Goal: Feedback & Contribution: Contribute content

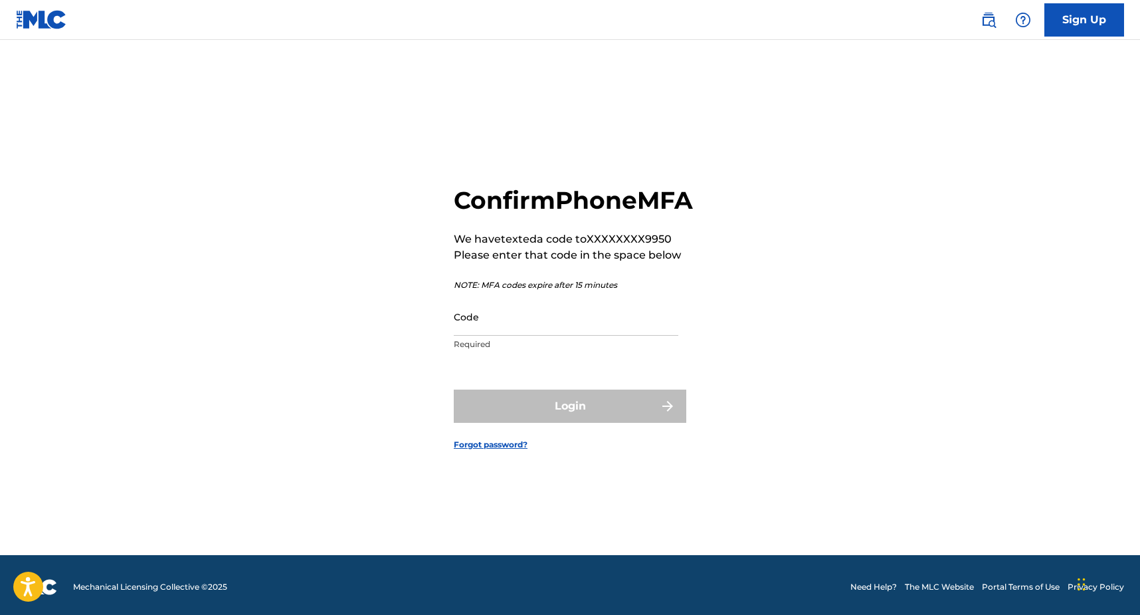
scroll to position [17, 0]
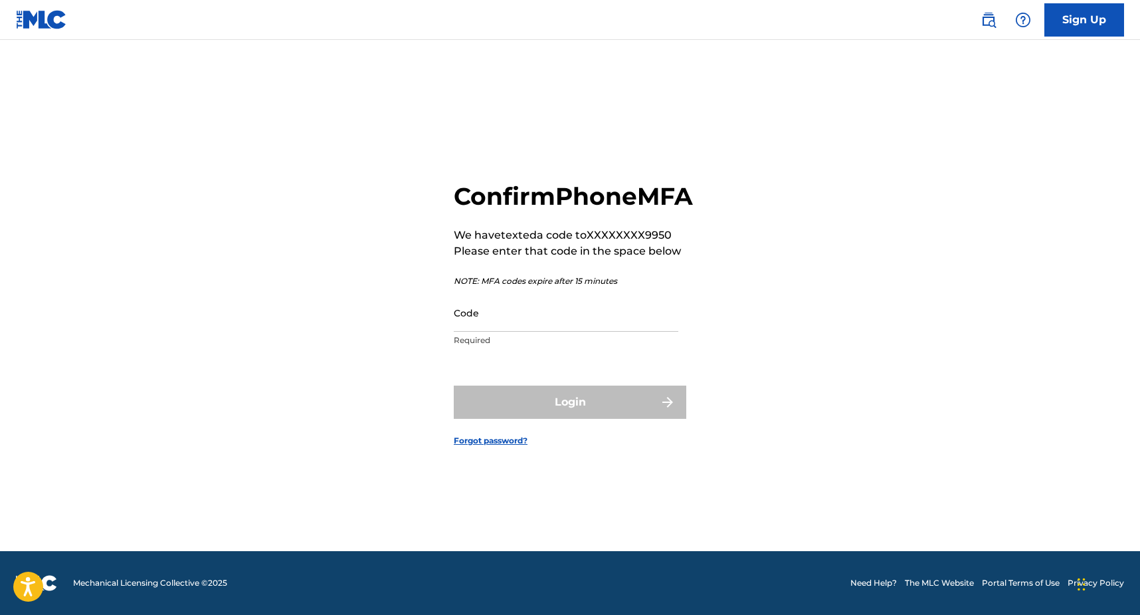
click at [886, 581] on link "Need Help?" at bounding box center [874, 583] width 47 height 12
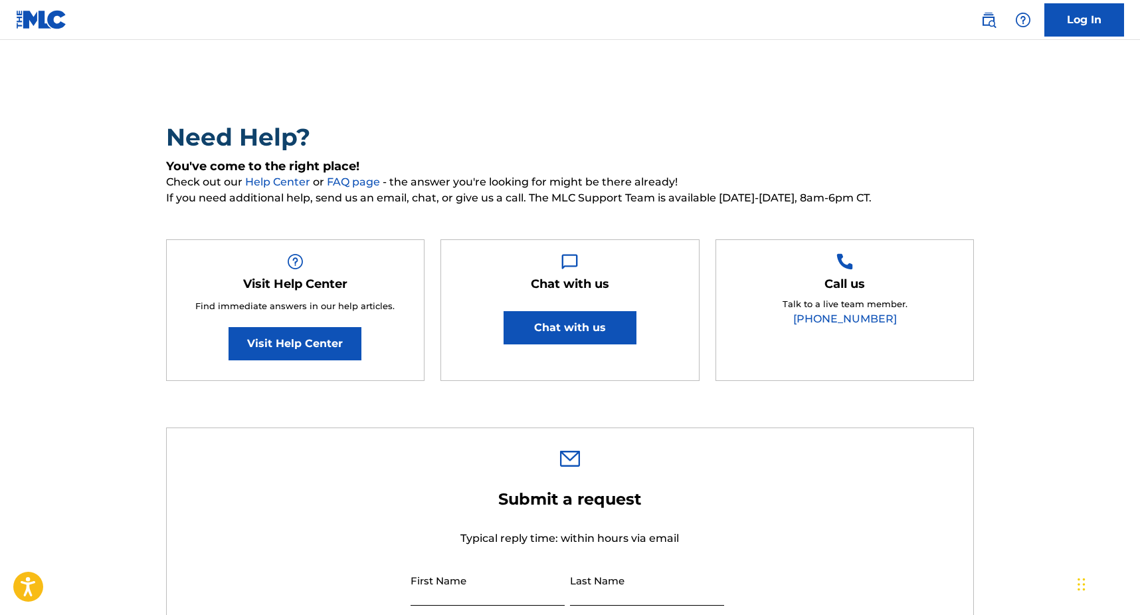
scroll to position [33, 0]
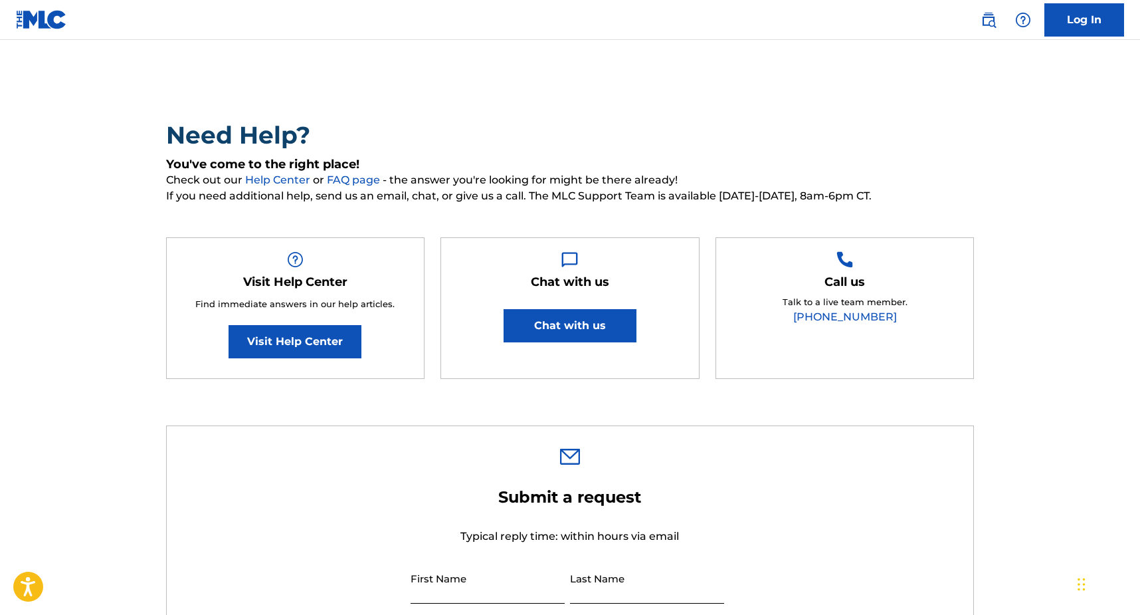
click at [613, 333] on button "Chat with us" at bounding box center [570, 325] width 133 height 33
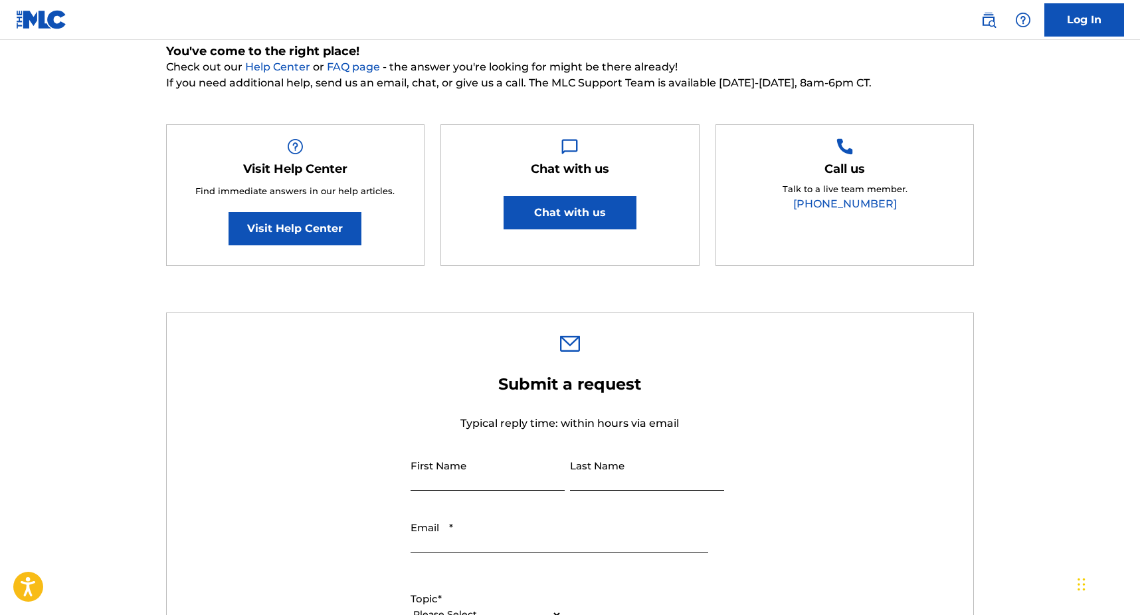
scroll to position [0, 0]
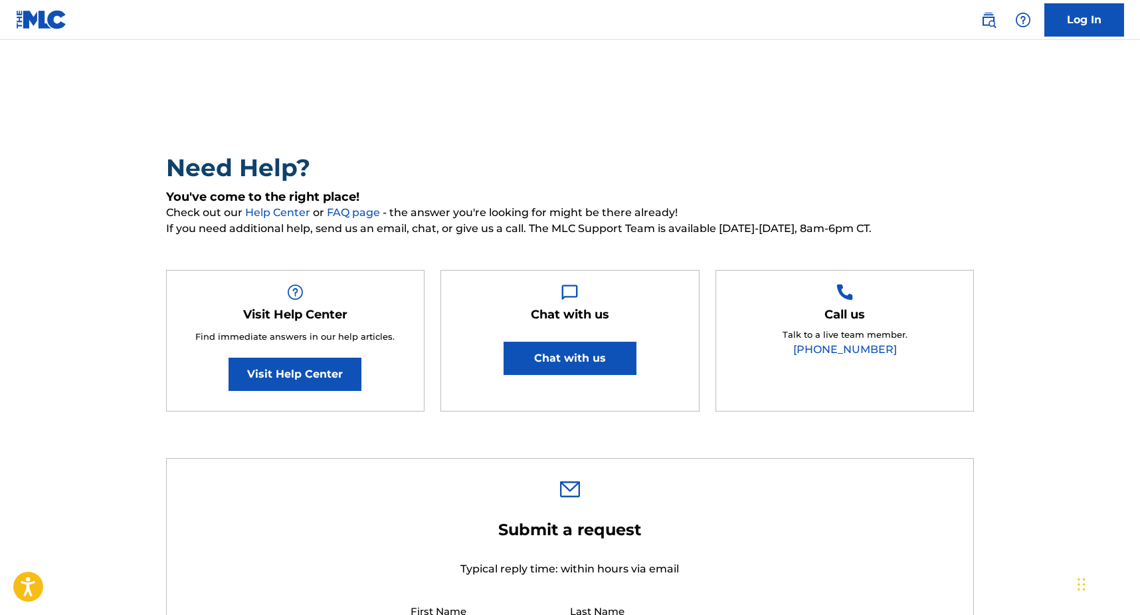
click at [1067, 29] on link "Log In" at bounding box center [1085, 19] width 80 height 33
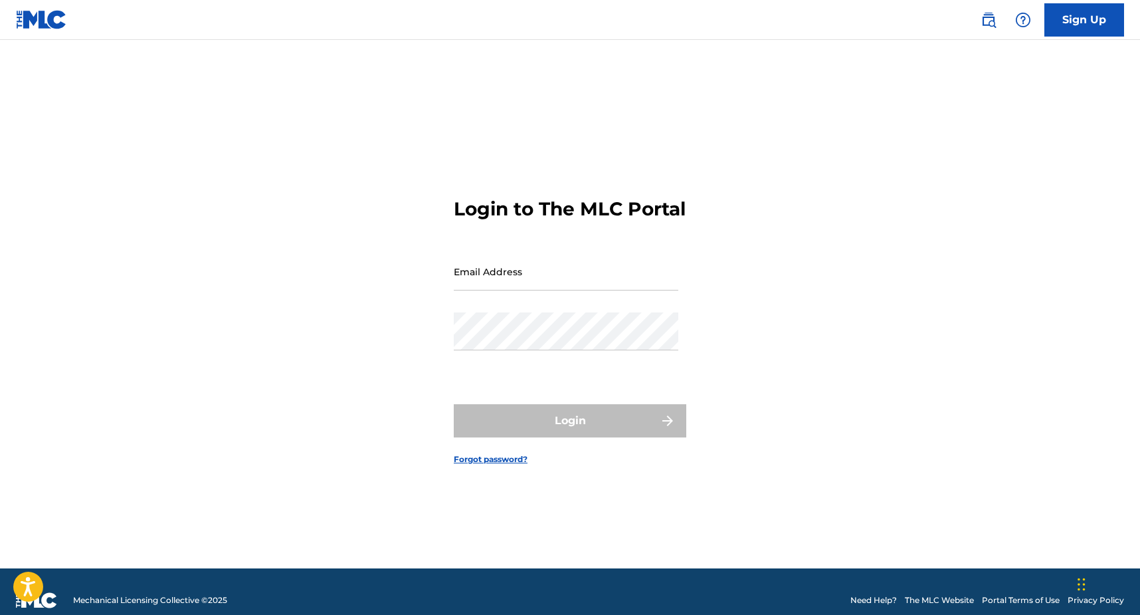
click at [564, 287] on input "Email Address" at bounding box center [566, 272] width 225 height 38
type input "[EMAIL_ADDRESS][DOMAIN_NAME]"
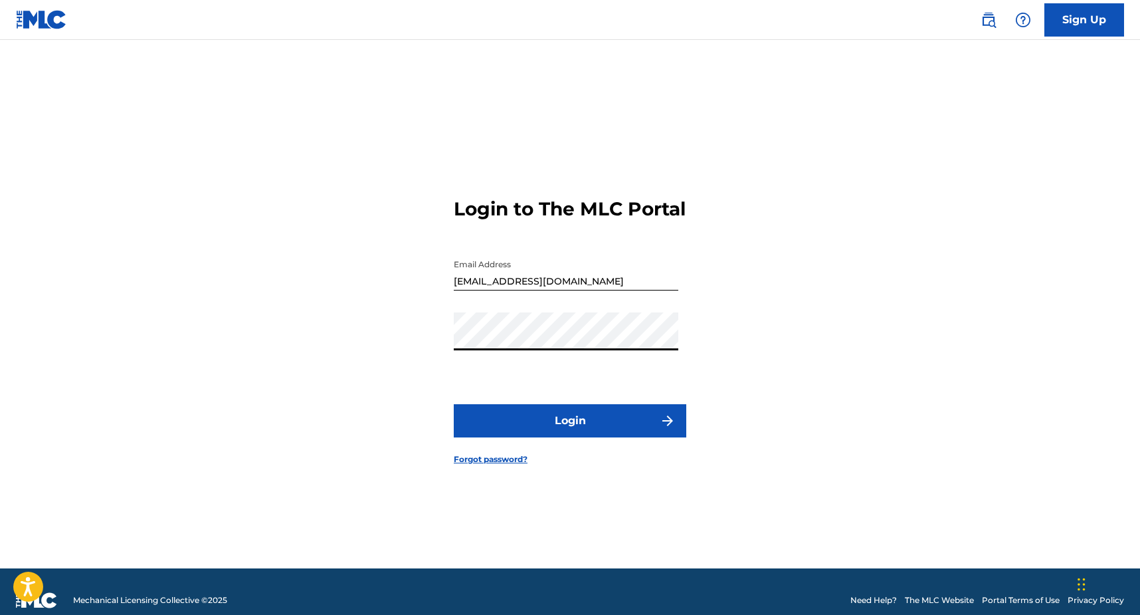
click at [552, 437] on button "Login" at bounding box center [570, 420] width 233 height 33
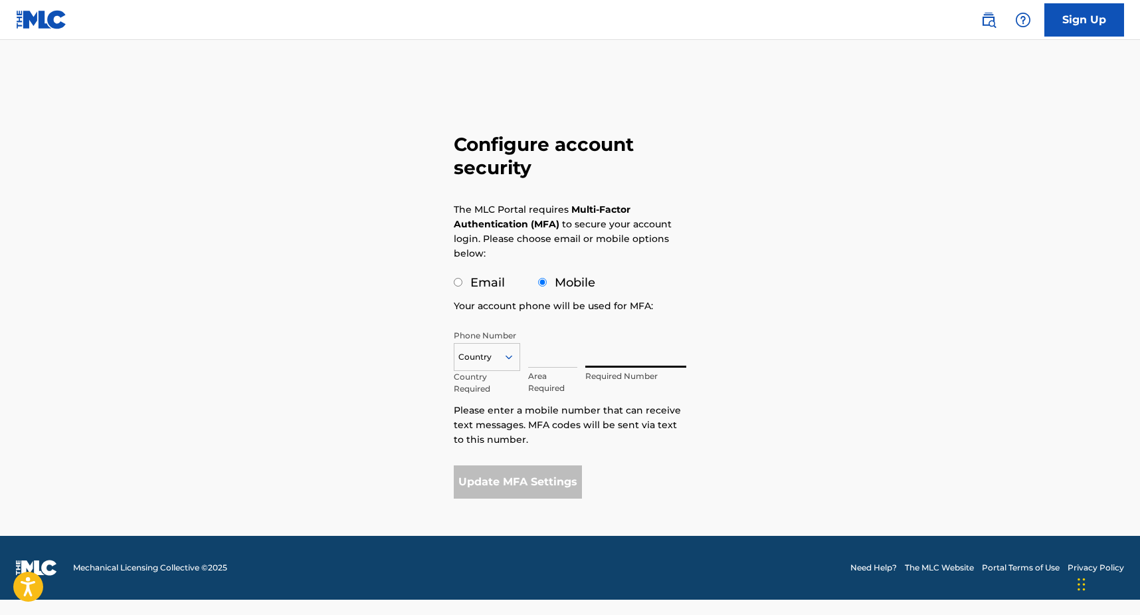
click at [602, 346] on input "text" at bounding box center [635, 349] width 101 height 38
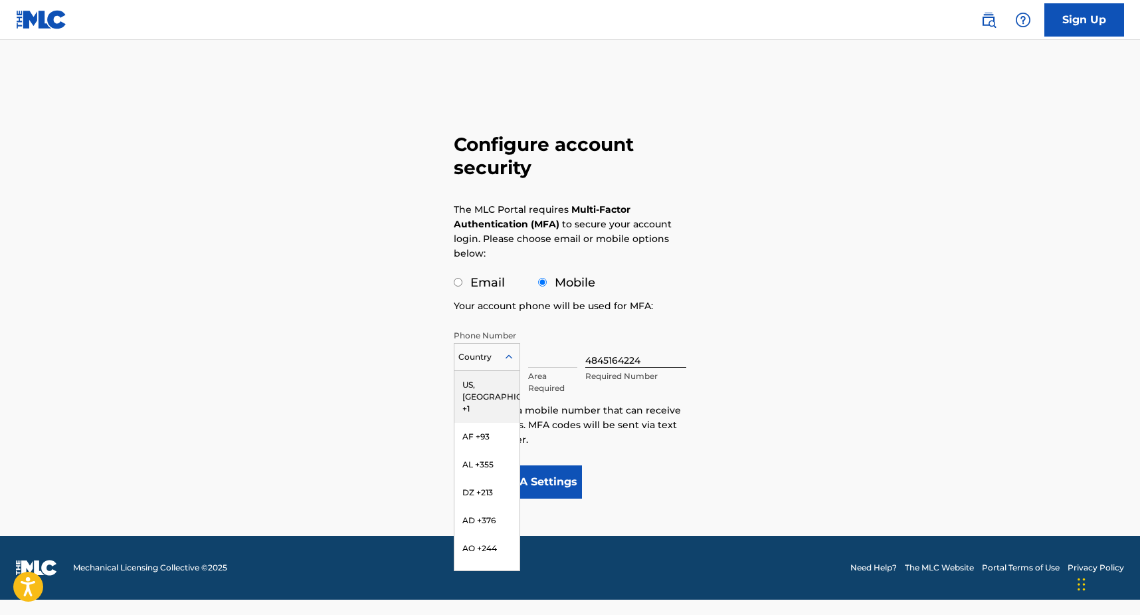
click at [488, 345] on div "Country" at bounding box center [487, 357] width 66 height 28
click at [485, 392] on div "US, [GEOGRAPHIC_DATA] +1" at bounding box center [487, 397] width 65 height 52
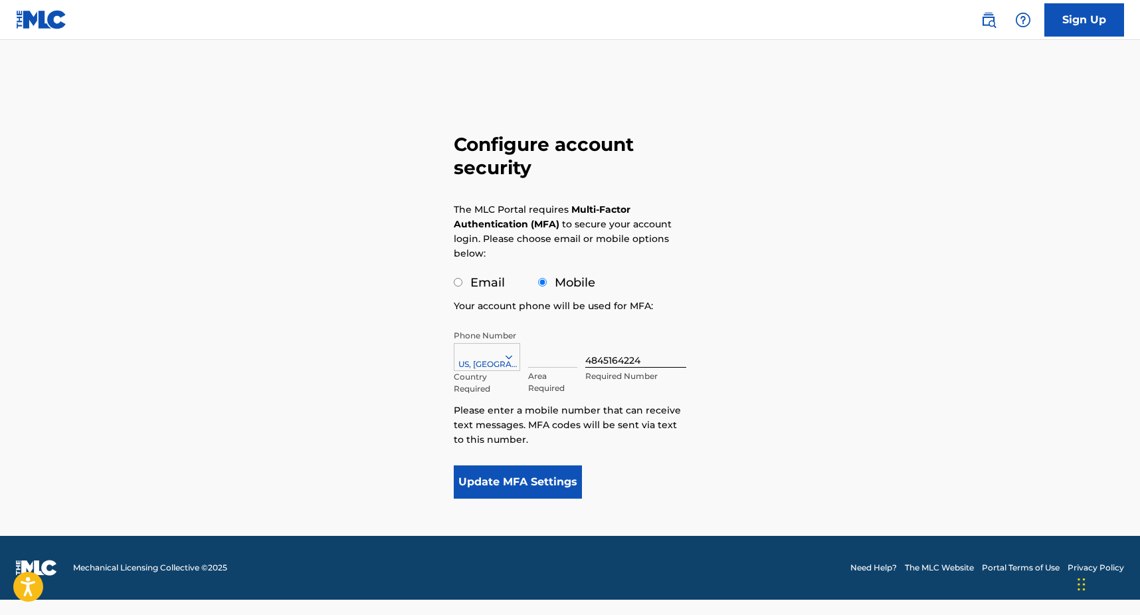
click at [506, 350] on div at bounding box center [487, 357] width 65 height 15
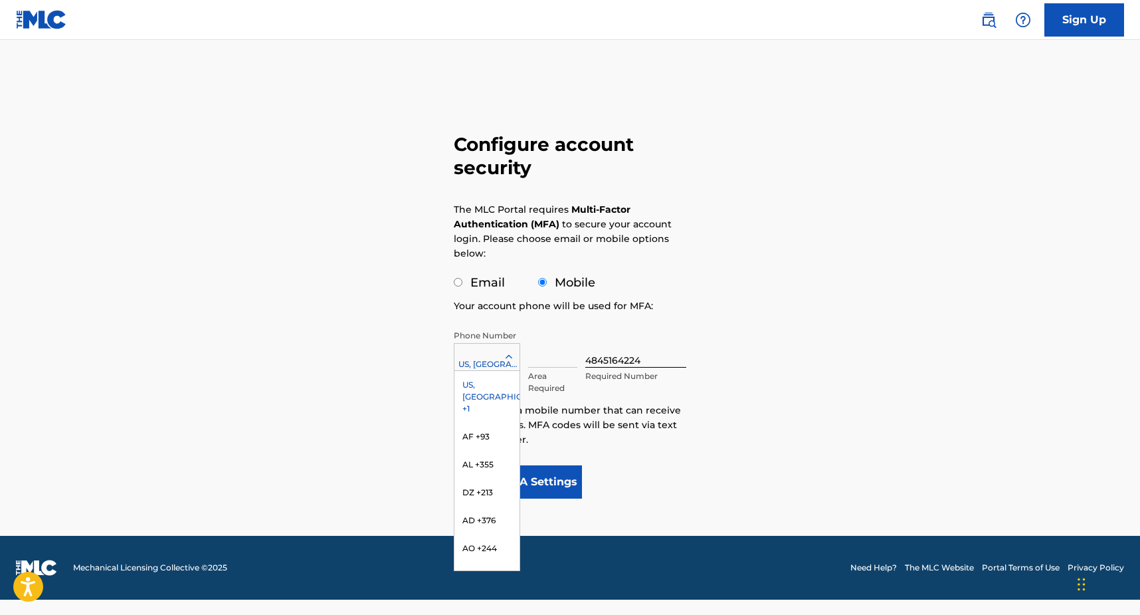
click at [629, 333] on input "4845164224" at bounding box center [635, 349] width 101 height 38
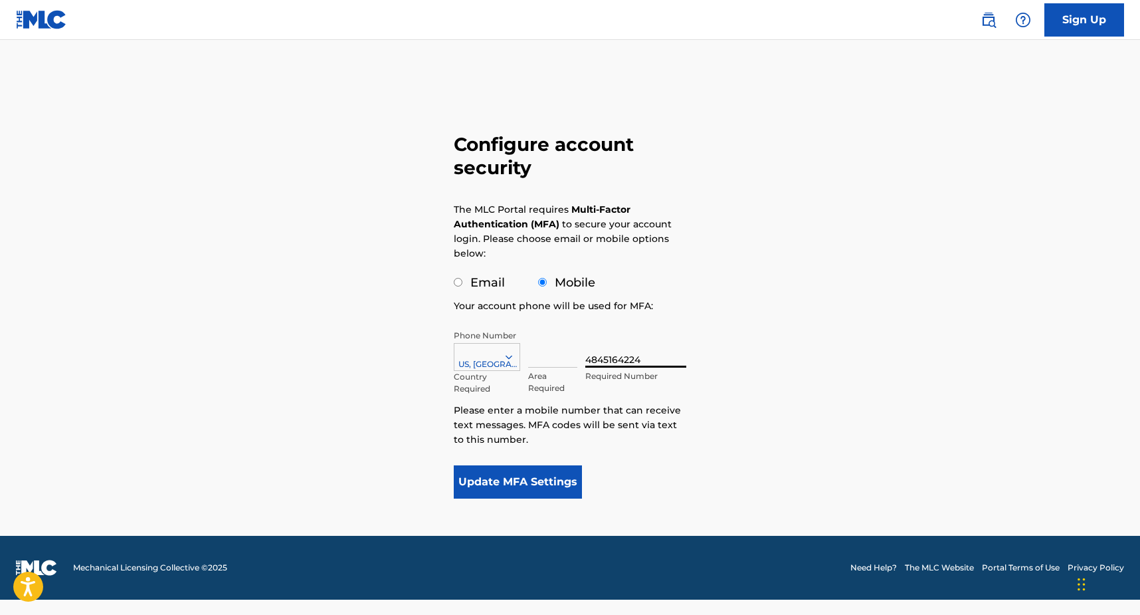
click at [600, 360] on input "4845164224" at bounding box center [635, 349] width 101 height 38
type input "5164224"
click at [548, 360] on input "text" at bounding box center [552, 349] width 49 height 38
type input "484"
click at [512, 483] on button "Update MFA Settings" at bounding box center [518, 481] width 128 height 33
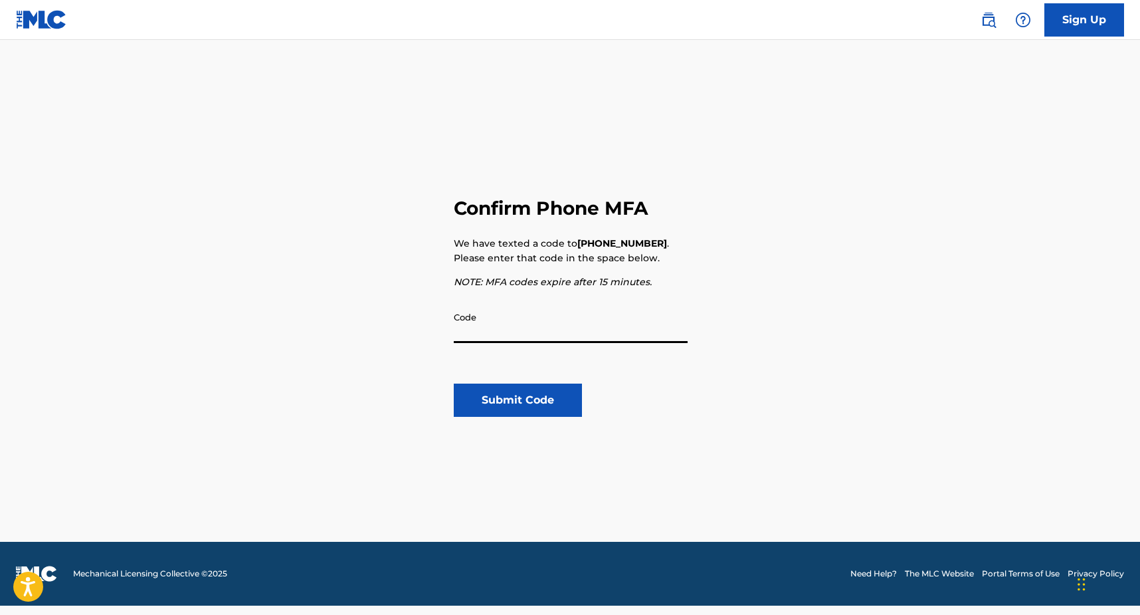
click at [542, 334] on input "Code" at bounding box center [571, 324] width 234 height 38
type input "304850"
click at [533, 408] on button "Submit Code" at bounding box center [518, 399] width 128 height 33
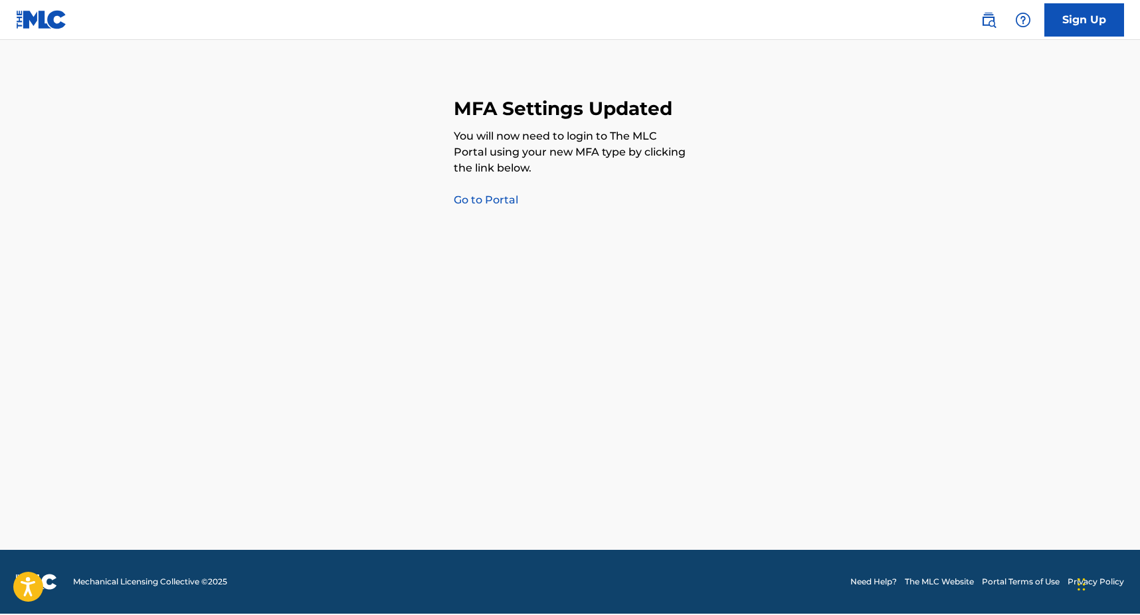
click at [481, 189] on div "MFA Settings Updated You will now need to login to The MLC Portal using your ne…" at bounding box center [570, 291] width 233 height 516
click at [481, 203] on link "Go to Portal" at bounding box center [486, 199] width 64 height 13
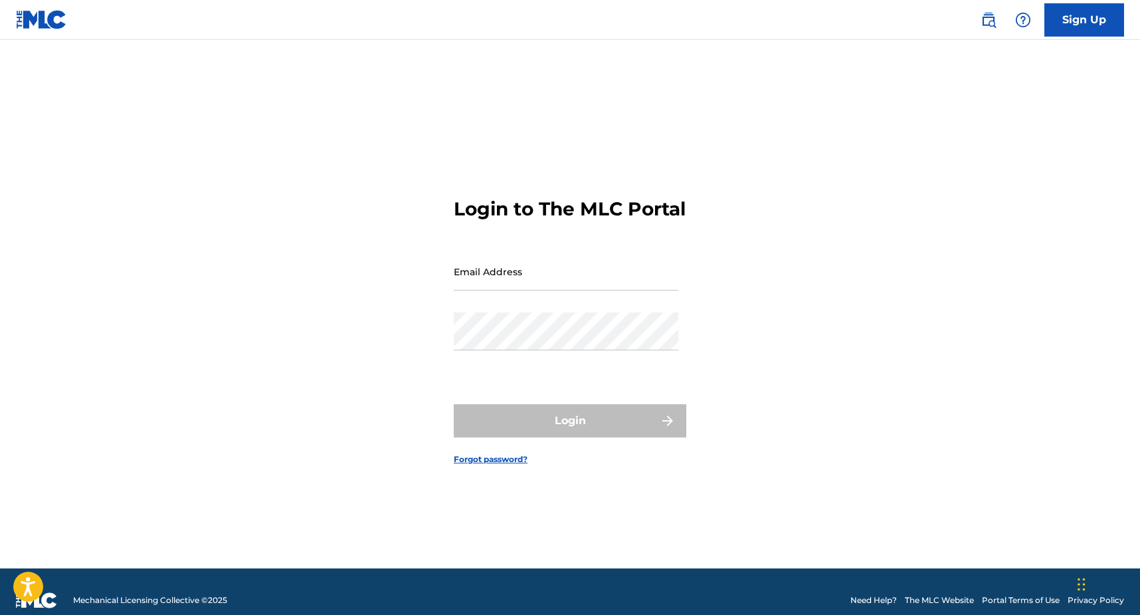
click at [516, 276] on input "Email Address" at bounding box center [566, 272] width 225 height 38
type input "[EMAIL_ADDRESS][DOMAIN_NAME]"
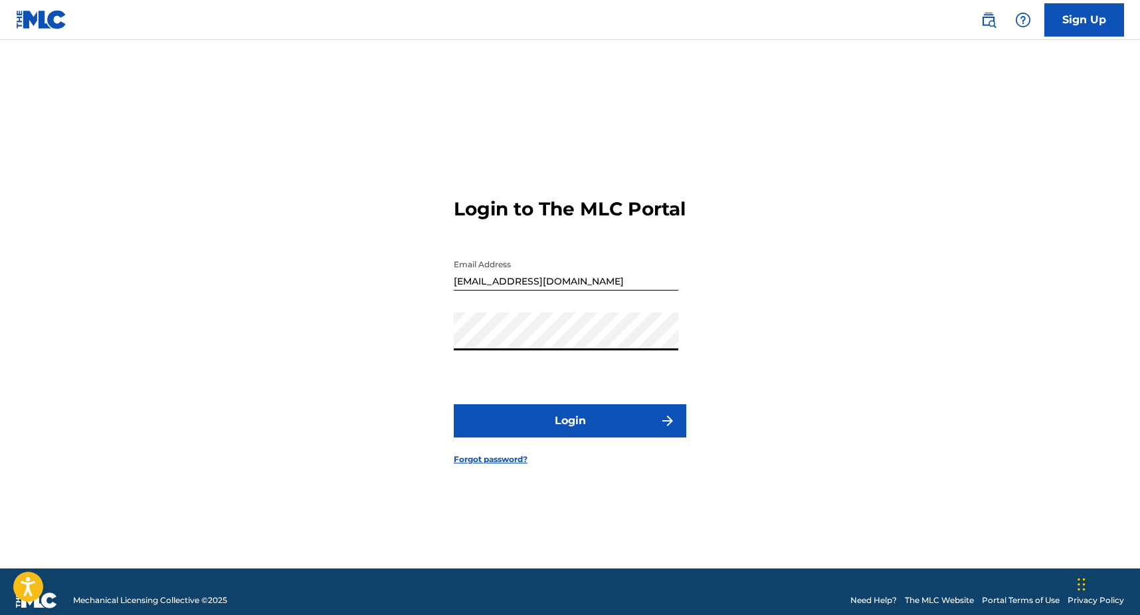
click at [558, 431] on button "Login" at bounding box center [570, 420] width 233 height 33
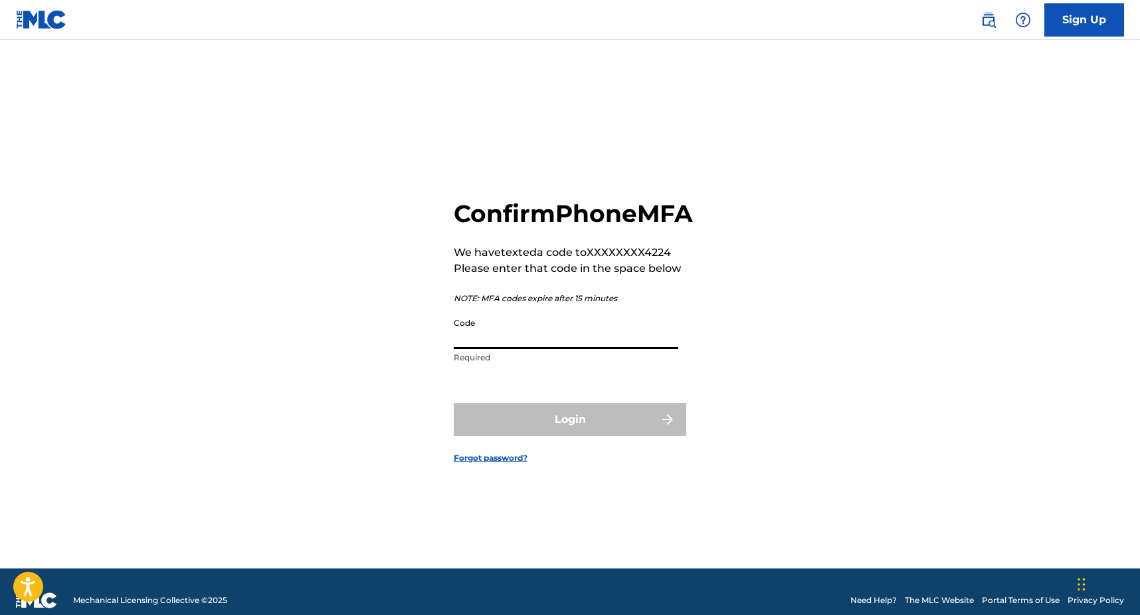
click at [525, 349] on input "Code" at bounding box center [566, 330] width 225 height 38
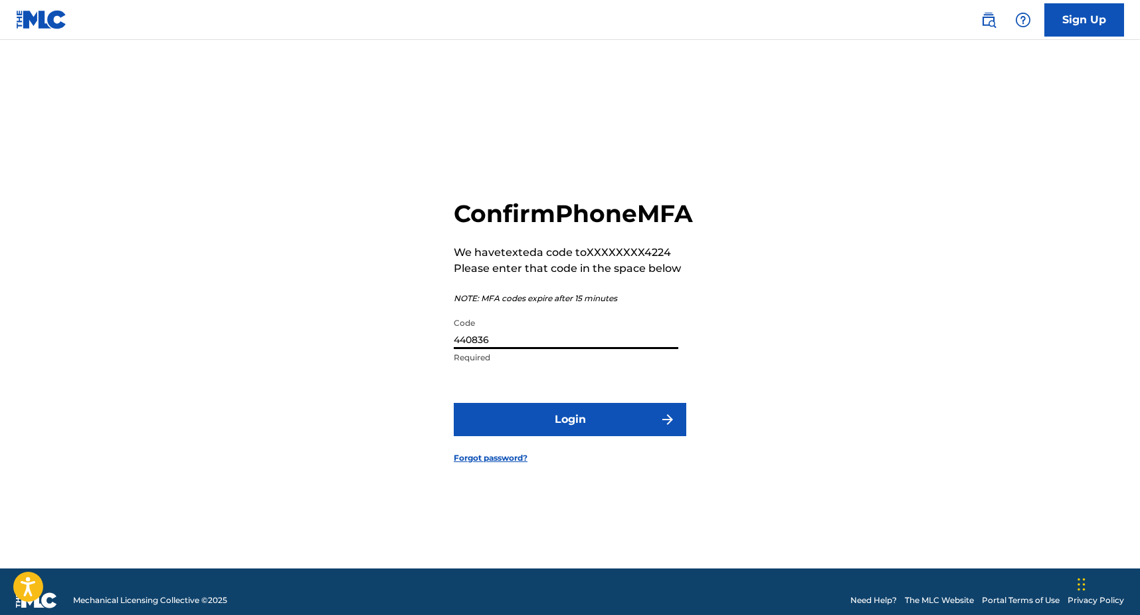
type input "440836"
click at [544, 436] on button "Login" at bounding box center [570, 419] width 233 height 33
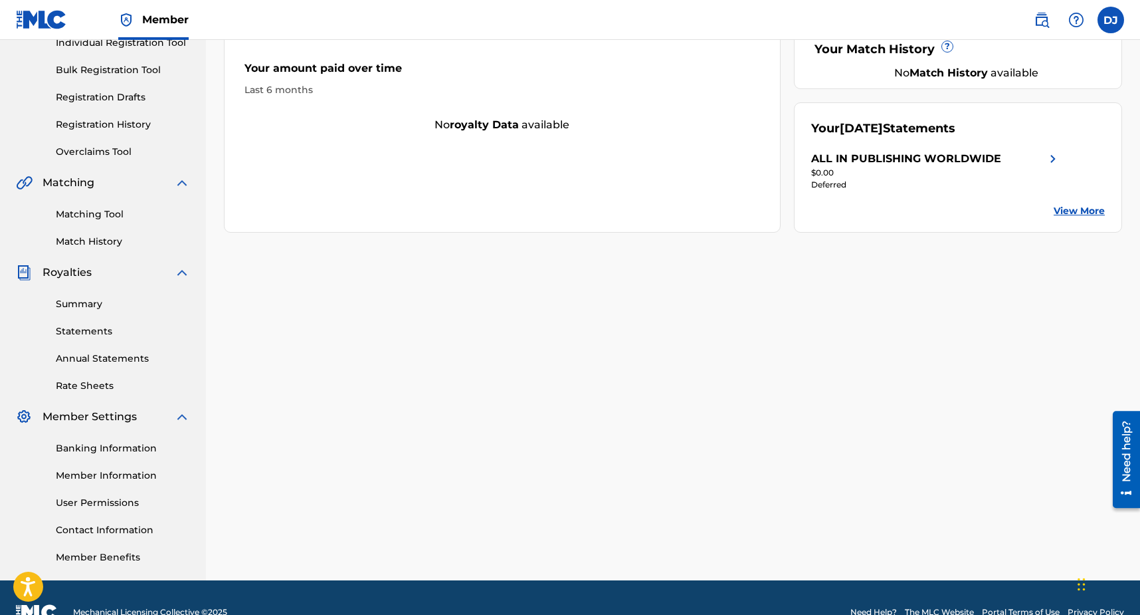
scroll to position [209, 0]
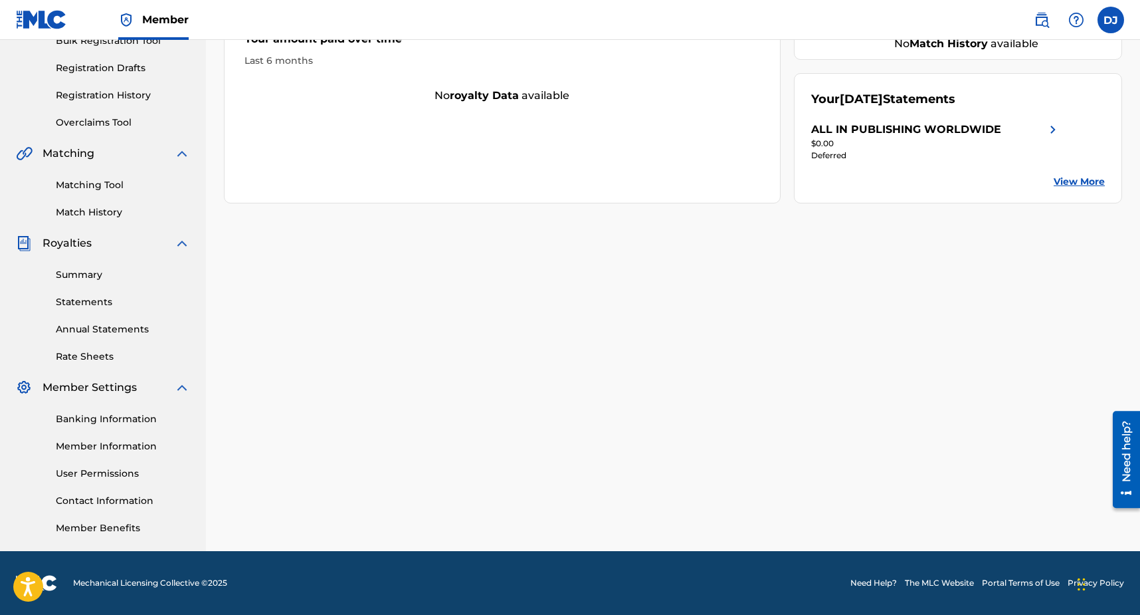
click at [114, 446] on link "Member Information" at bounding box center [123, 446] width 134 height 14
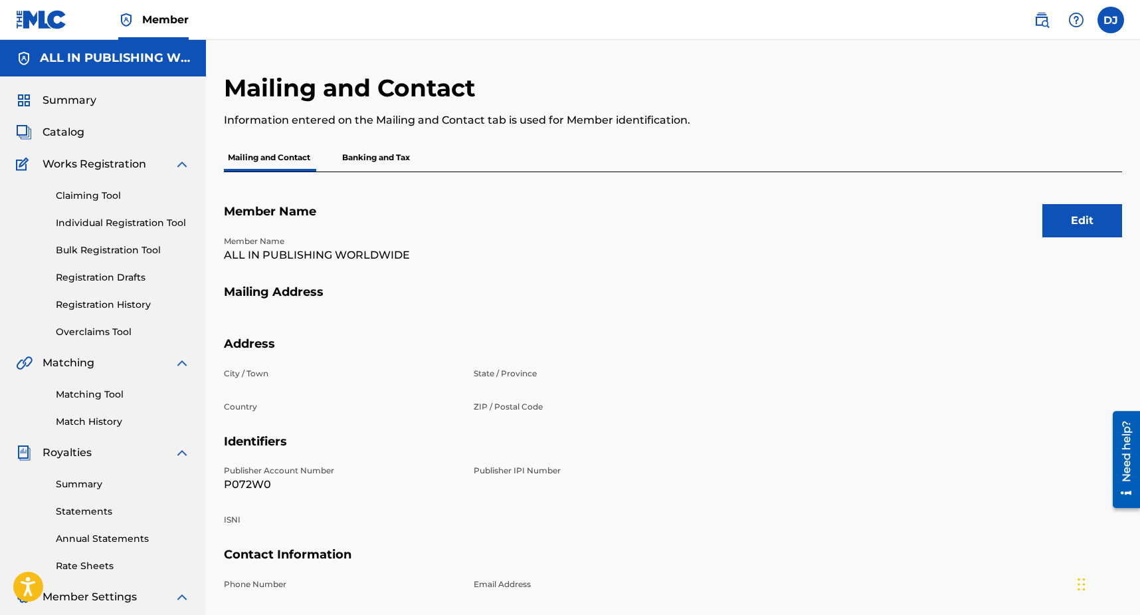
click at [1057, 225] on button "Edit" at bounding box center [1083, 220] width 80 height 33
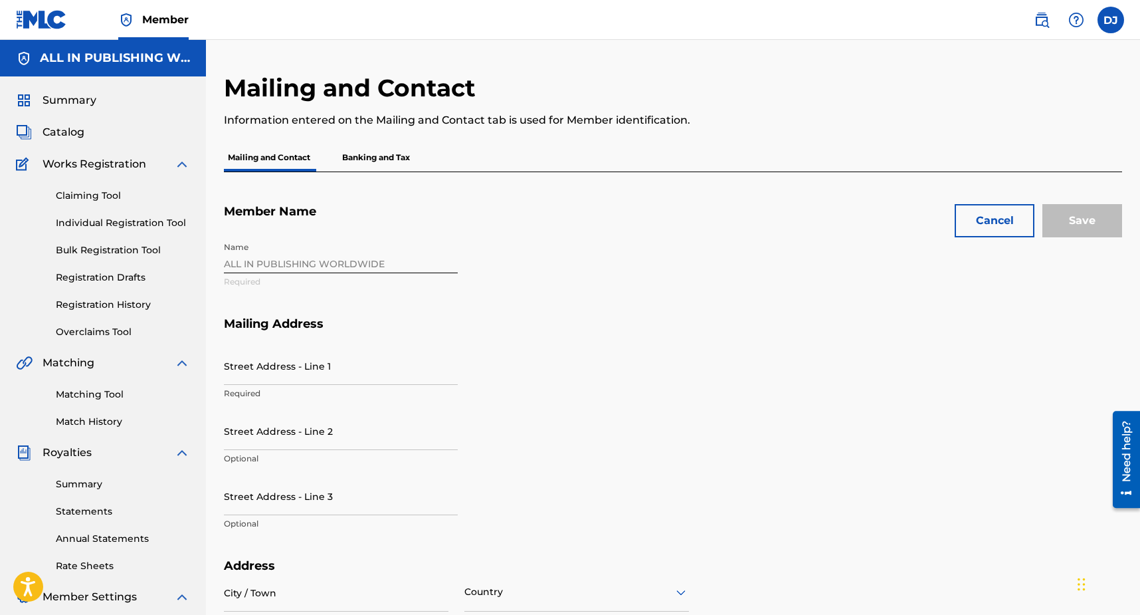
click at [386, 264] on div "Name ALL IN PUBLISHING WORLDWIDE Required" at bounding box center [466, 275] width 484 height 81
click at [344, 264] on div "Name ALL IN PUBLISHING WORLDWIDE Required" at bounding box center [466, 275] width 484 height 81
click at [1019, 209] on button "Cancel" at bounding box center [995, 220] width 80 height 33
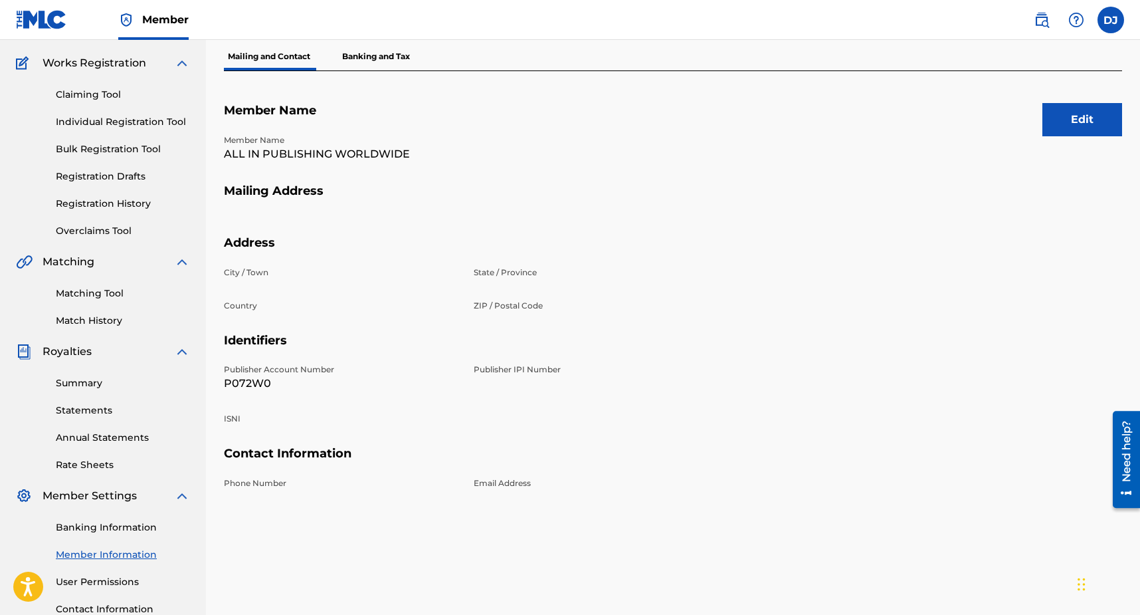
scroll to position [26, 0]
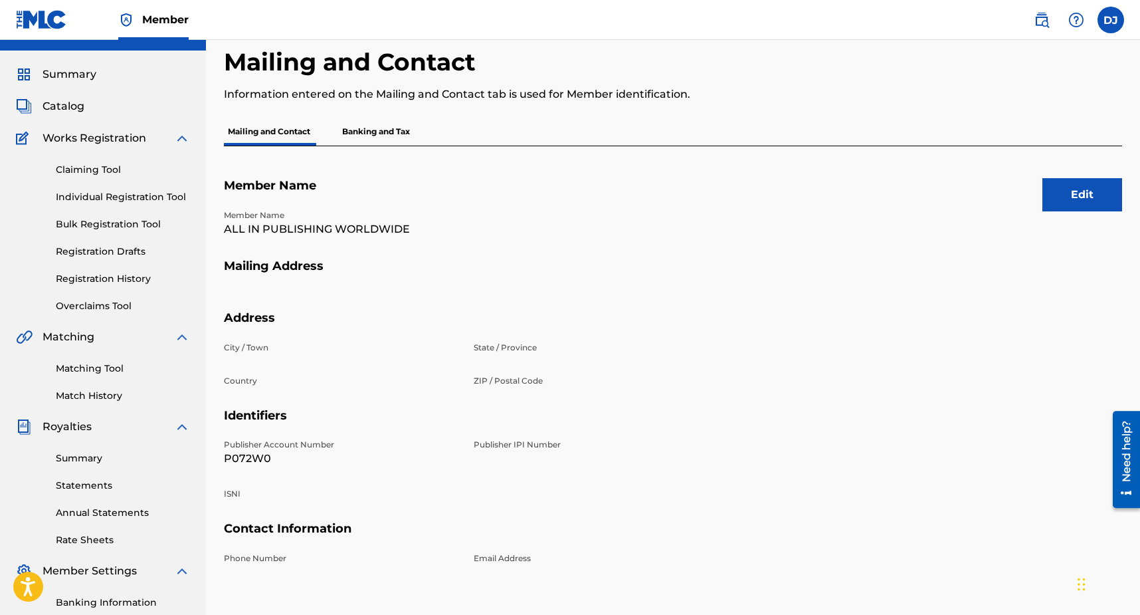
click at [1091, 204] on button "Edit" at bounding box center [1083, 194] width 80 height 33
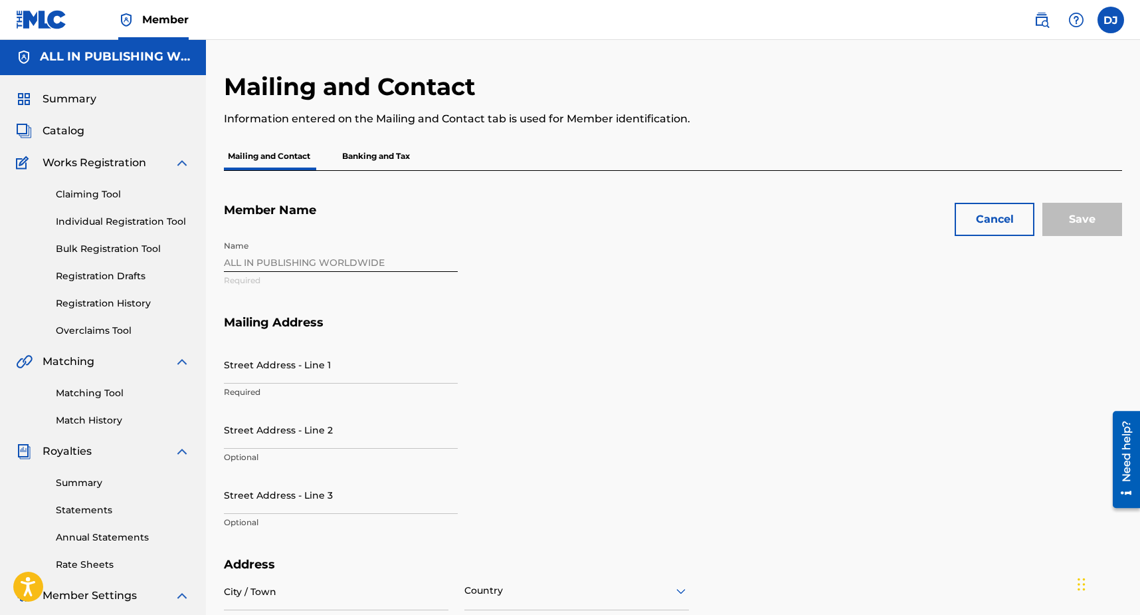
scroll to position [0, 0]
click at [1020, 231] on button "Cancel" at bounding box center [995, 220] width 80 height 33
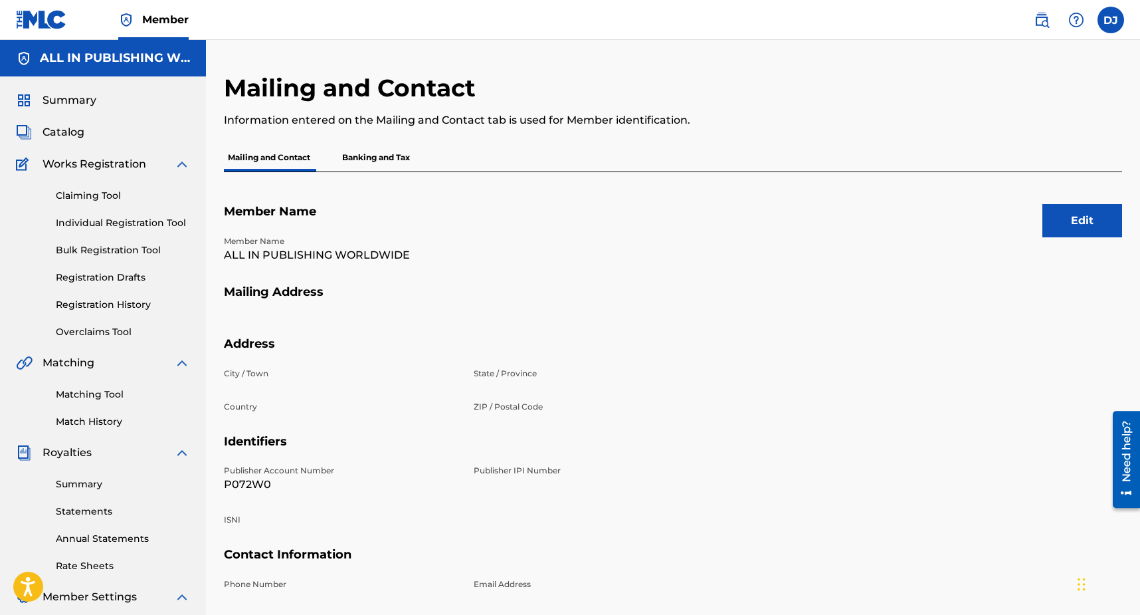
click at [358, 156] on p "Banking and Tax" at bounding box center [376, 158] width 76 height 28
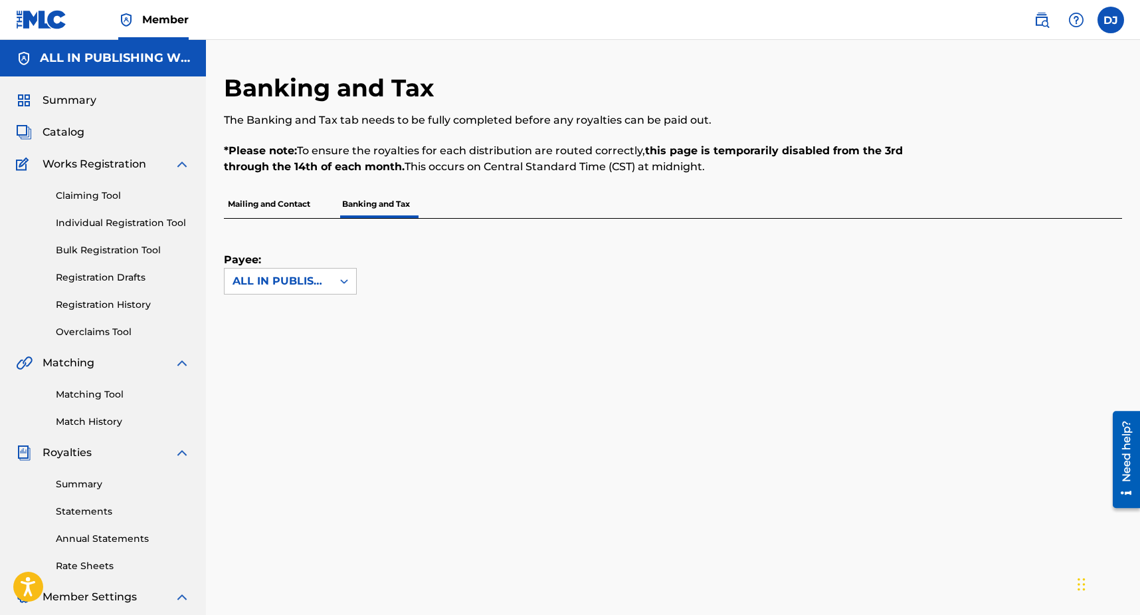
click at [328, 265] on div "Payee: ALL IN PUBLISHING WORLDWIDE" at bounding box center [290, 257] width 133 height 76
click at [328, 284] on div "ALL IN PUBLISHING WORLDWIDE" at bounding box center [279, 280] width 108 height 25
click at [410, 294] on div "Payee: ALL IN PUBLISHING WORLDWIDE" at bounding box center [657, 257] width 867 height 76
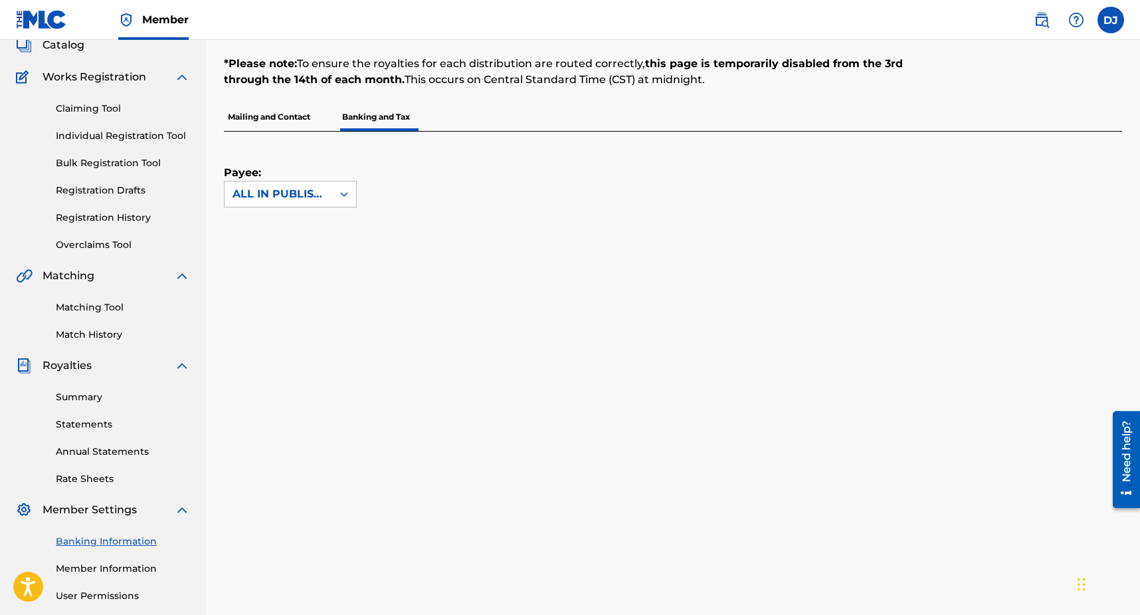
scroll to position [92, 0]
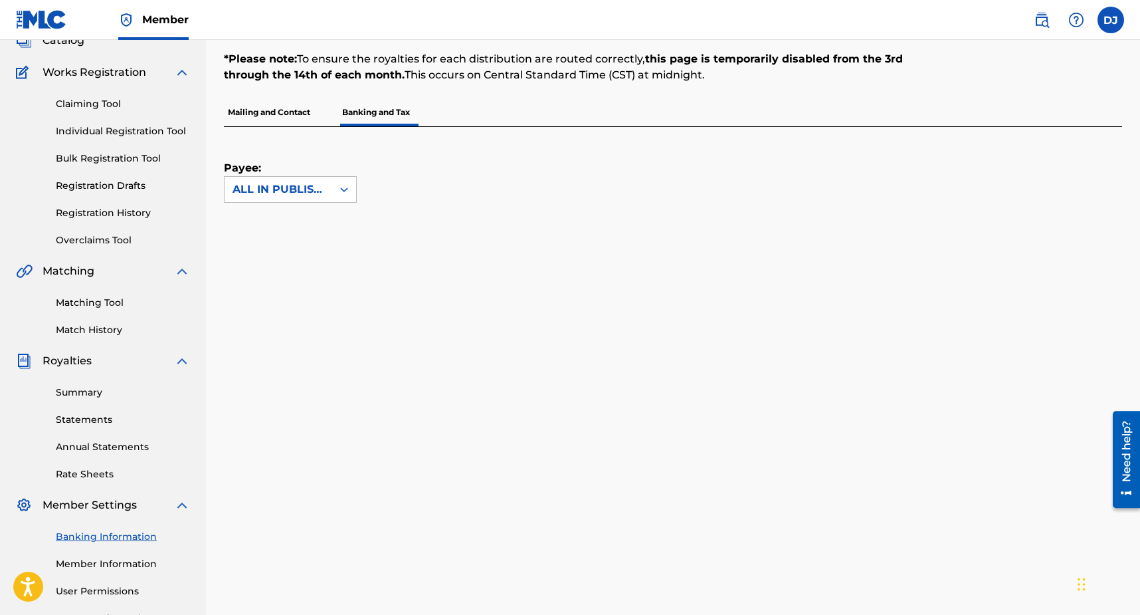
click at [294, 113] on p "Mailing and Contact" at bounding box center [269, 112] width 90 height 28
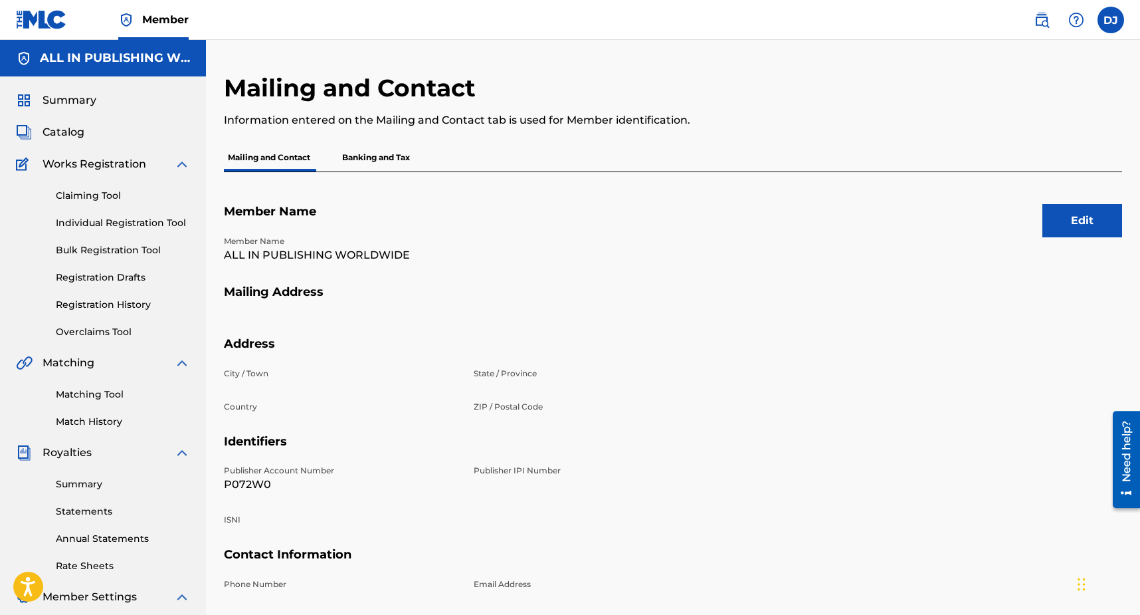
click at [94, 197] on link "Claiming Tool" at bounding box center [123, 196] width 134 height 14
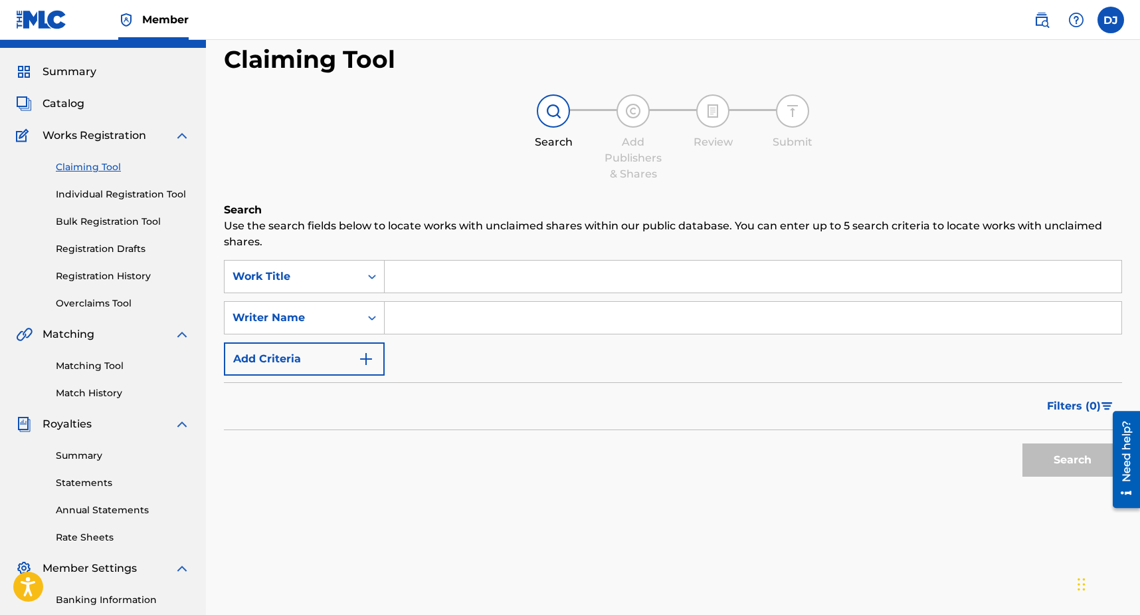
scroll to position [30, 0]
click at [66, 94] on div "Summary Catalog Works Registration Claiming Tool Individual Registration Tool B…" at bounding box center [103, 389] width 206 height 684
click at [66, 102] on span "Catalog" at bounding box center [64, 102] width 42 height 16
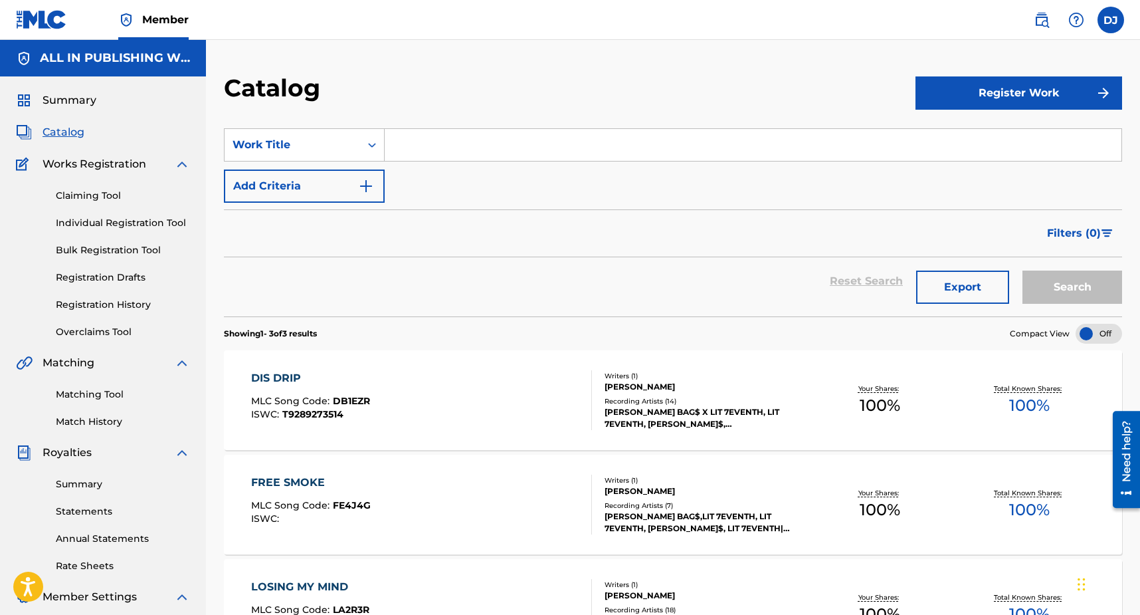
click at [78, 102] on span "Summary" at bounding box center [70, 100] width 54 height 16
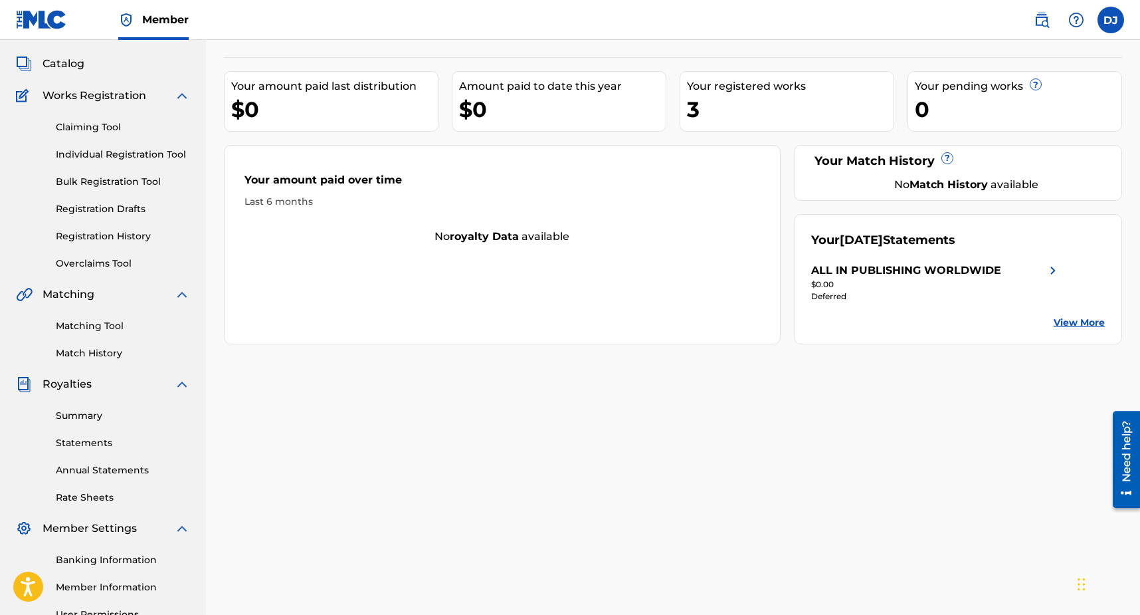
scroll to position [70, 0]
click at [138, 156] on link "Individual Registration Tool" at bounding box center [123, 153] width 134 height 14
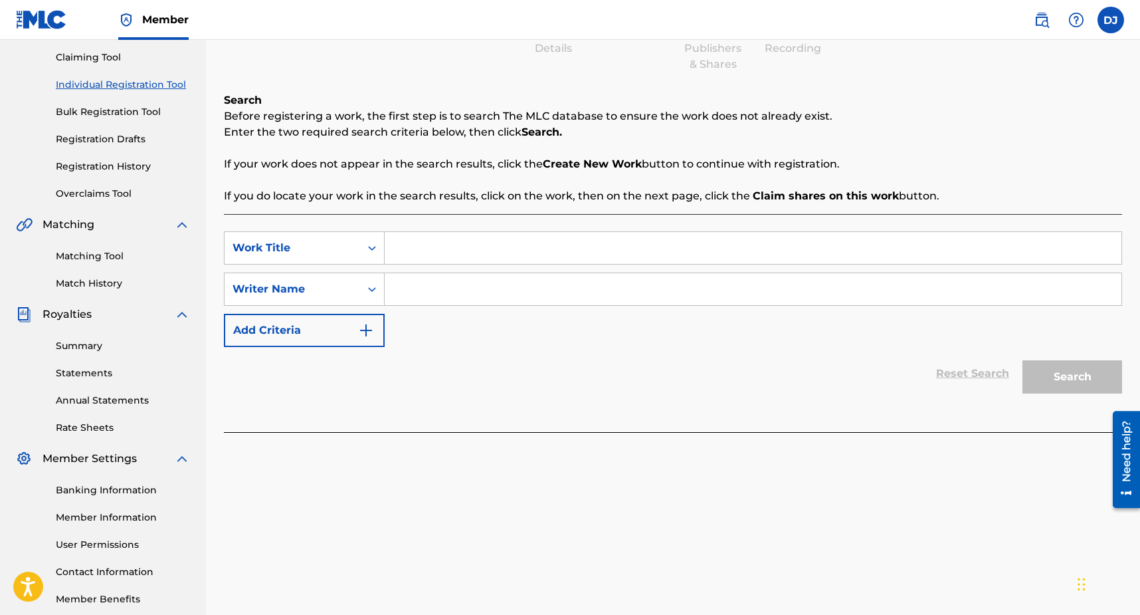
scroll to position [209, 0]
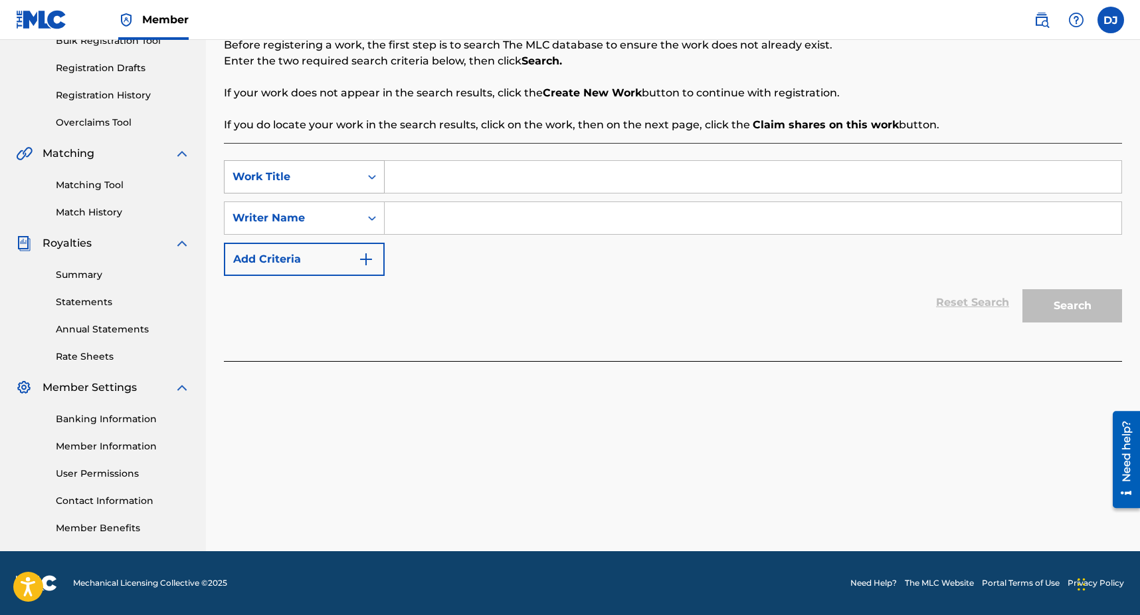
click at [370, 175] on icon "Search Form" at bounding box center [372, 176] width 13 height 13
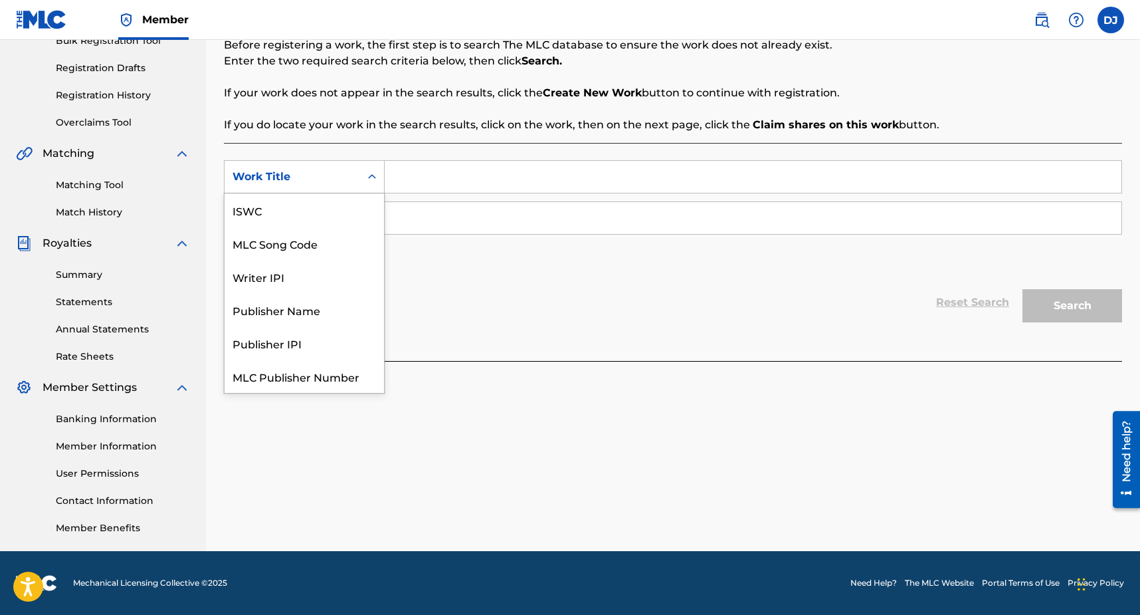
scroll to position [33, 0]
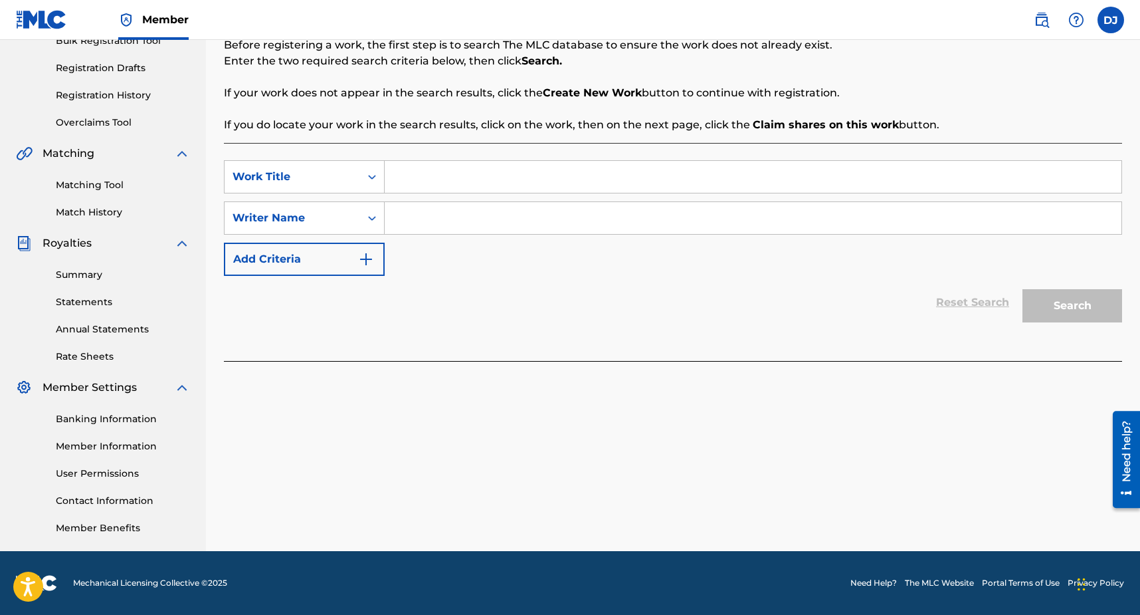
click at [370, 175] on icon "Search Form" at bounding box center [372, 176] width 13 height 13
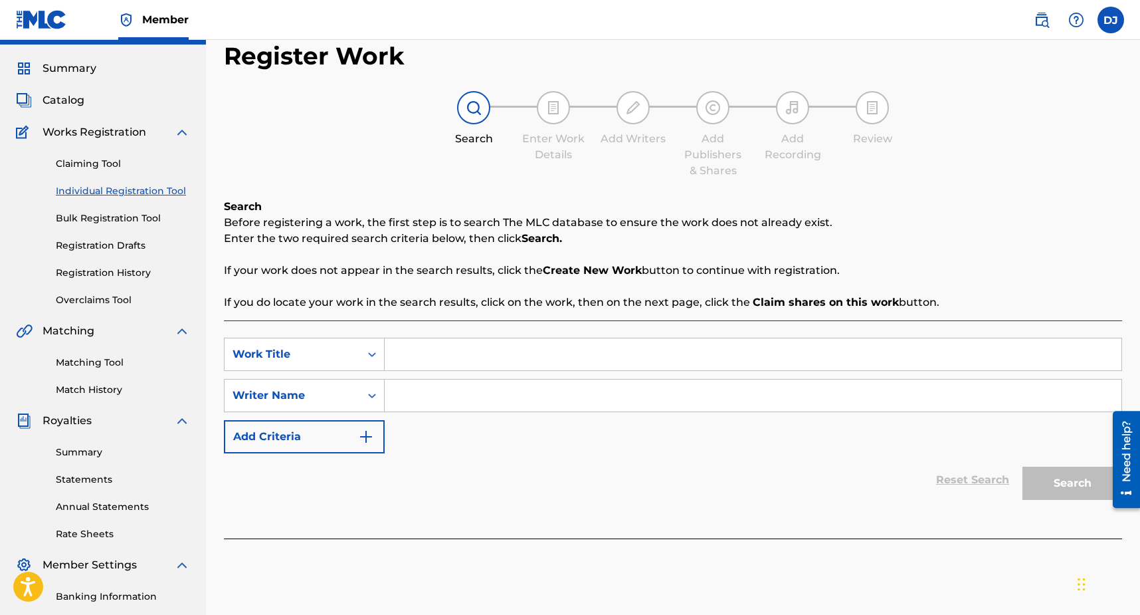
scroll to position [0, 0]
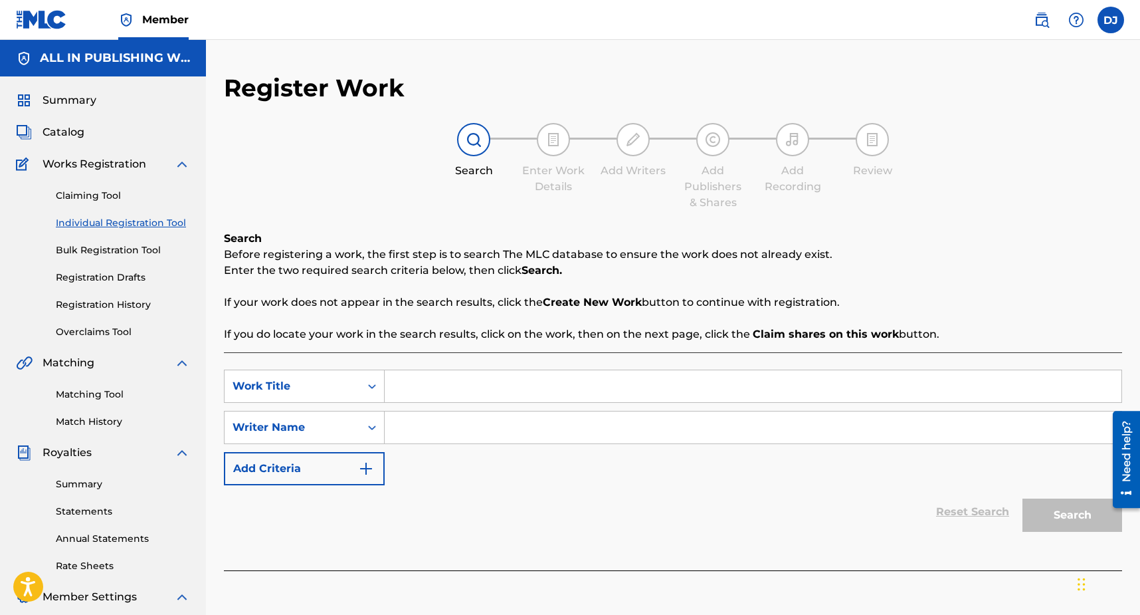
click at [451, 389] on input "Search Form" at bounding box center [753, 386] width 737 height 32
type input "Bad choices interlude"
click at [634, 417] on input "Search Form" at bounding box center [753, 427] width 737 height 32
type input "J"
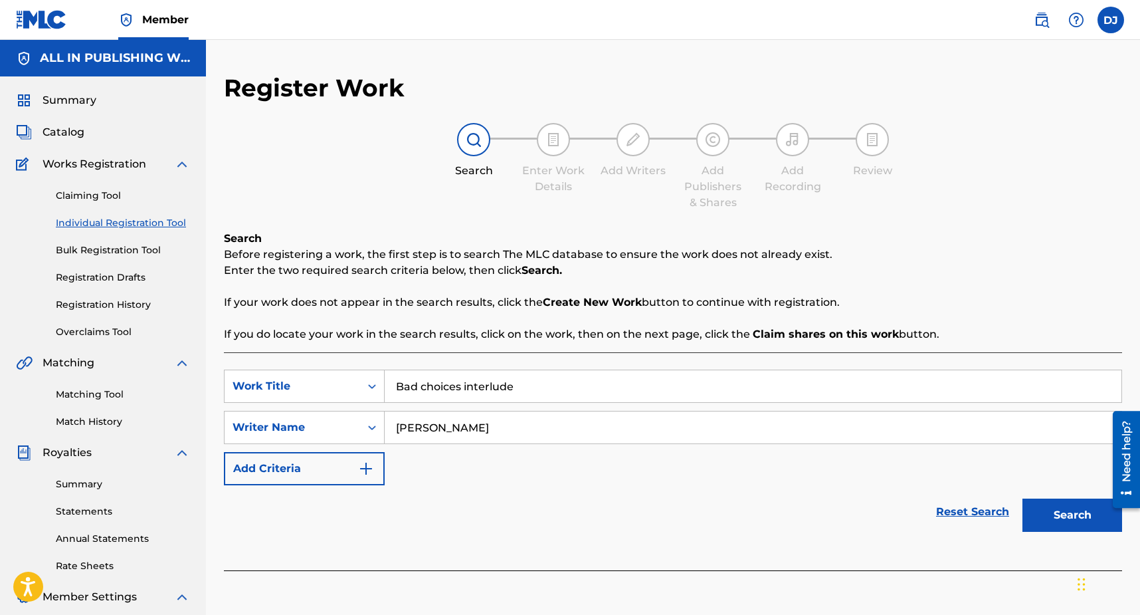
type input "[PERSON_NAME]"
click at [1023, 498] on button "Search" at bounding box center [1073, 514] width 100 height 33
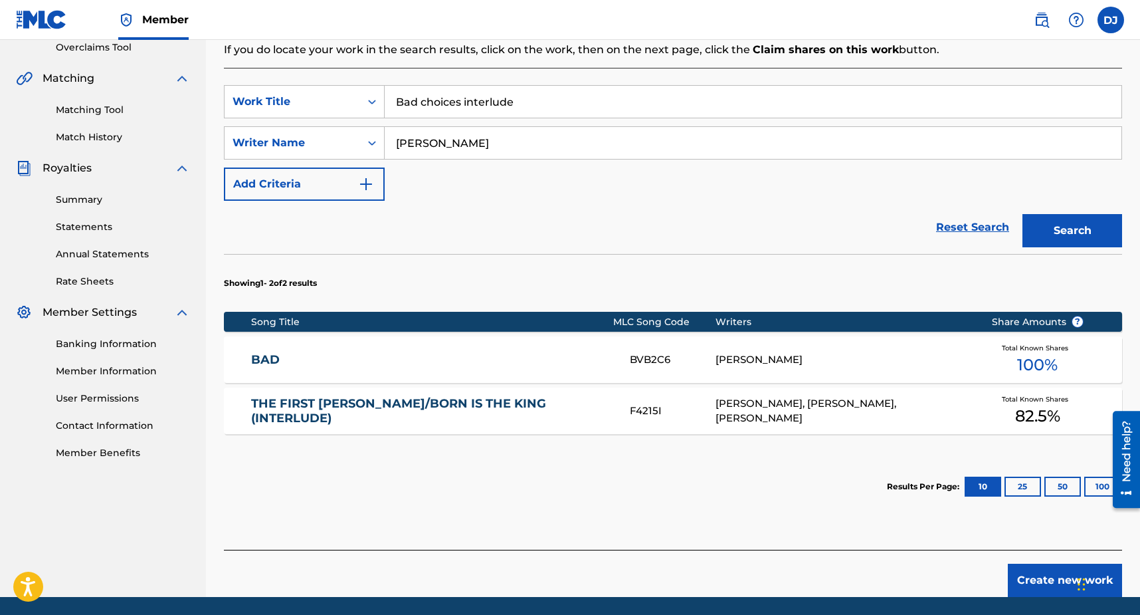
scroll to position [330, 0]
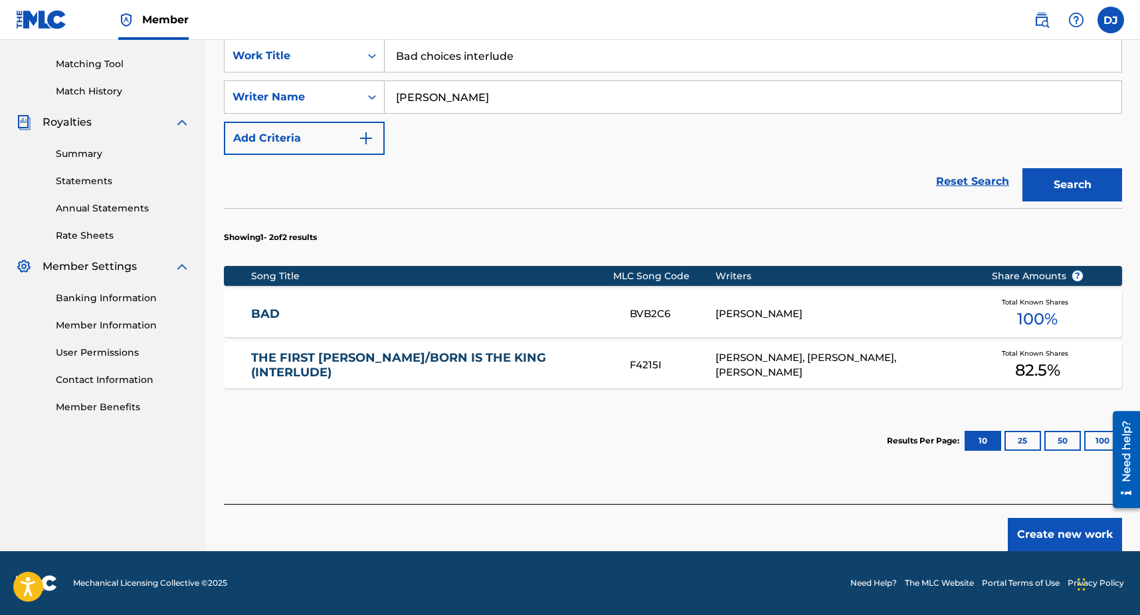
click at [550, 317] on link "BAD" at bounding box center [432, 313] width 362 height 15
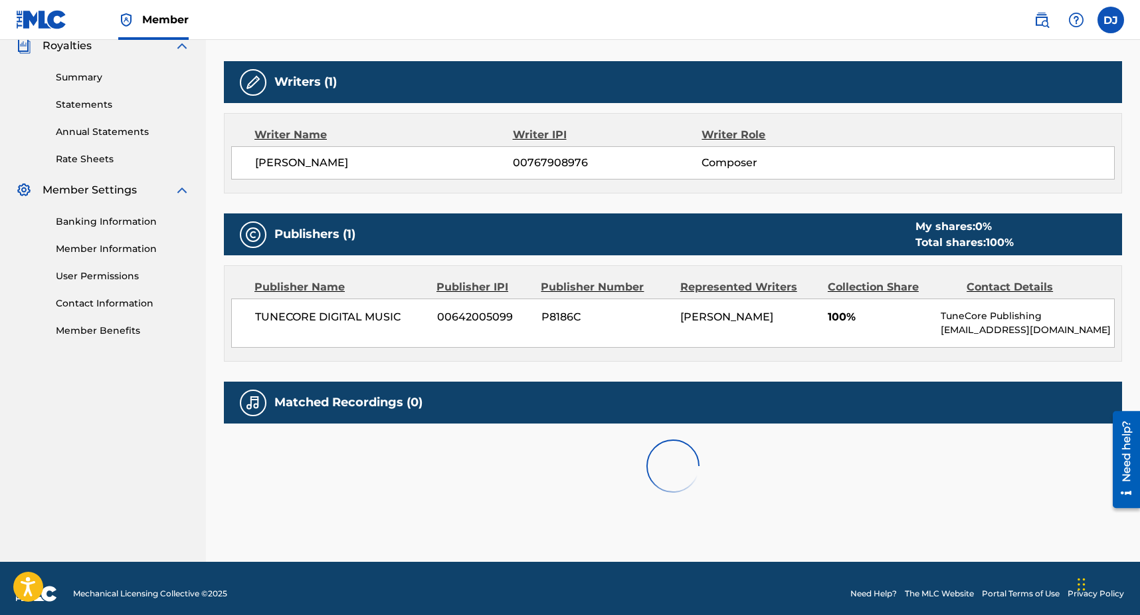
scroll to position [417, 0]
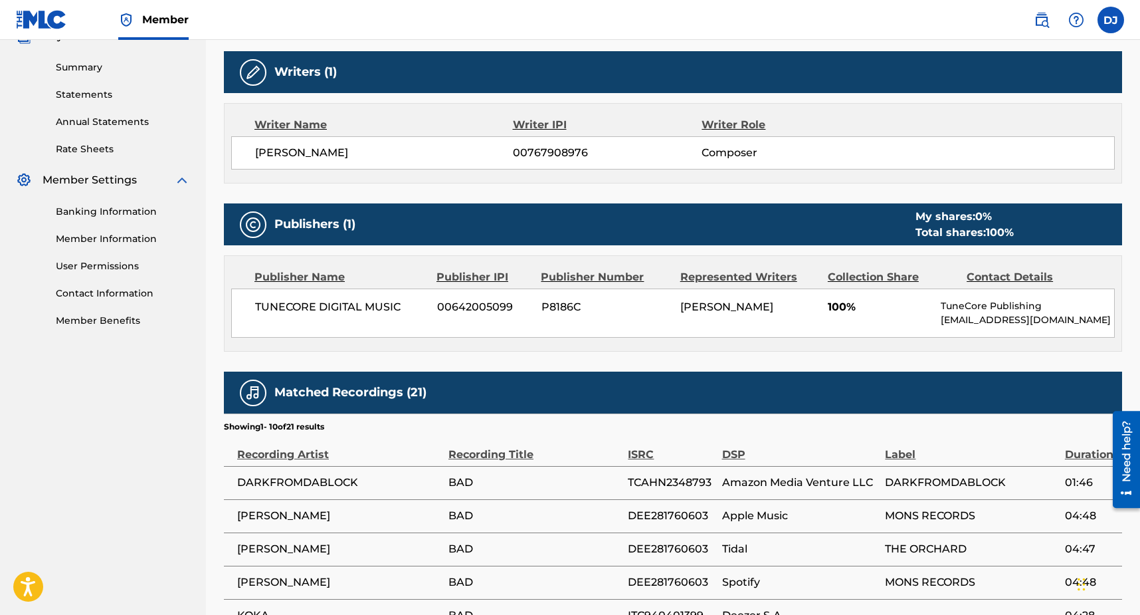
scroll to position [330, 0]
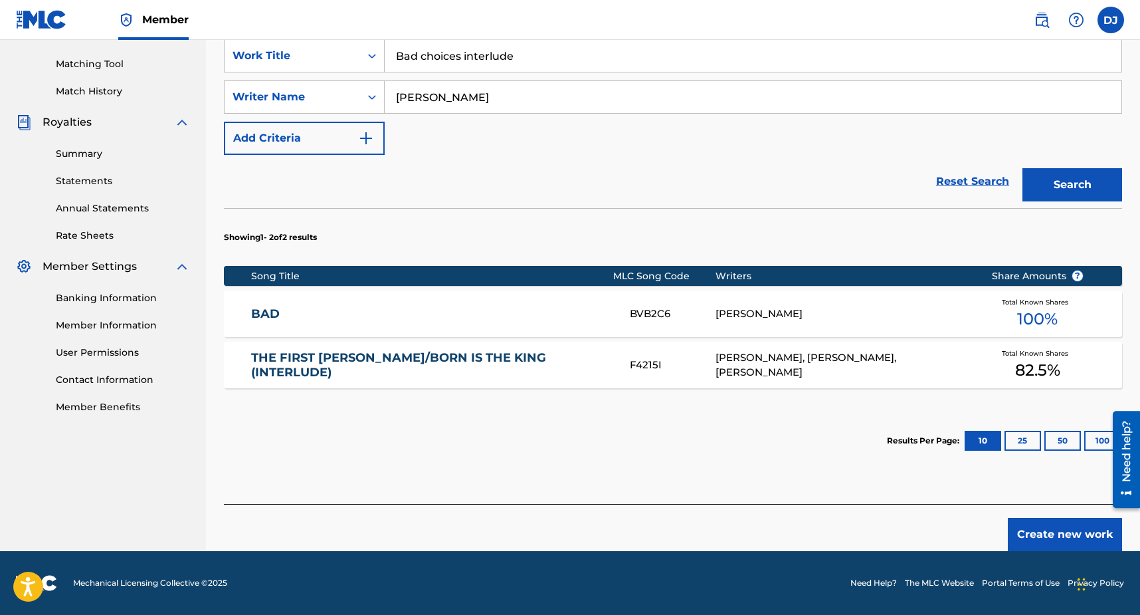
click at [1074, 536] on button "Create new work" at bounding box center [1065, 534] width 114 height 33
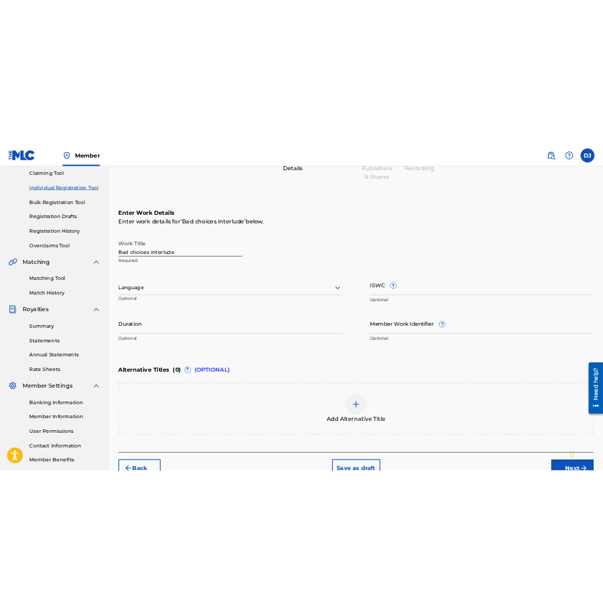
scroll to position [140, 0]
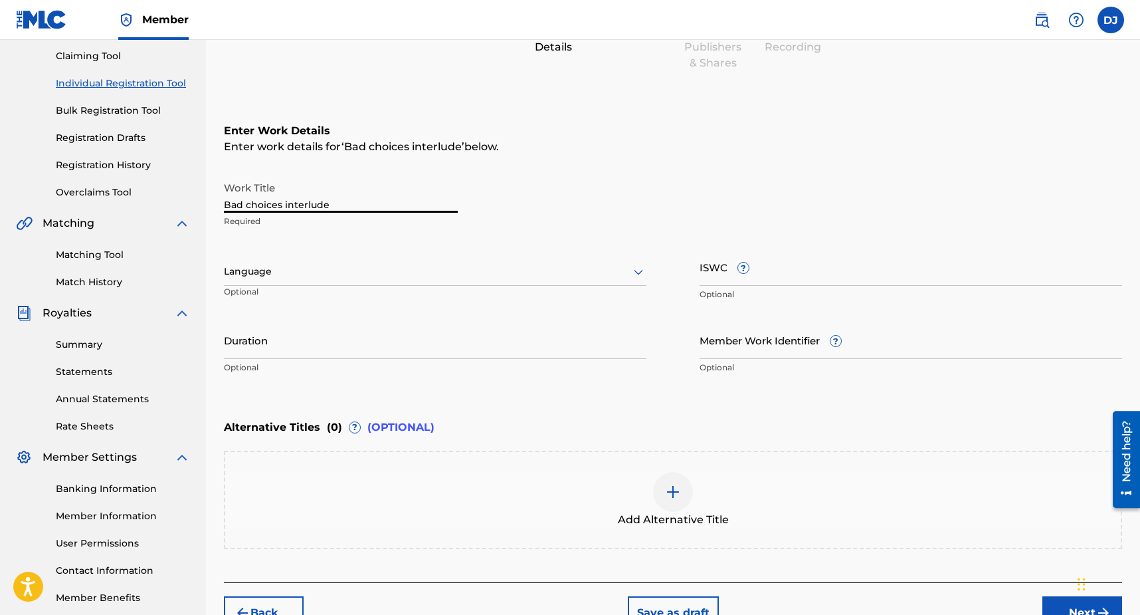
click at [341, 204] on input "Bad choices interlude" at bounding box center [341, 194] width 234 height 38
click at [381, 280] on div "Language" at bounding box center [435, 272] width 423 height 28
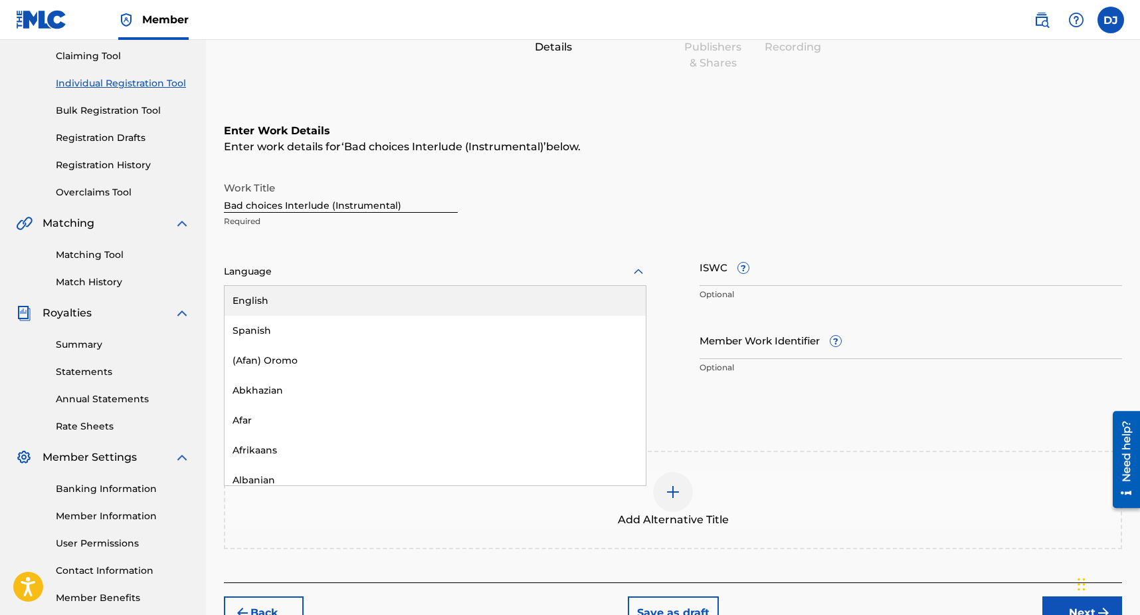
click at [373, 291] on div "English" at bounding box center [435, 301] width 421 height 30
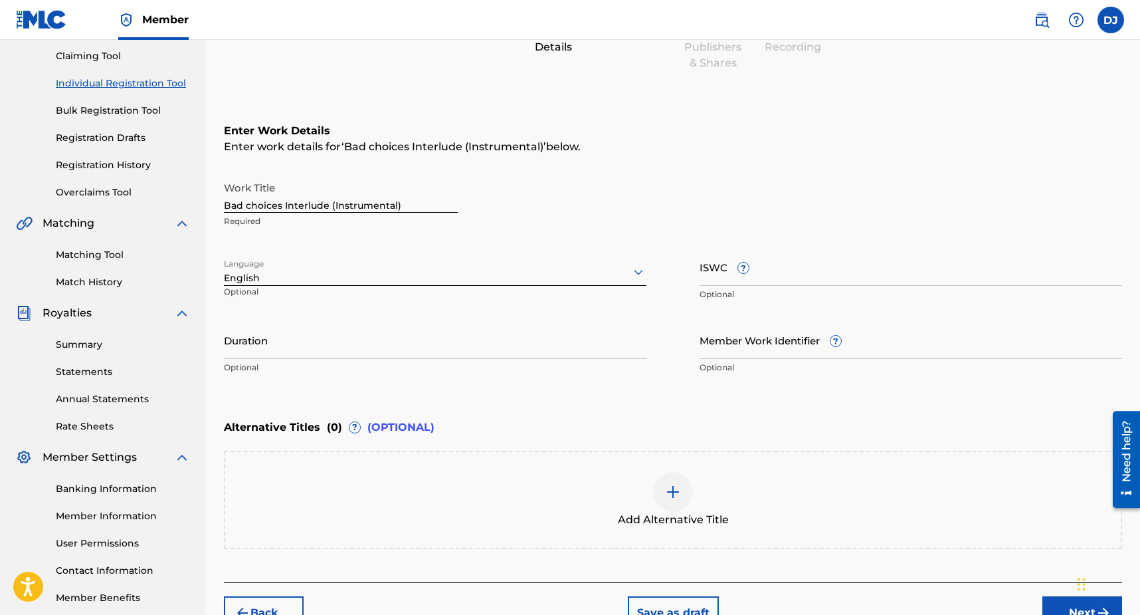
click at [805, 277] on input "ISWC ?" at bounding box center [911, 267] width 423 height 38
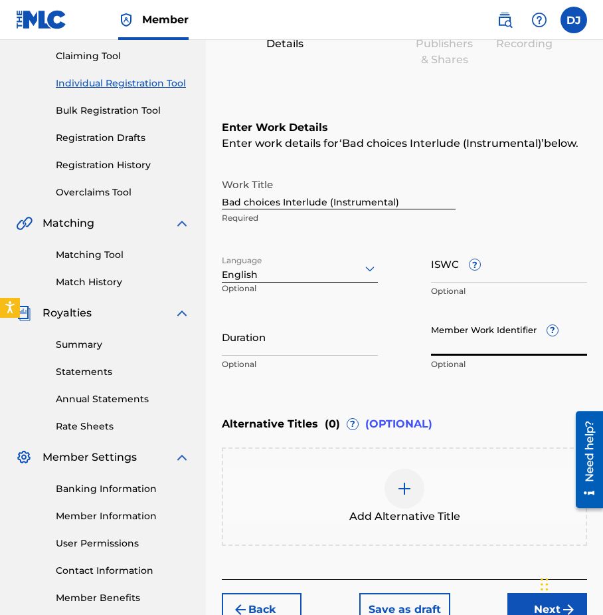
click at [457, 341] on input "Member Work Identifier ?" at bounding box center [509, 337] width 156 height 38
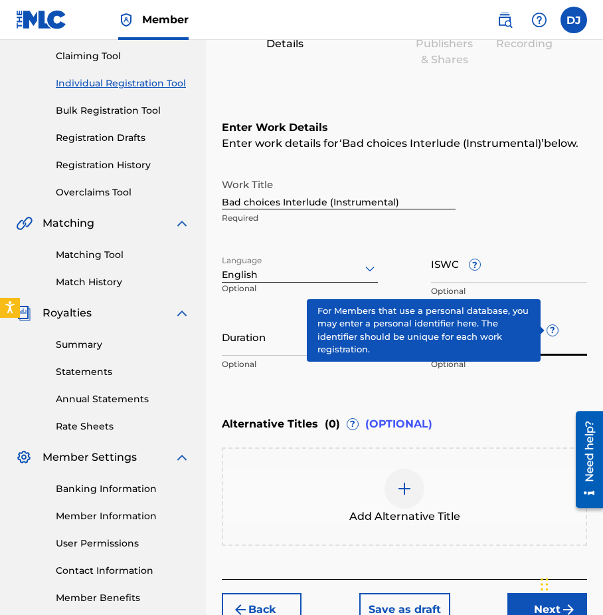
click at [555, 331] on div "Member Work Identifier ? Optional" at bounding box center [509, 348] width 156 height 60
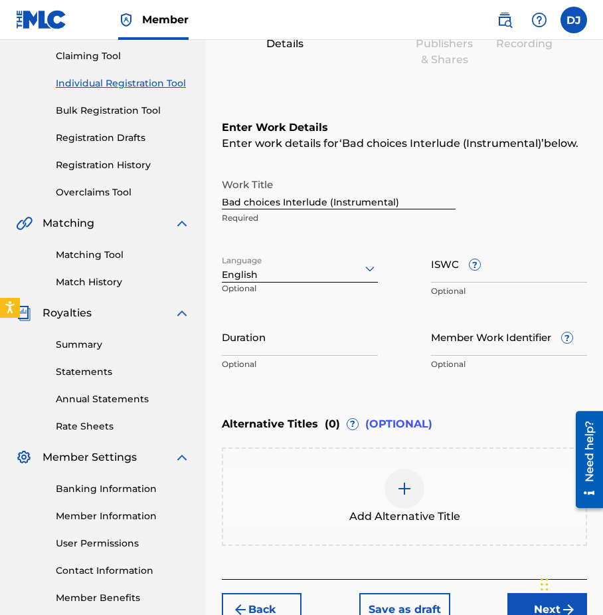
click at [555, 331] on div "Member Work Identifier ? Optional" at bounding box center [509, 348] width 156 height 60
click at [291, 197] on input "Bad choices Interlude (Instrumental)" at bounding box center [339, 190] width 234 height 38
type input "Hard Knocks Instrumental"
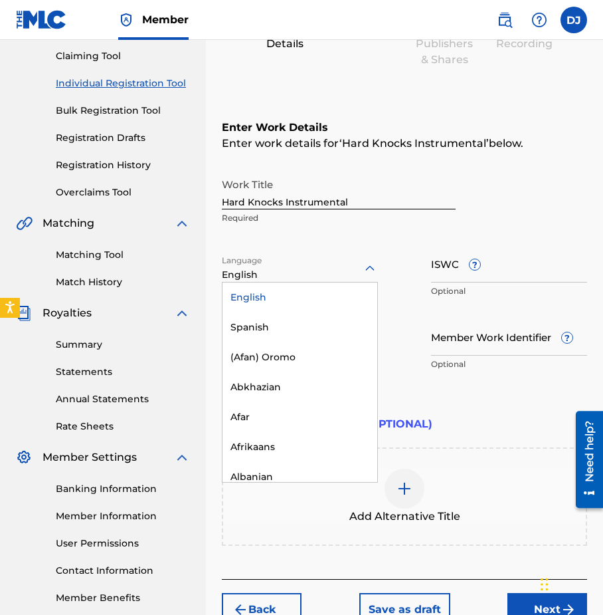
click at [310, 270] on div at bounding box center [300, 268] width 156 height 17
click at [302, 300] on div "English" at bounding box center [300, 297] width 155 height 30
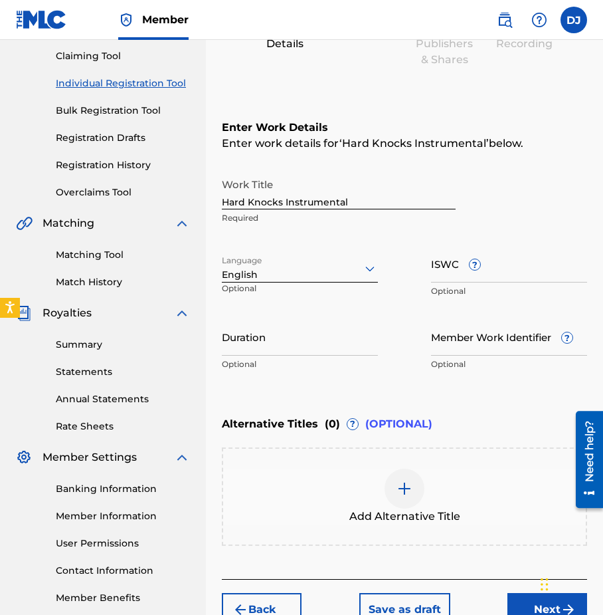
click at [461, 274] on input "ISWC ?" at bounding box center [509, 264] width 156 height 38
paste input "T-334.436.297-2"
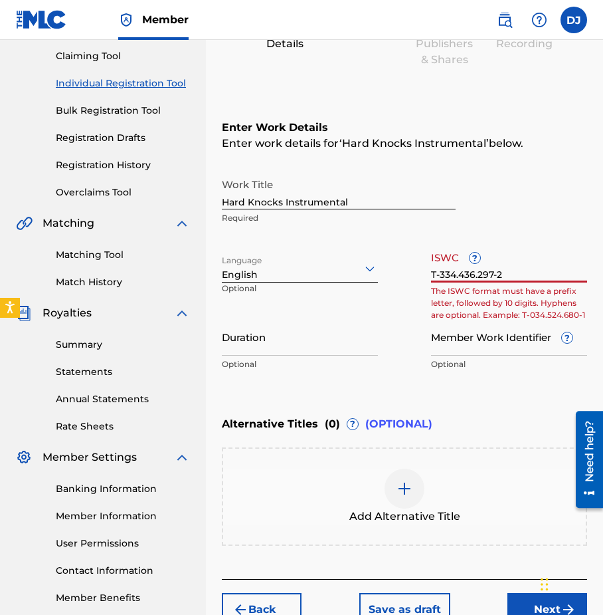
click at [404, 299] on div "Work Title Hard Knocks Instrumental Required Language English Optional ISWC ? T…" at bounding box center [405, 274] width 366 height 206
click at [457, 341] on input "Member Work Identifier ?" at bounding box center [509, 337] width 156 height 38
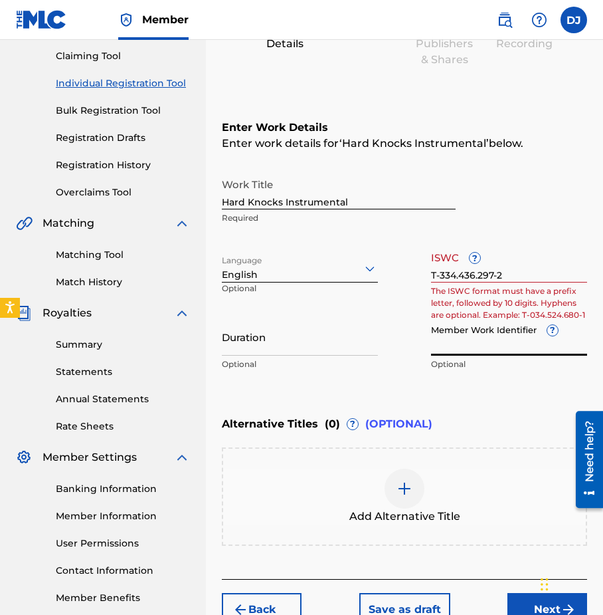
click at [519, 273] on input "T-334.436.297-2" at bounding box center [509, 264] width 156 height 38
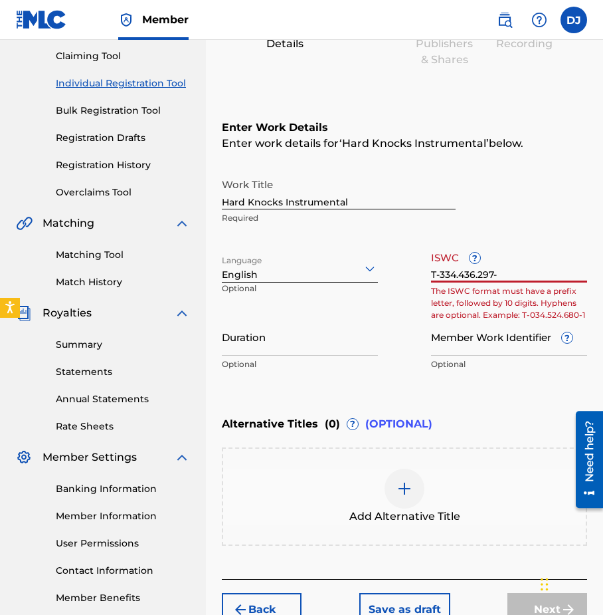
type input "T-334.436.297-2"
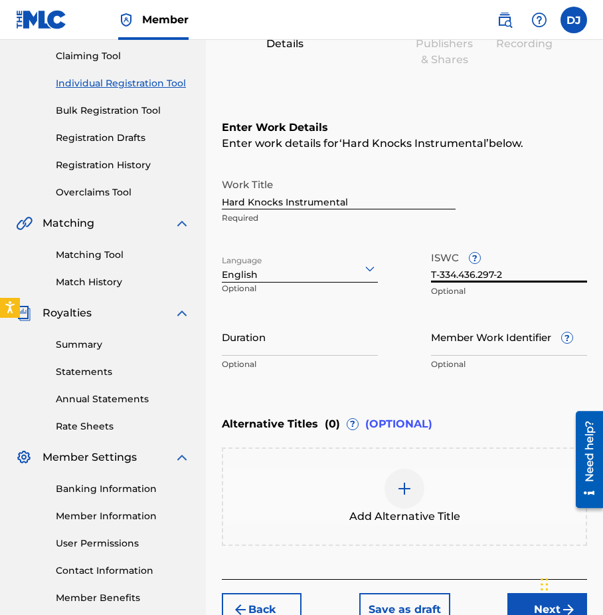
click at [427, 359] on div "Work Title Hard Knocks Instrumental Required Language English Optional ISWC ? T…" at bounding box center [405, 274] width 366 height 206
click at [327, 354] on input "Duration" at bounding box center [300, 337] width 156 height 38
click at [485, 337] on input "Member Work Identifier ?" at bounding box center [509, 337] width 156 height 38
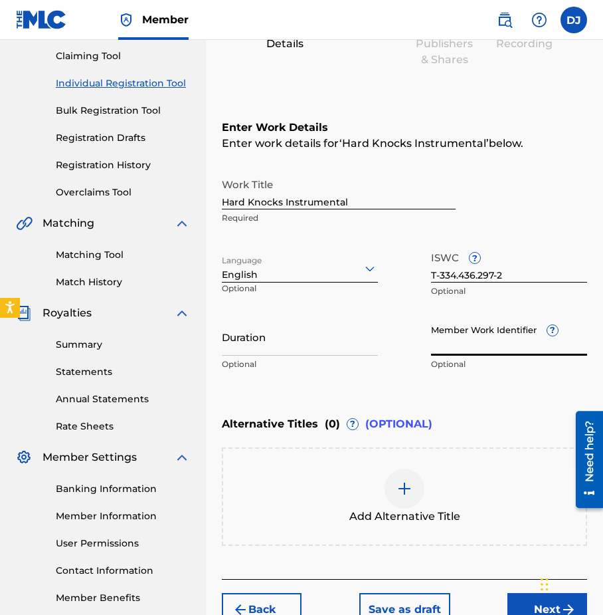
paste input "74660617"
type input "74660617"
click at [424, 399] on div "Enter Work Details Enter work details for ‘ Hard Knocks Instrumental ’ below. W…" at bounding box center [405, 249] width 366 height 322
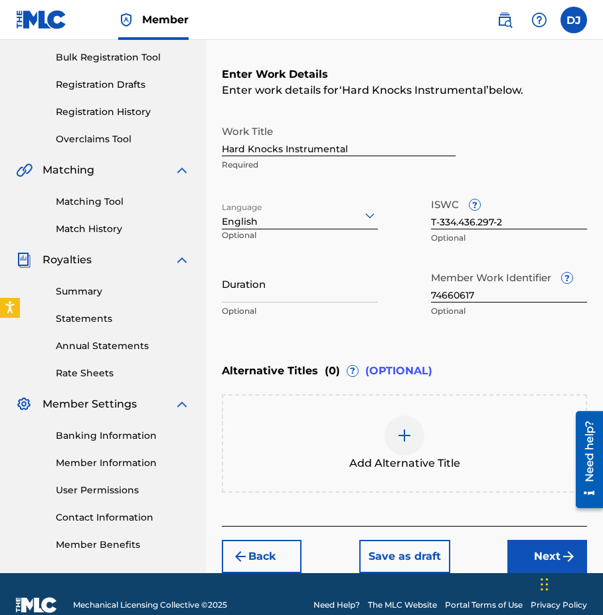
scroll to position [214, 0]
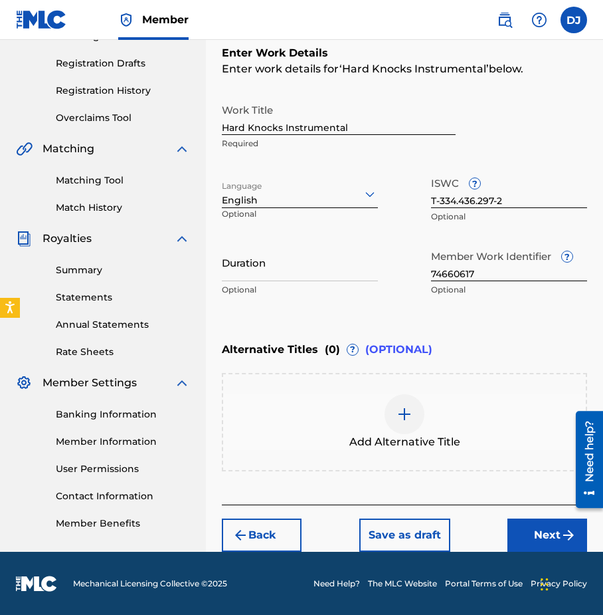
click at [524, 528] on button "Next" at bounding box center [548, 534] width 80 height 33
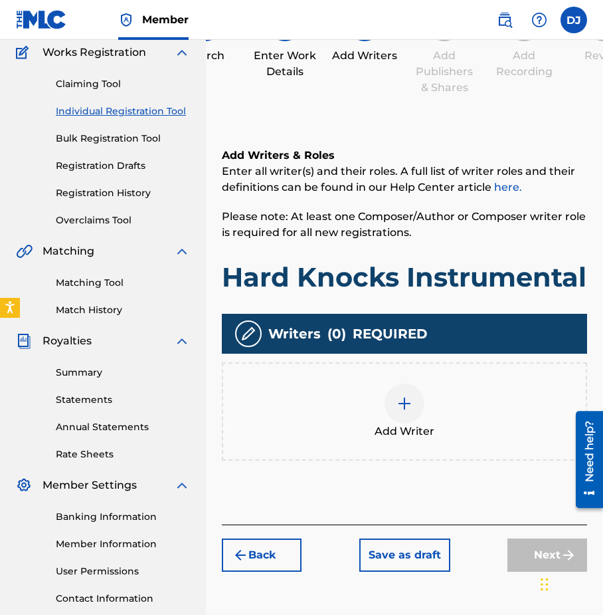
scroll to position [209, 0]
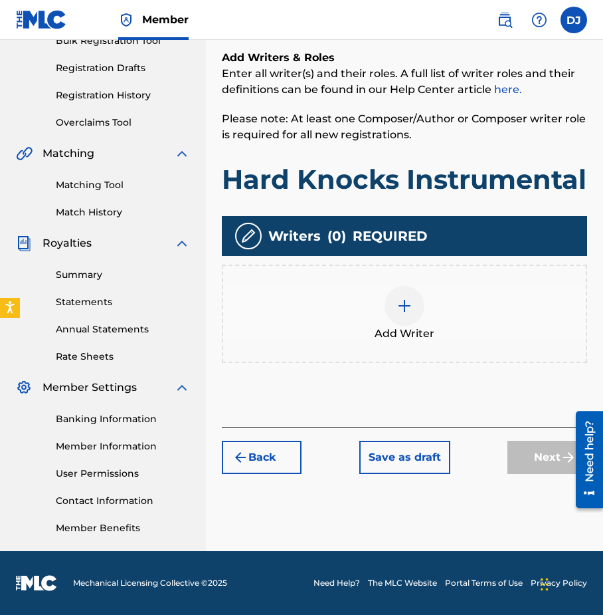
click at [408, 326] on div at bounding box center [405, 306] width 40 height 40
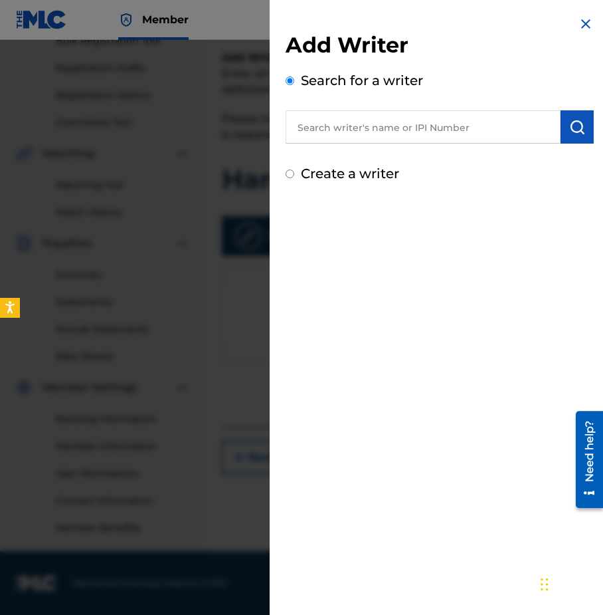
click at [417, 136] on input "text" at bounding box center [423, 126] width 275 height 33
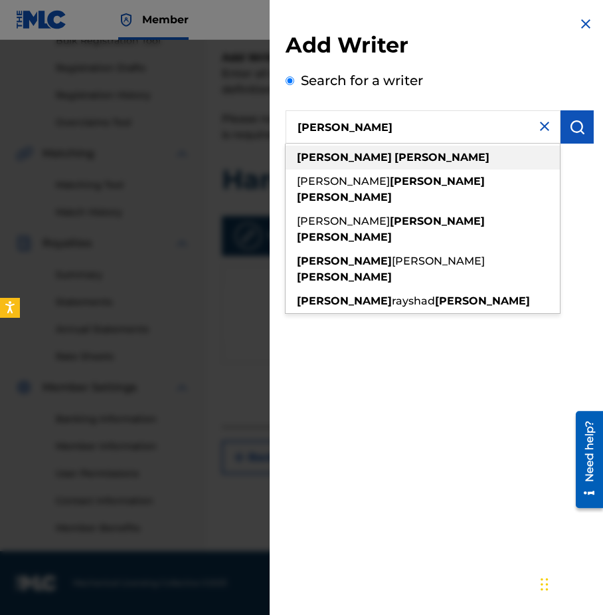
click at [390, 155] on div "[PERSON_NAME]" at bounding box center [423, 158] width 274 height 24
type input "[PERSON_NAME]"
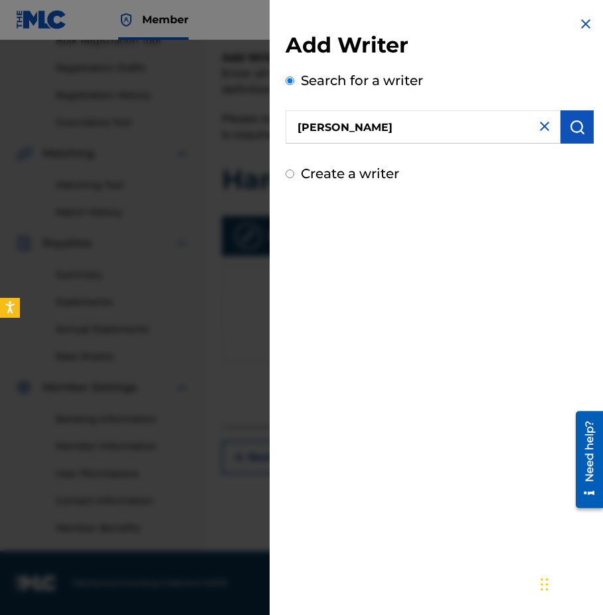
click at [570, 124] on img "submit" at bounding box center [578, 127] width 16 height 16
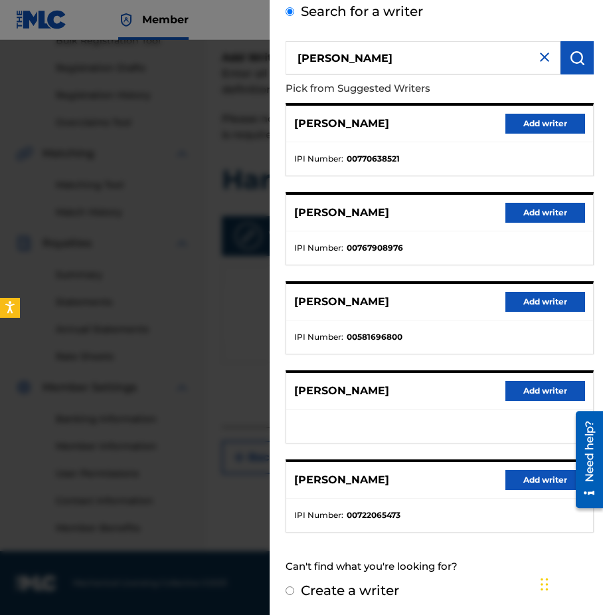
scroll to position [70, 0]
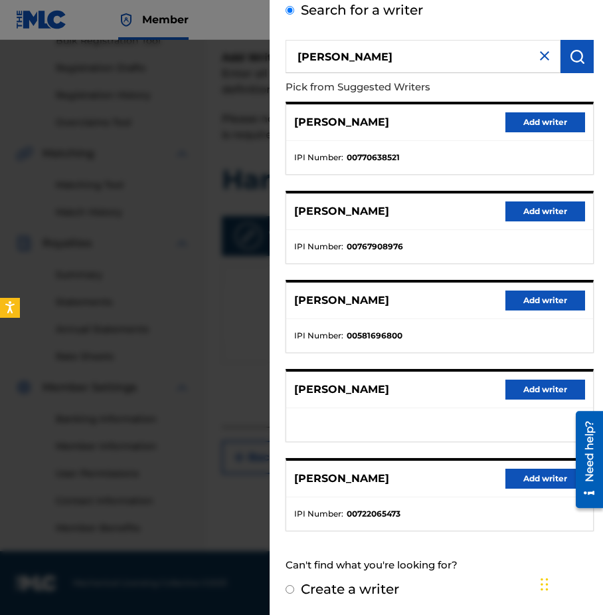
click at [292, 591] on input "Create a writer" at bounding box center [290, 589] width 9 height 9
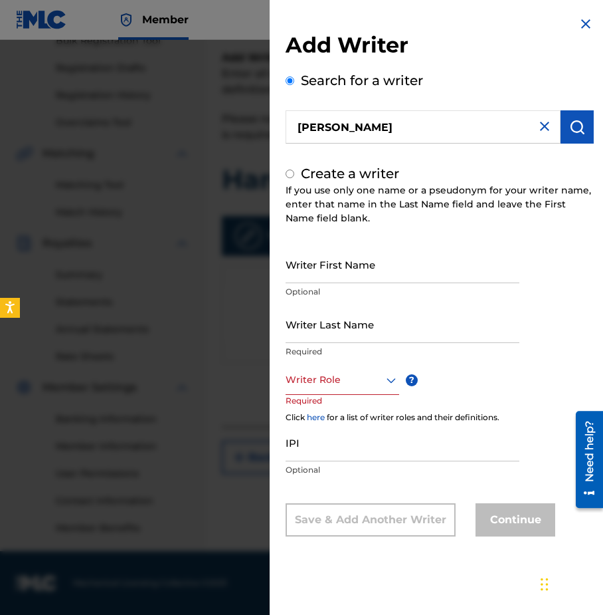
radio input "false"
radio input "true"
click at [346, 277] on input "Writer First Name" at bounding box center [403, 264] width 234 height 38
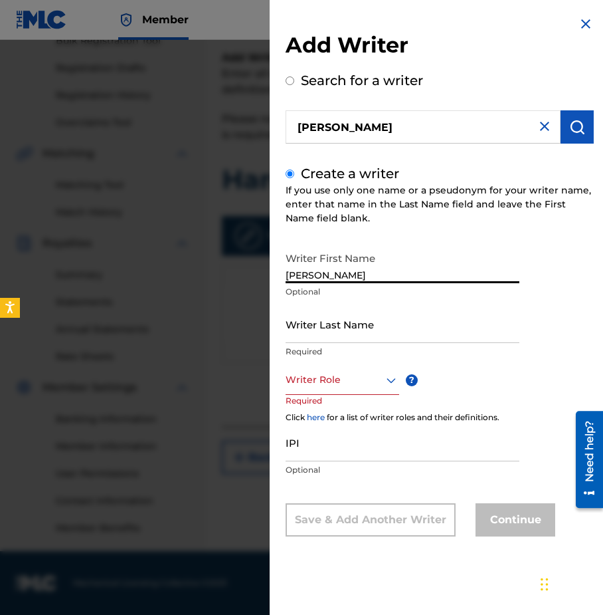
type input "[PERSON_NAME]"
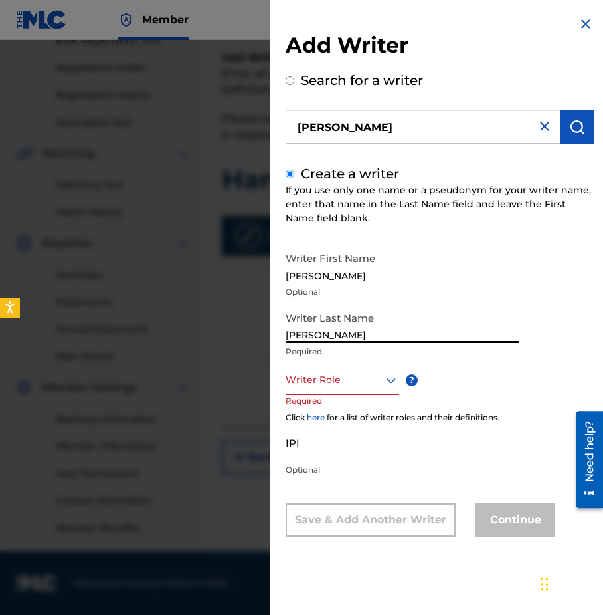
type input "[PERSON_NAME]"
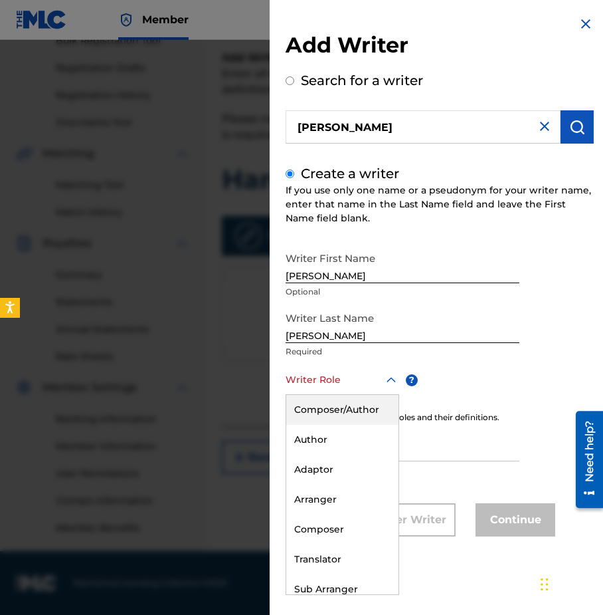
click at [353, 387] on div at bounding box center [343, 379] width 114 height 17
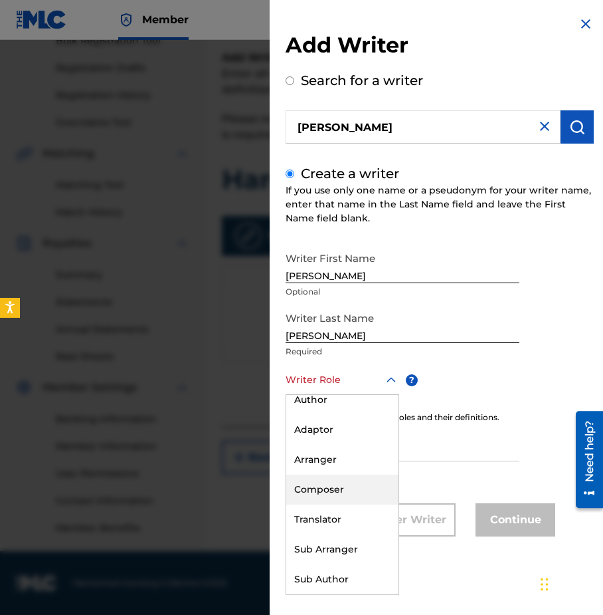
click at [346, 481] on div "Composer" at bounding box center [342, 489] width 112 height 30
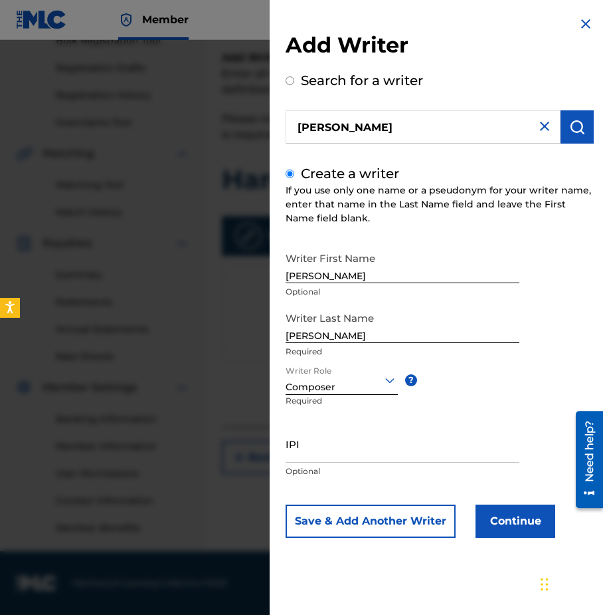
click at [350, 447] on input "IPI" at bounding box center [403, 444] width 234 height 38
paste input "00897714867"
type input "00897714867"
click at [516, 520] on button "Continue" at bounding box center [516, 520] width 80 height 33
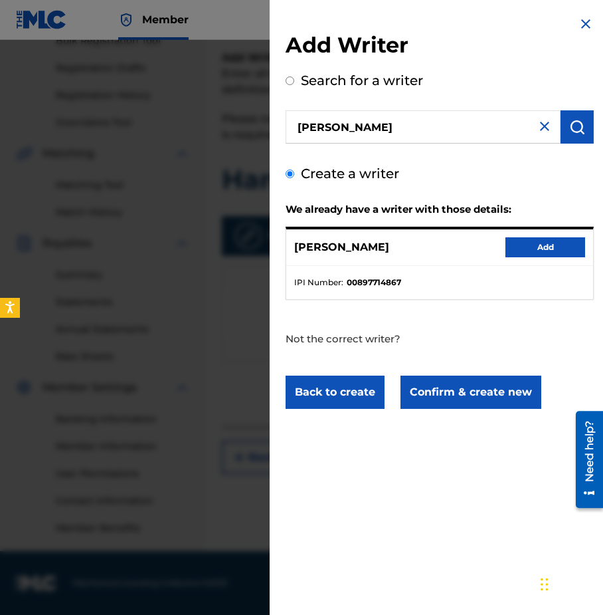
click at [445, 395] on button "Confirm & create new" at bounding box center [471, 391] width 141 height 33
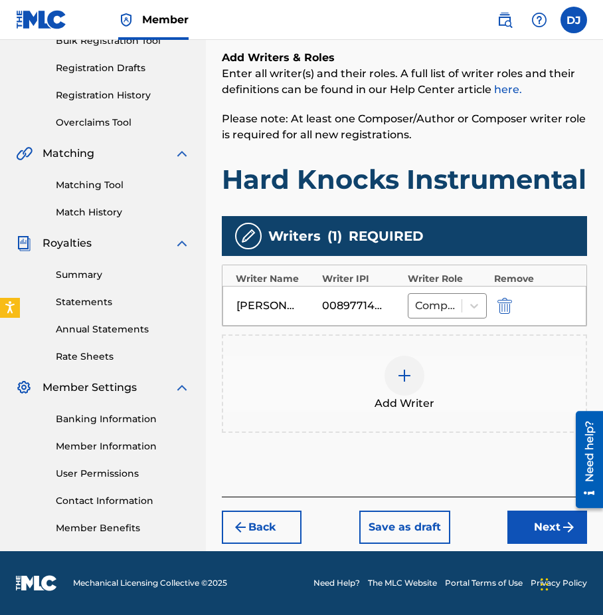
scroll to position [235, 0]
click at [527, 532] on button "Next" at bounding box center [548, 526] width 80 height 33
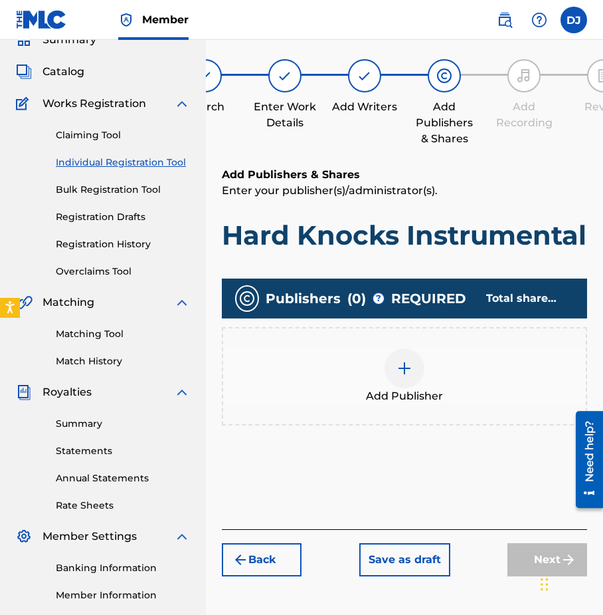
scroll to position [60, 0]
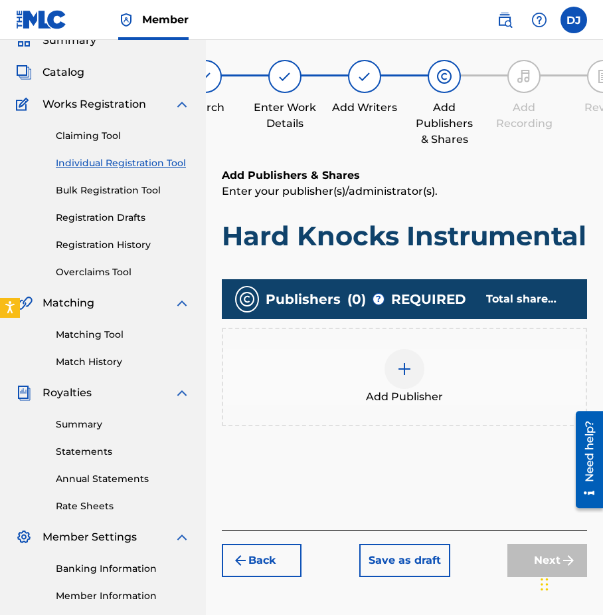
click at [414, 389] on div at bounding box center [405, 369] width 40 height 40
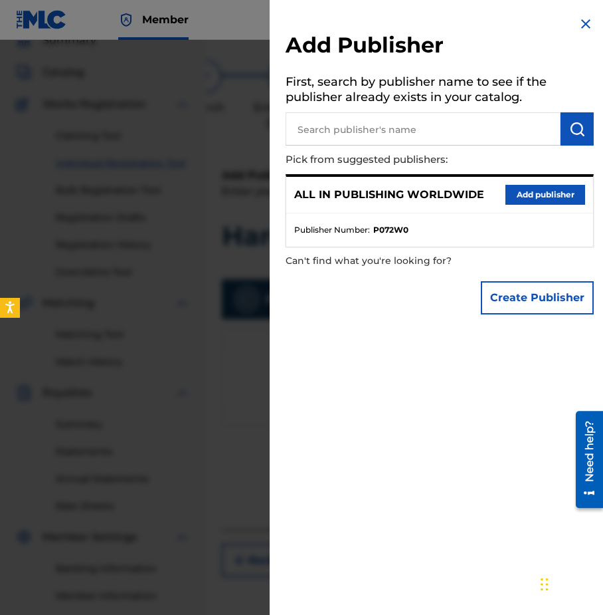
click at [534, 197] on button "Add publisher" at bounding box center [546, 195] width 80 height 20
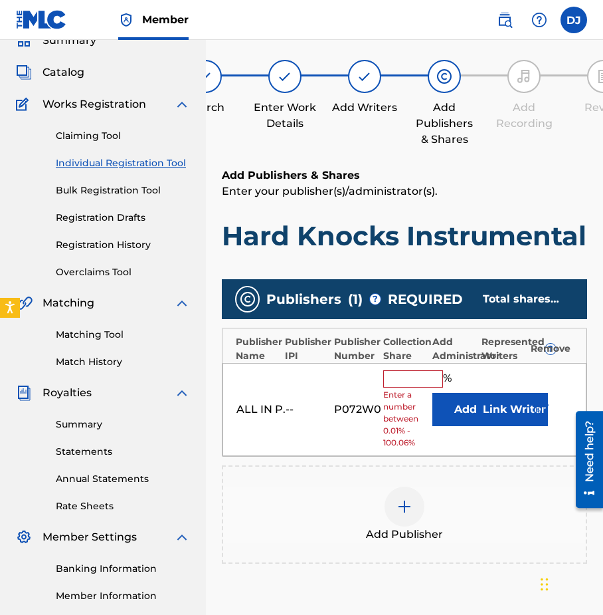
click at [409, 421] on div "% Enter a number between 0.01% - 100.06%" at bounding box center [404, 409] width 43 height 79
click at [409, 387] on input "text" at bounding box center [413, 378] width 60 height 17
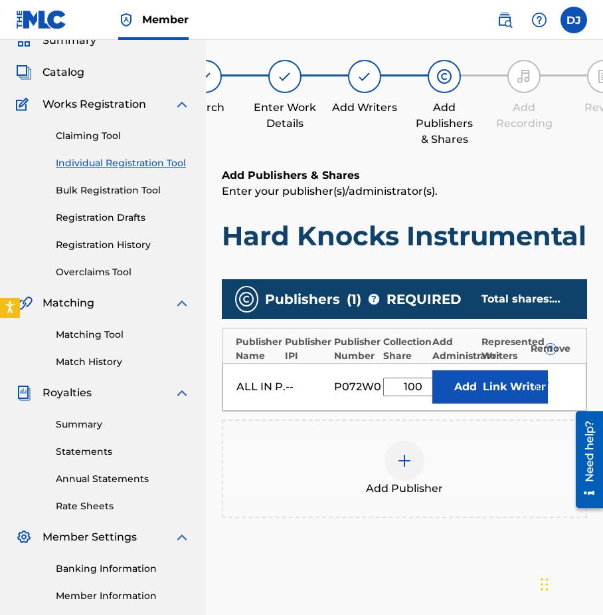
type input "100"
click at [463, 531] on div "Publishers ( 1 ) ? REQUIRED Total shares: 100 % Publisher Name Publisher IPI Pu…" at bounding box center [405, 405] width 366 height 252
click at [512, 403] on button "Link Writer" at bounding box center [515, 386] width 66 height 33
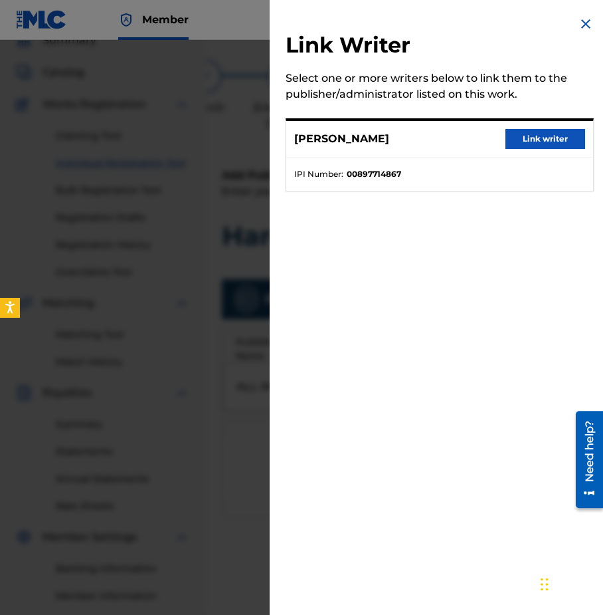
click at [535, 142] on button "Link writer" at bounding box center [546, 139] width 80 height 20
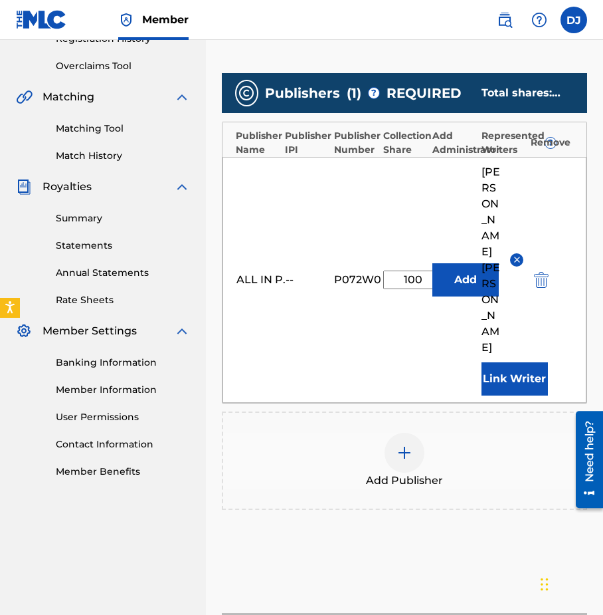
scroll to position [291, 0]
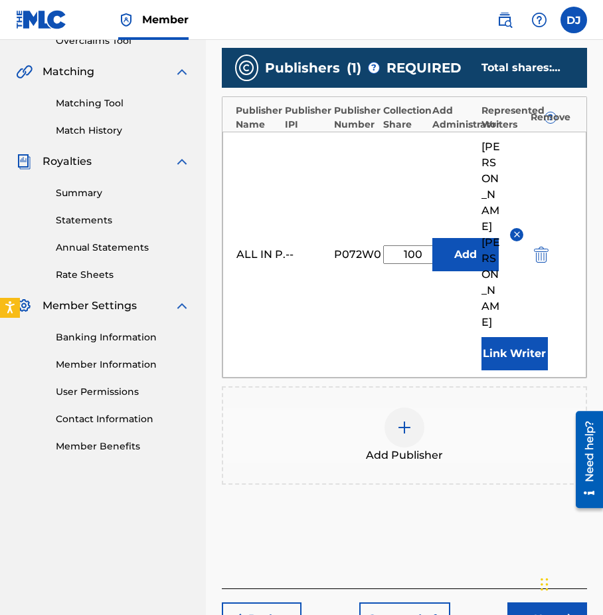
click at [540, 602] on button "Next" at bounding box center [548, 618] width 80 height 33
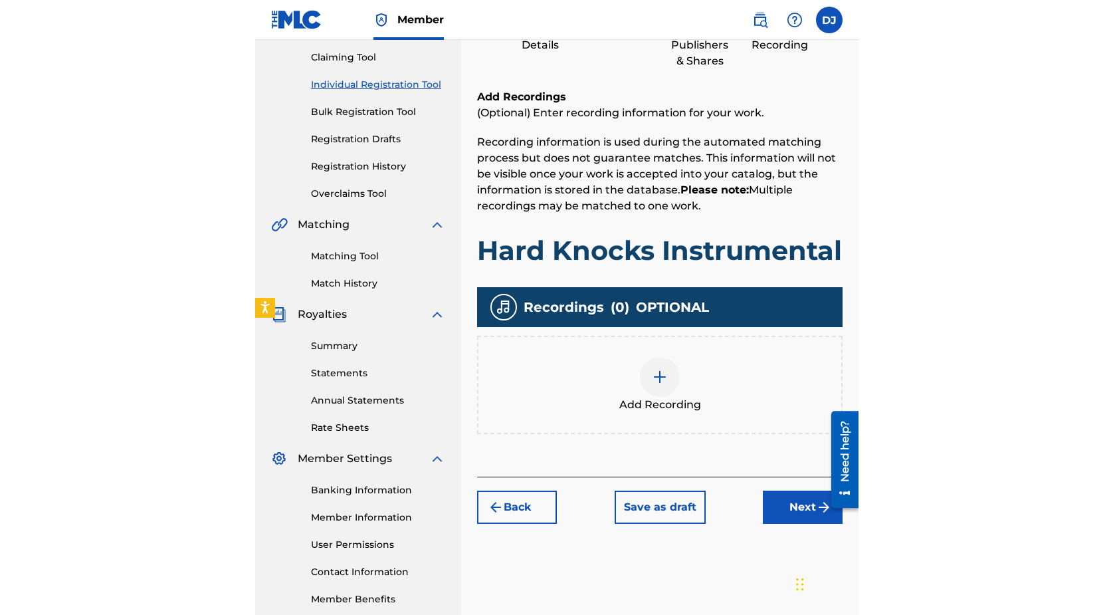
scroll to position [136, 0]
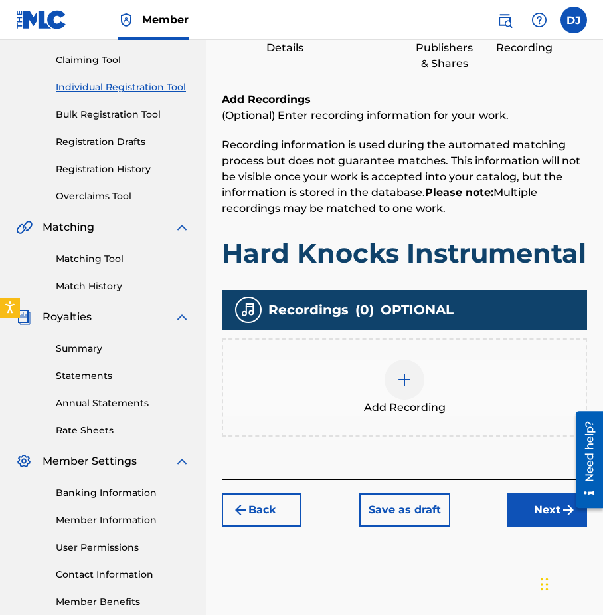
click at [398, 387] on img at bounding box center [405, 379] width 16 height 16
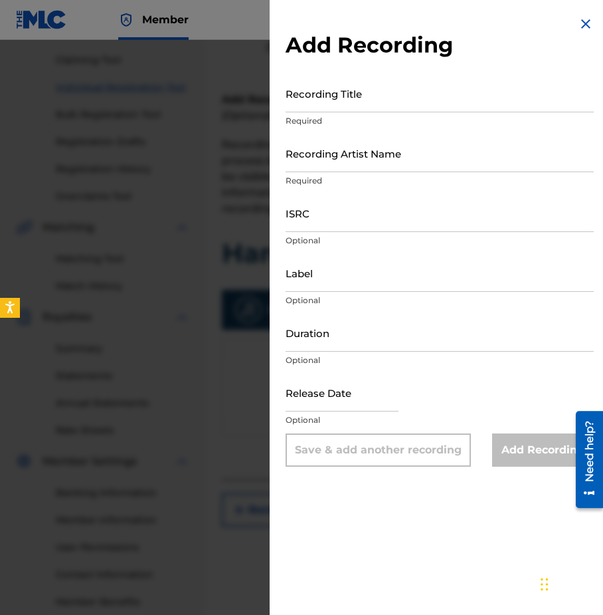
click at [379, 96] on input "Recording Title" at bounding box center [440, 93] width 308 height 38
type input "Hard Knocks"
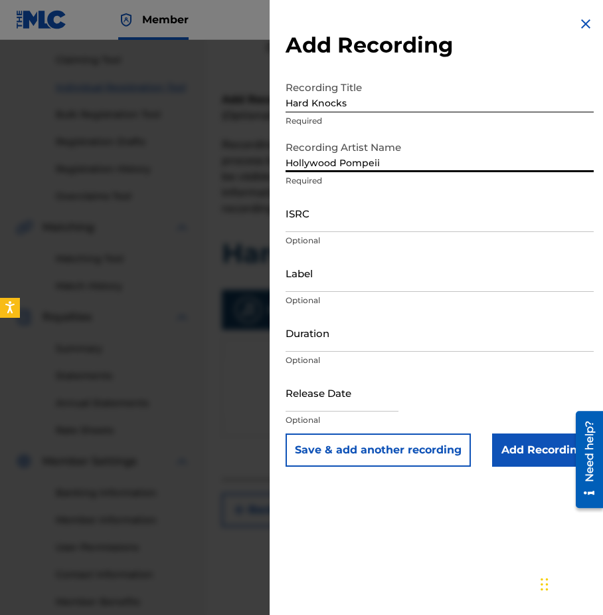
type input "Hollywood Pompeii"
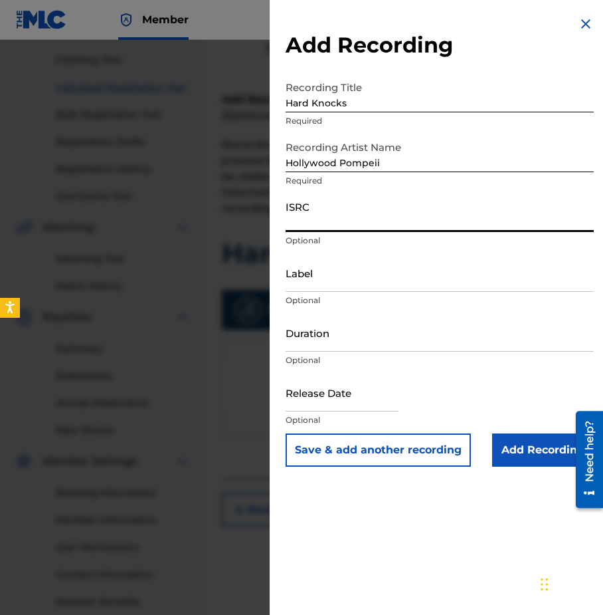
click at [317, 284] on input "Label" at bounding box center [440, 273] width 308 height 38
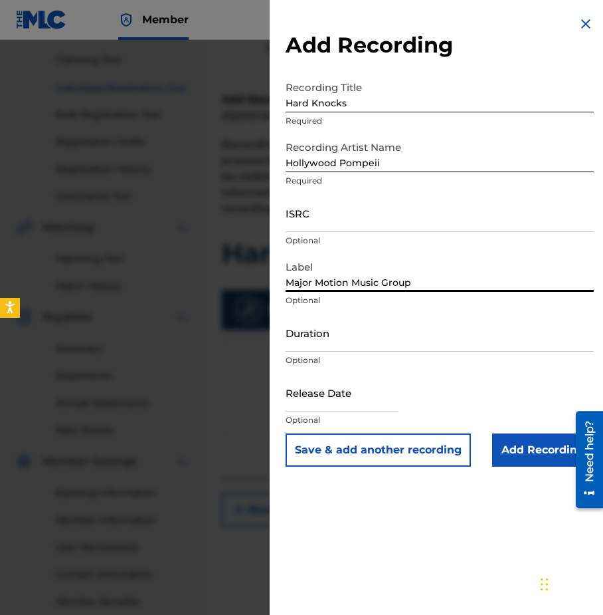
type input "Major Motion Music Group"
click at [313, 333] on input "Duration" at bounding box center [440, 333] width 308 height 38
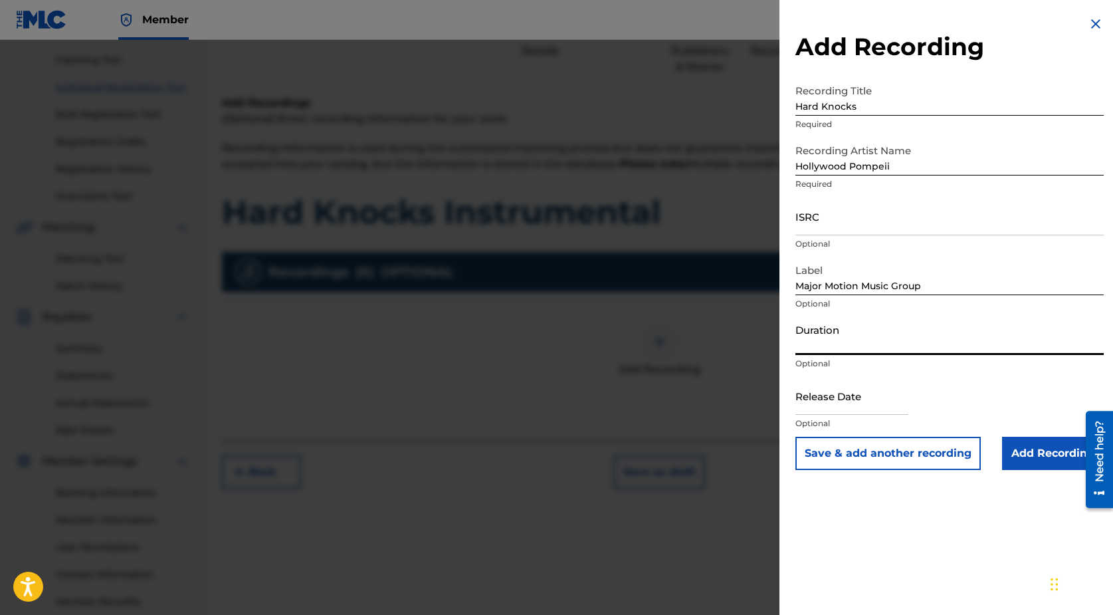
type input "2"
type input "02:47"
click at [844, 399] on input "text" at bounding box center [851, 396] width 113 height 38
select select "7"
select select "2025"
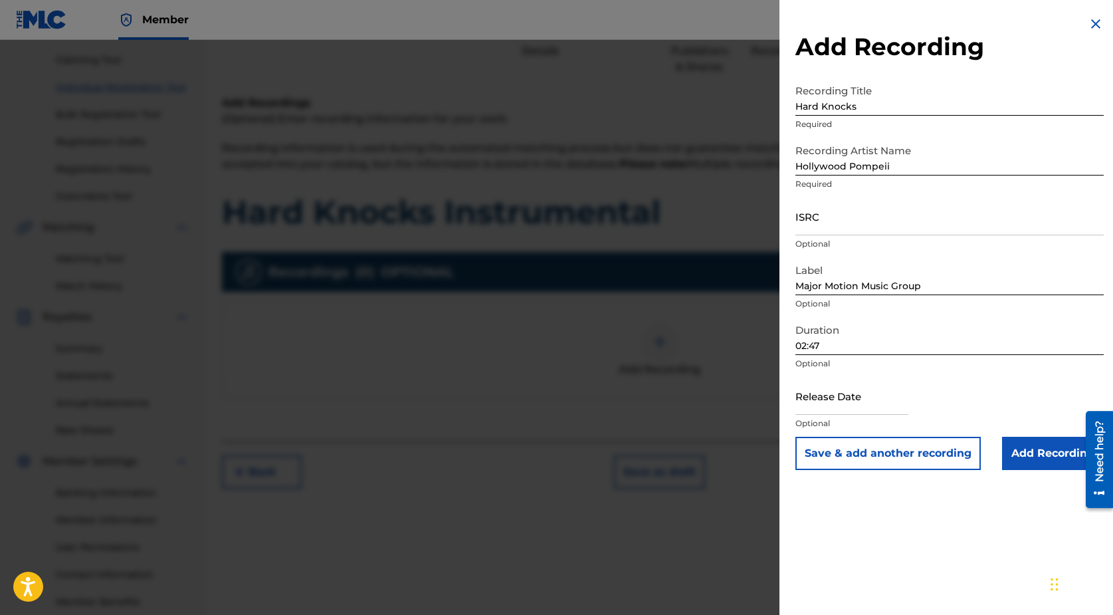
click at [986, 391] on div "Release Date Optional" at bounding box center [949, 407] width 308 height 60
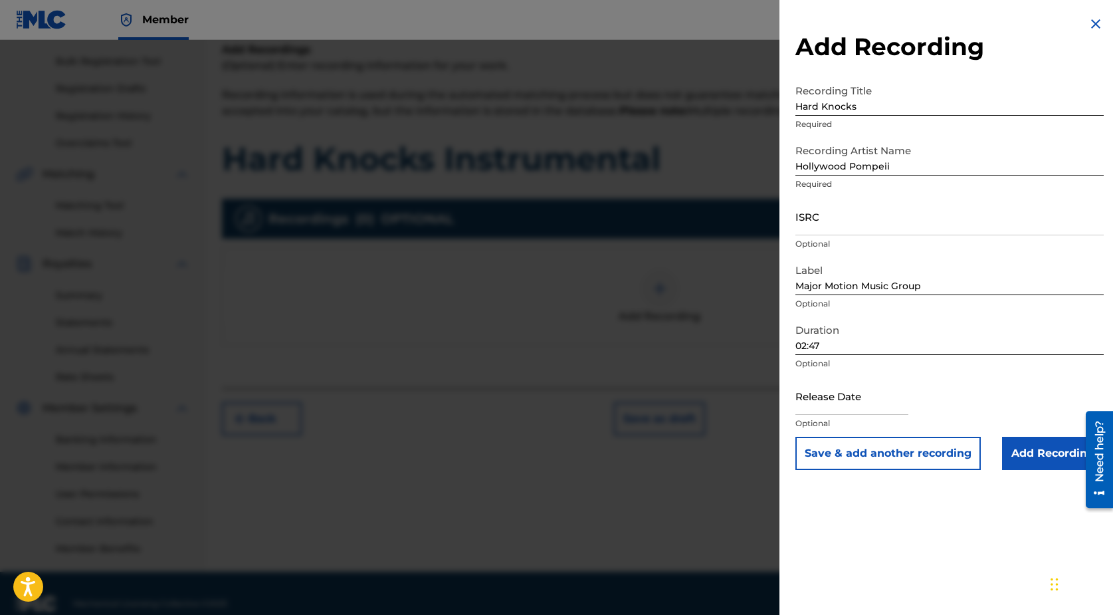
scroll to position [194, 0]
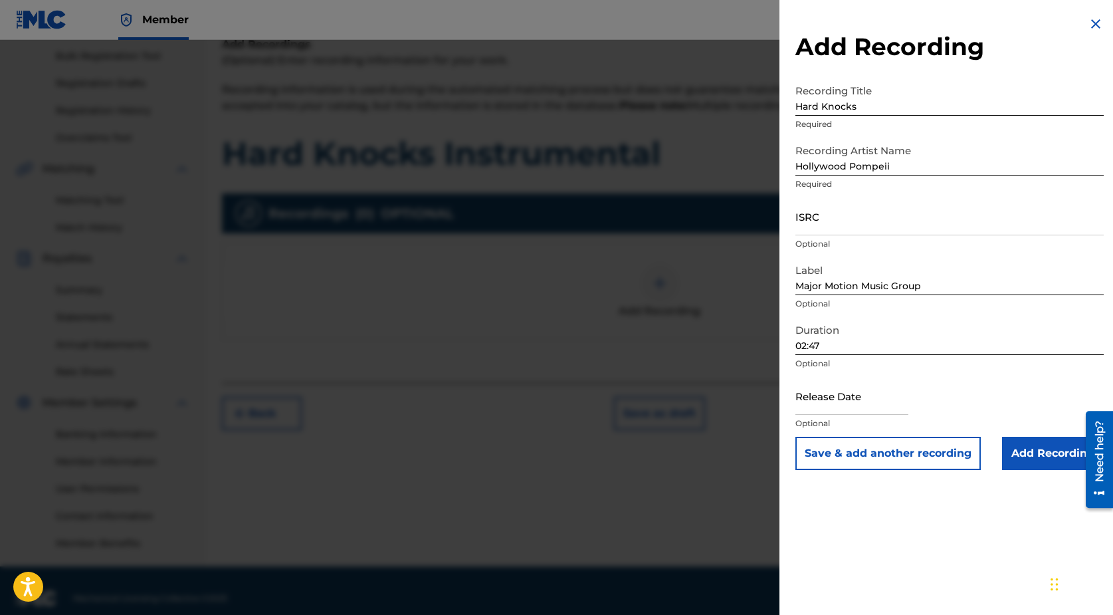
click at [1028, 458] on input "Add Recording" at bounding box center [1053, 453] width 102 height 33
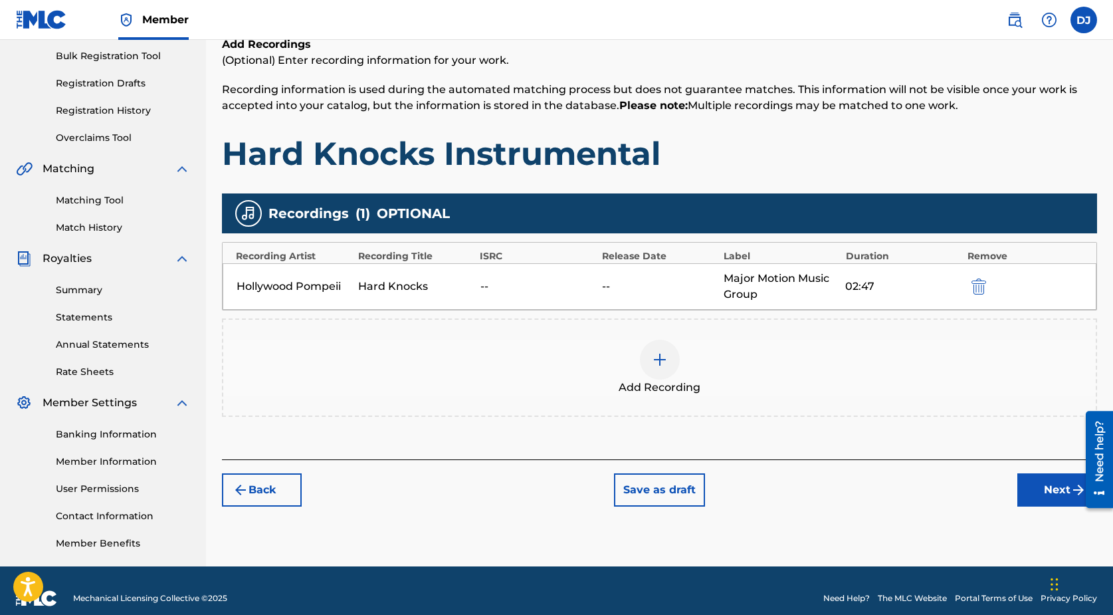
scroll to position [209, 0]
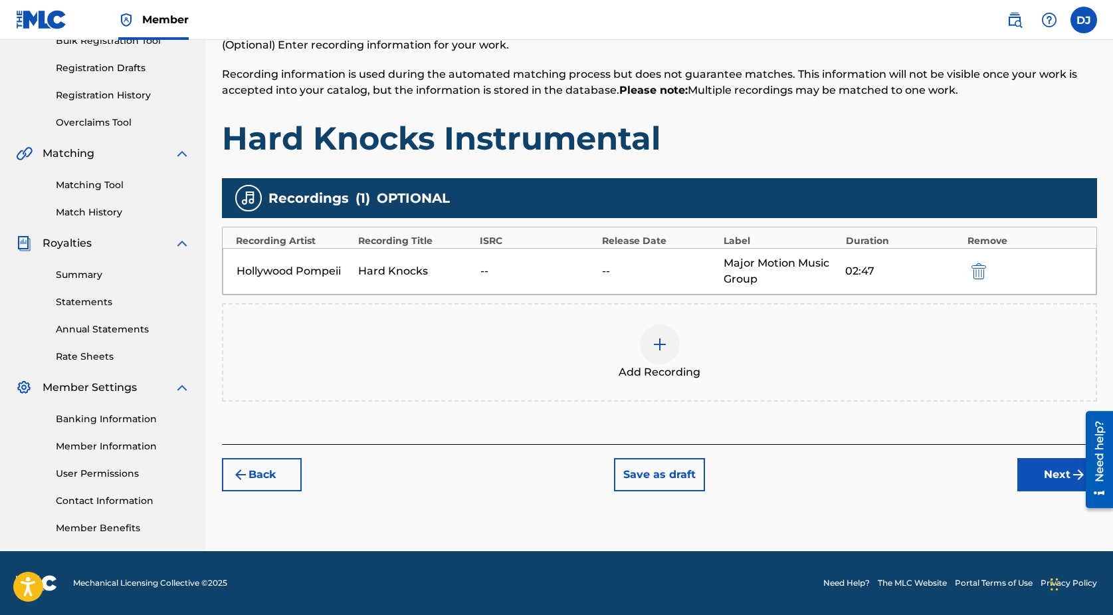
click at [1062, 475] on button "Next" at bounding box center [1057, 474] width 80 height 33
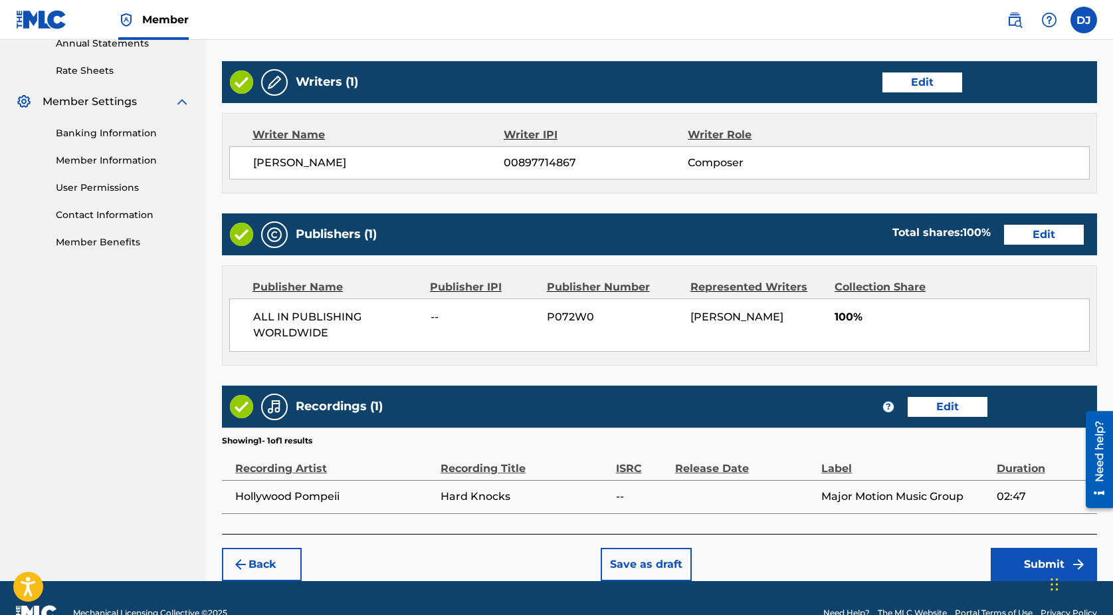
scroll to position [524, 0]
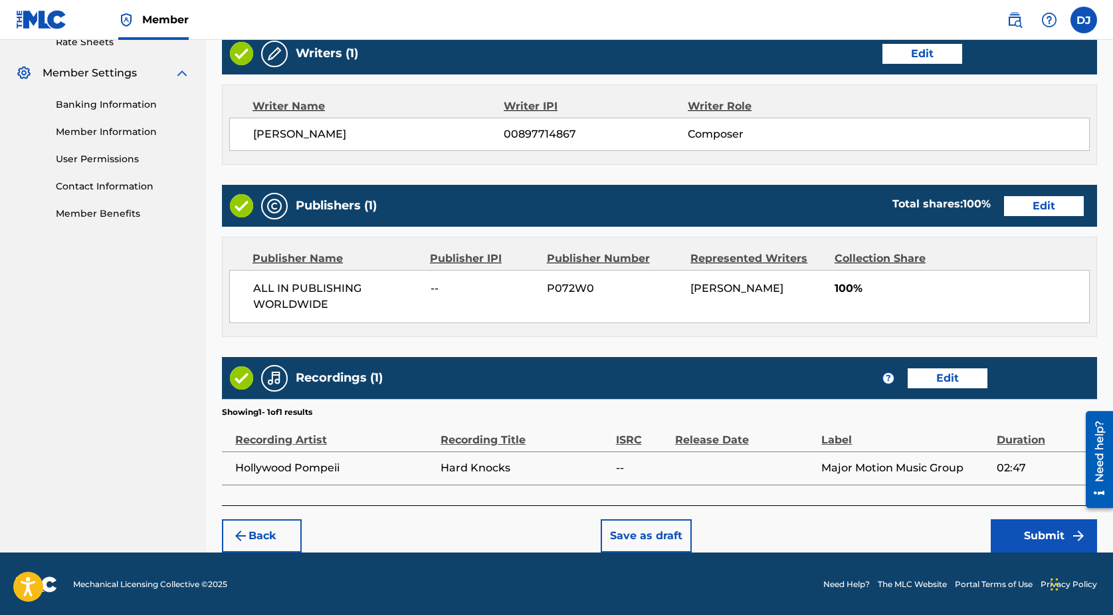
click at [1039, 533] on button "Submit" at bounding box center [1044, 535] width 106 height 33
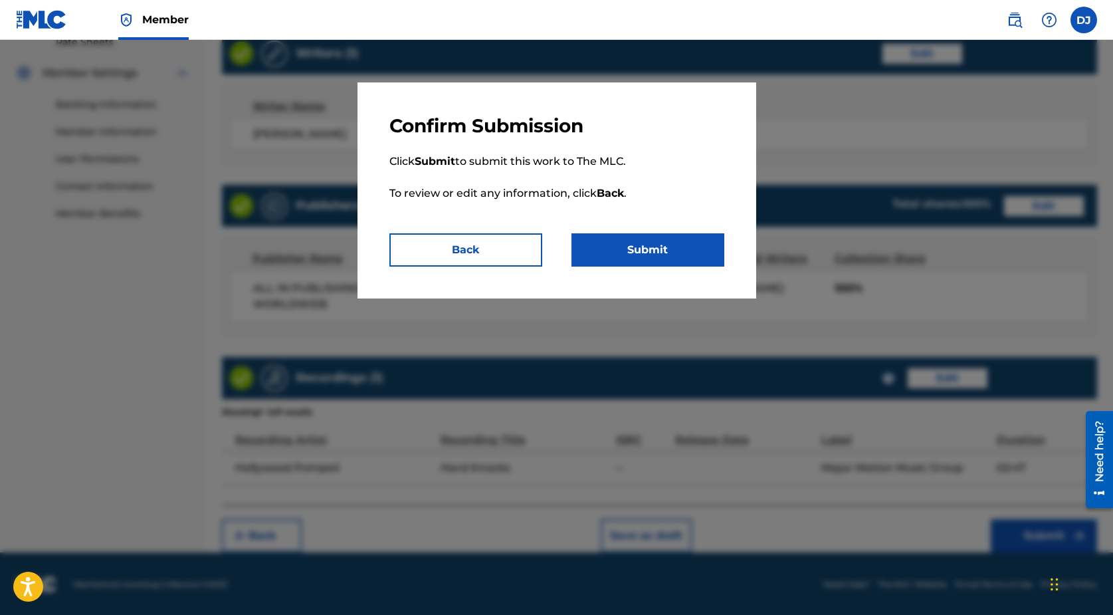
click at [641, 247] on button "Submit" at bounding box center [648, 249] width 153 height 33
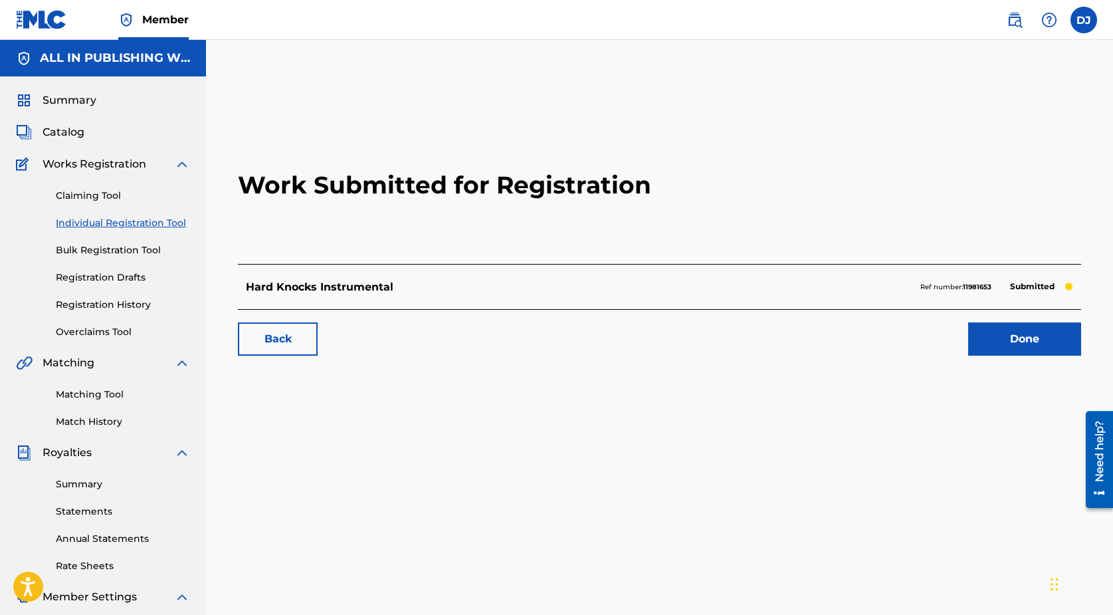
click at [1009, 354] on link "Done" at bounding box center [1024, 338] width 113 height 33
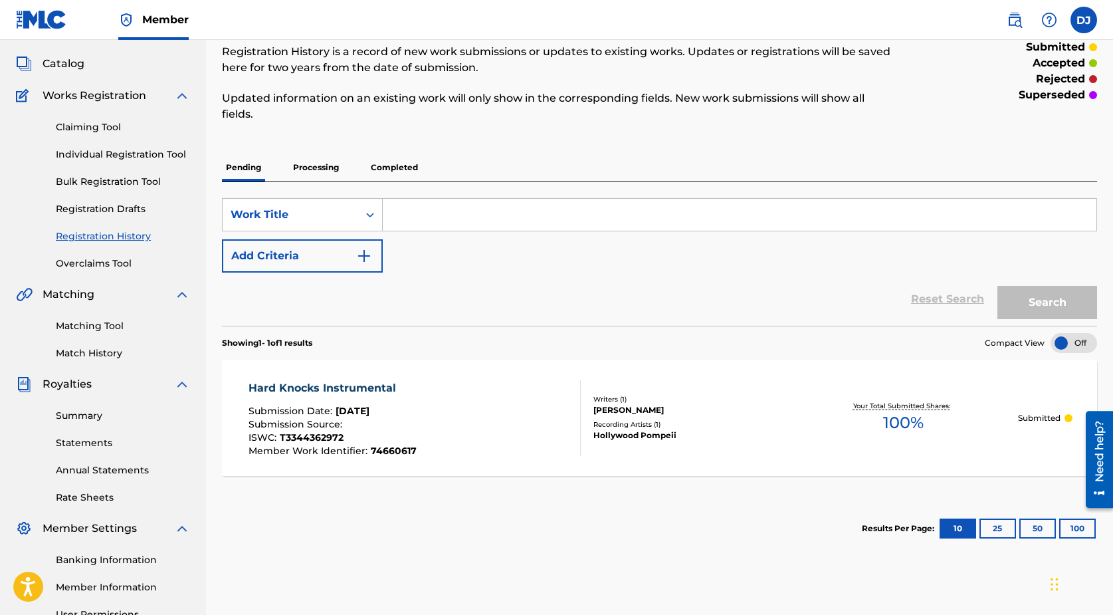
scroll to position [49, 0]
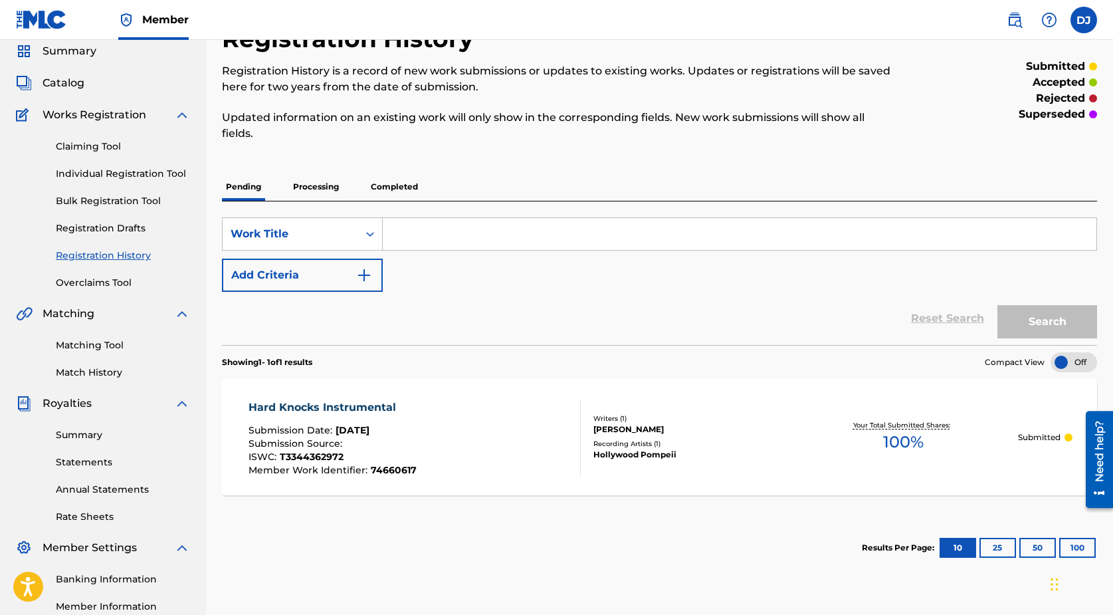
click at [396, 191] on p "Completed" at bounding box center [394, 187] width 55 height 28
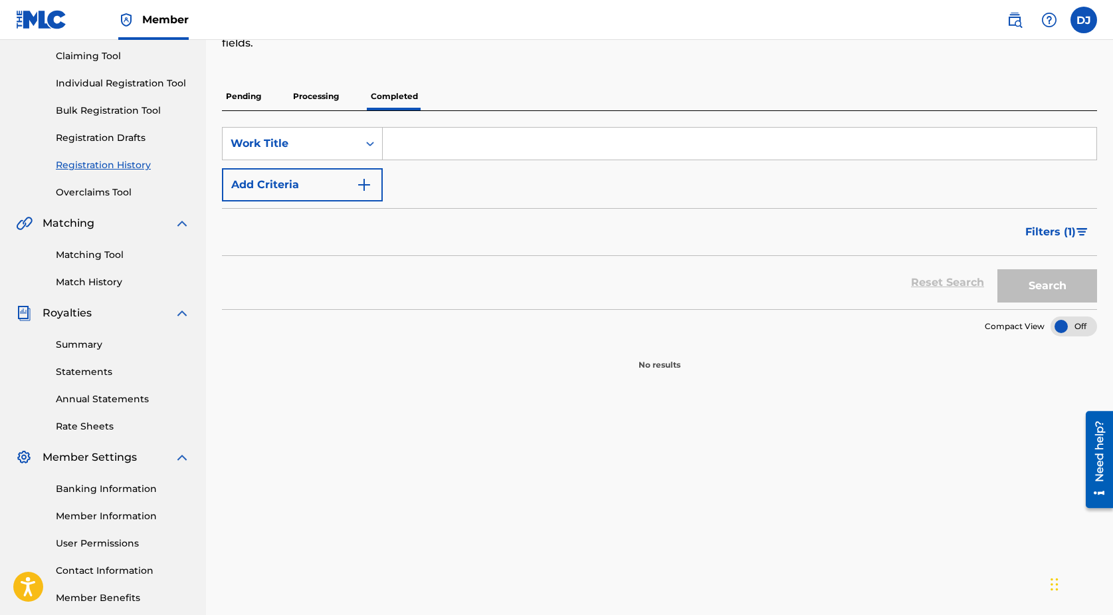
scroll to position [144, 0]
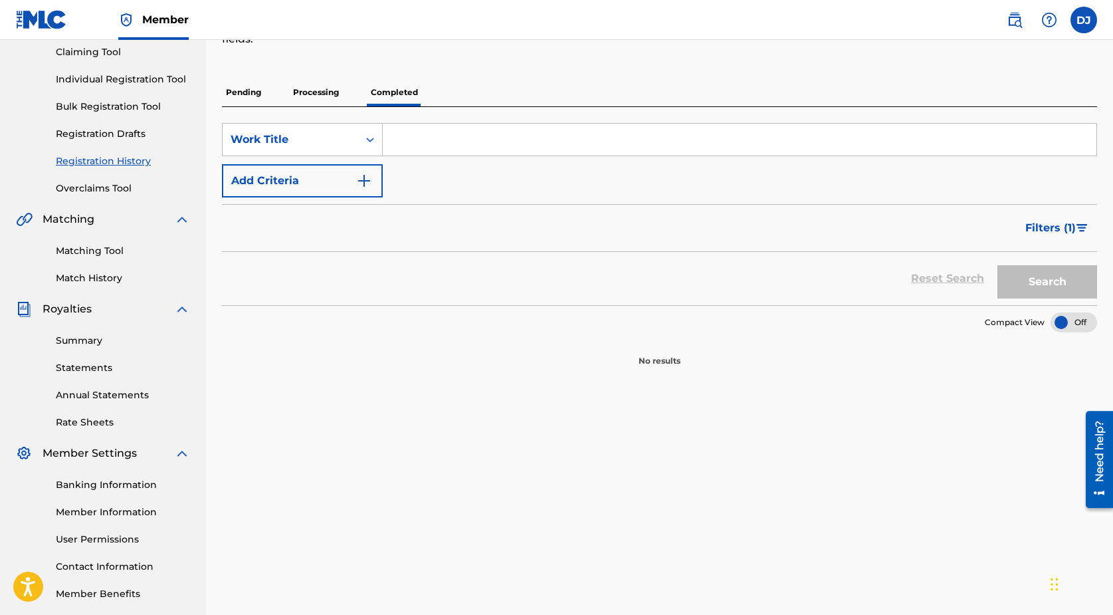
click at [319, 100] on p "Processing" at bounding box center [316, 92] width 54 height 28
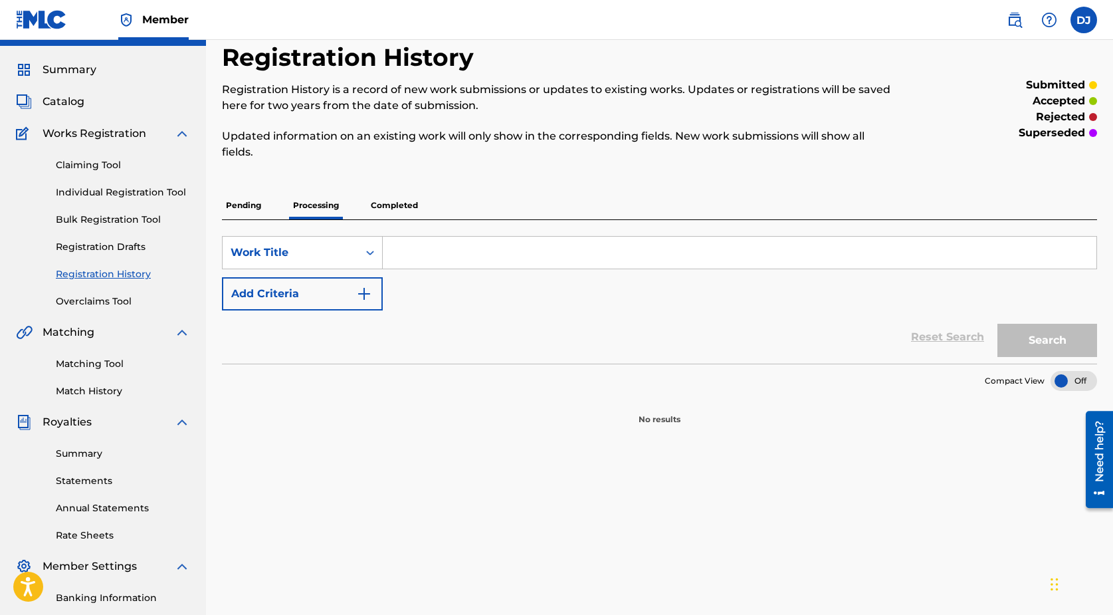
scroll to position [35, 0]
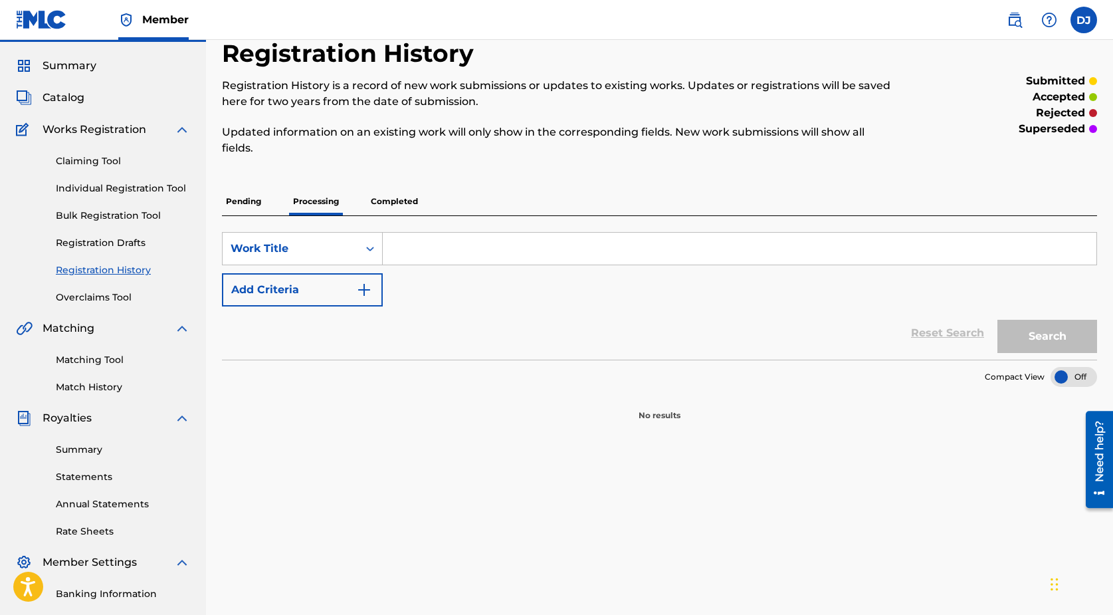
click at [374, 206] on p "Completed" at bounding box center [394, 201] width 55 height 28
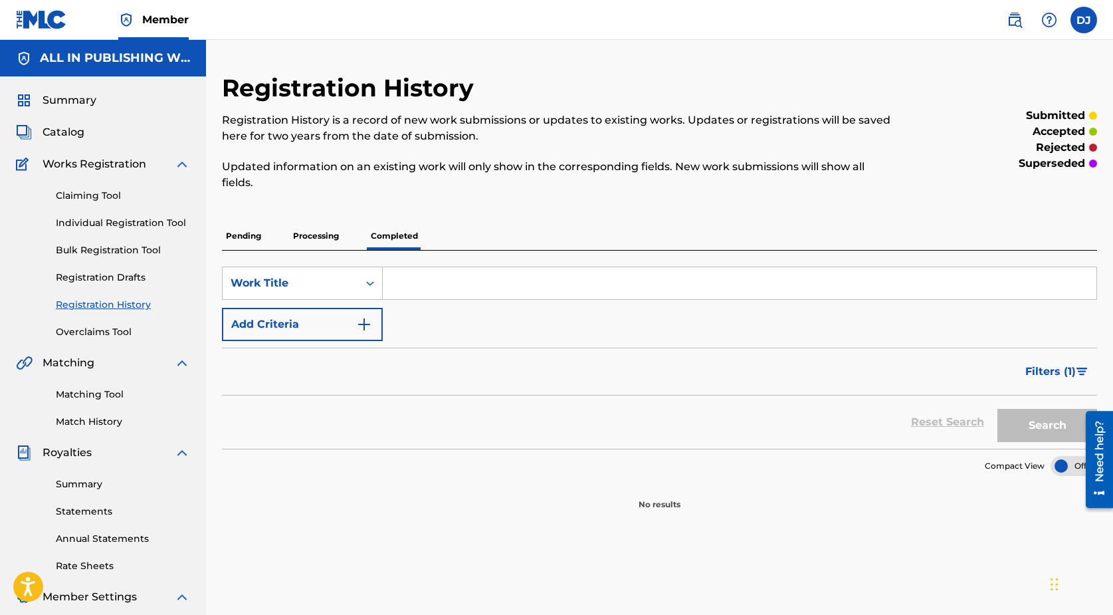
scroll to position [29, 0]
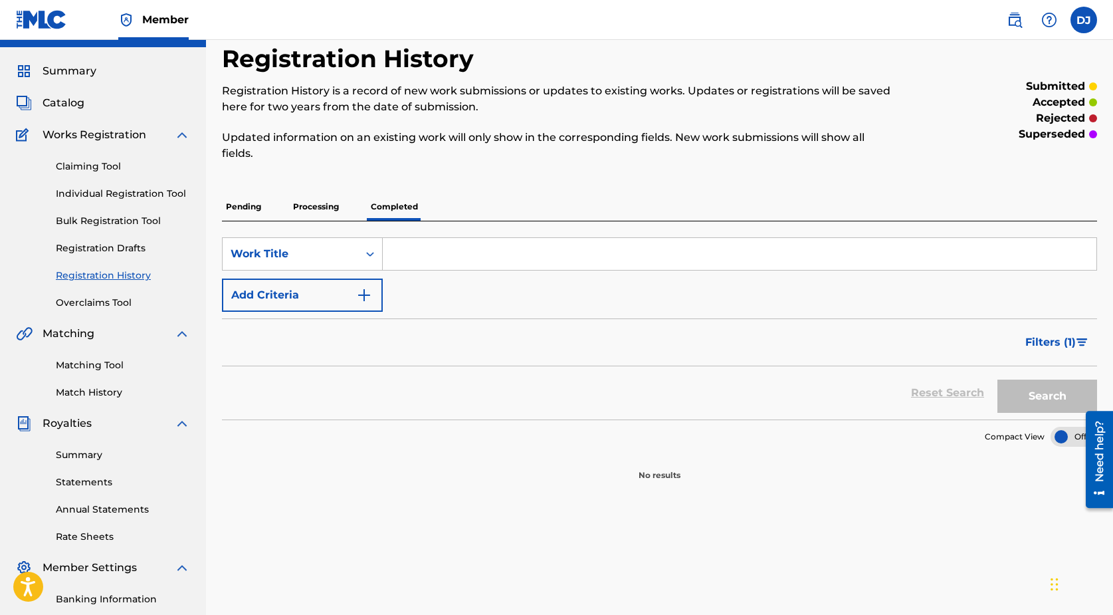
click at [242, 206] on p "Pending" at bounding box center [243, 207] width 43 height 28
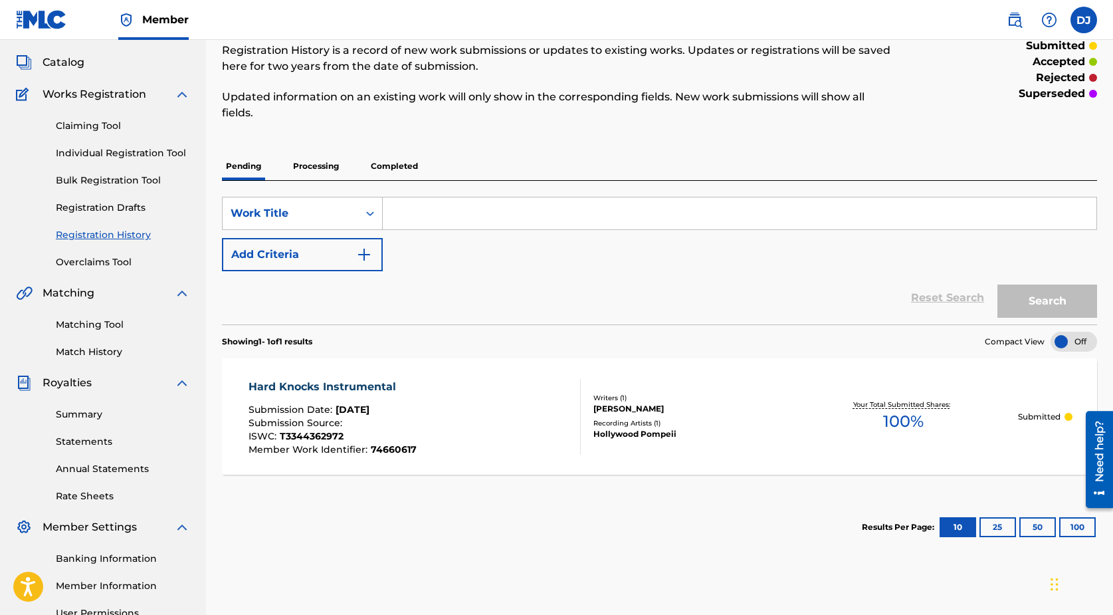
scroll to position [67, 0]
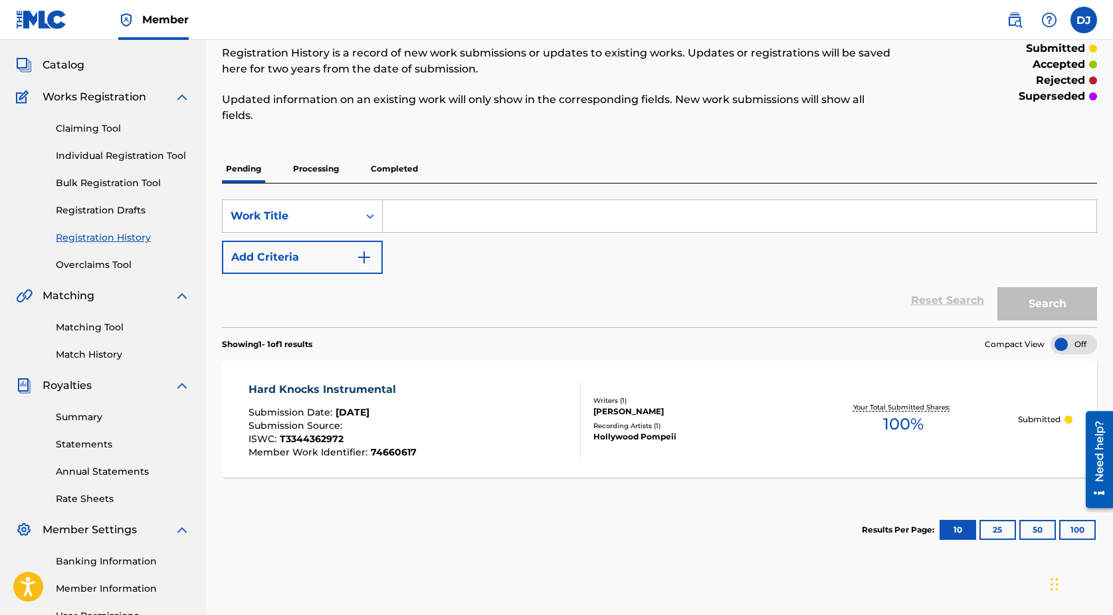
click at [156, 159] on link "Individual Registration Tool" at bounding box center [123, 156] width 134 height 14
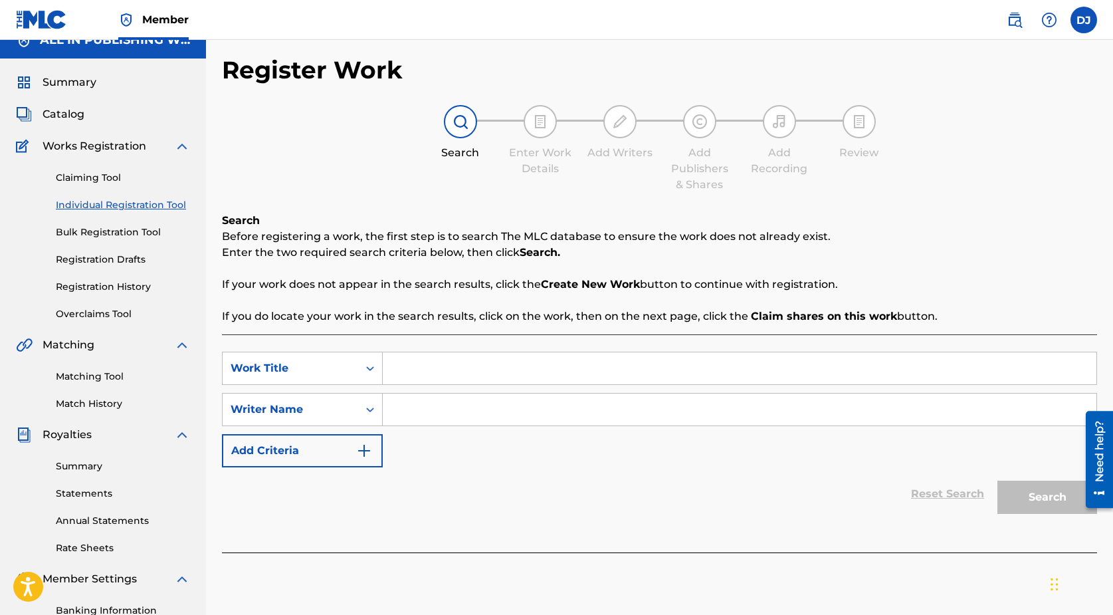
scroll to position [13, 0]
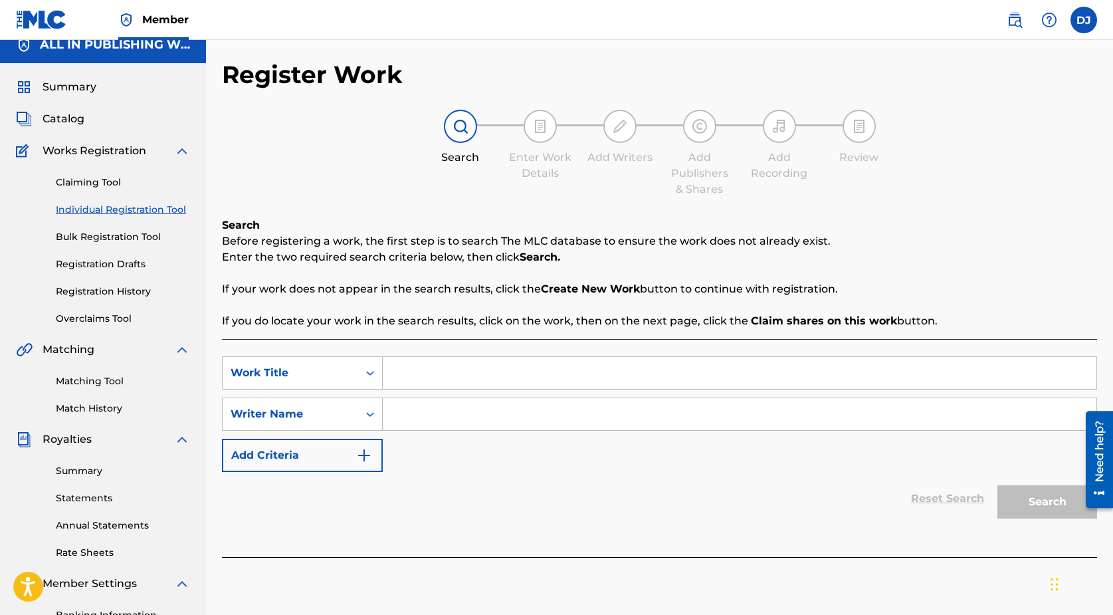
click at [486, 383] on input "Search Form" at bounding box center [740, 373] width 714 height 32
type input "I'M STILL INSTRUMENTAL"
click at [550, 429] on input "Search Form" at bounding box center [740, 414] width 714 height 32
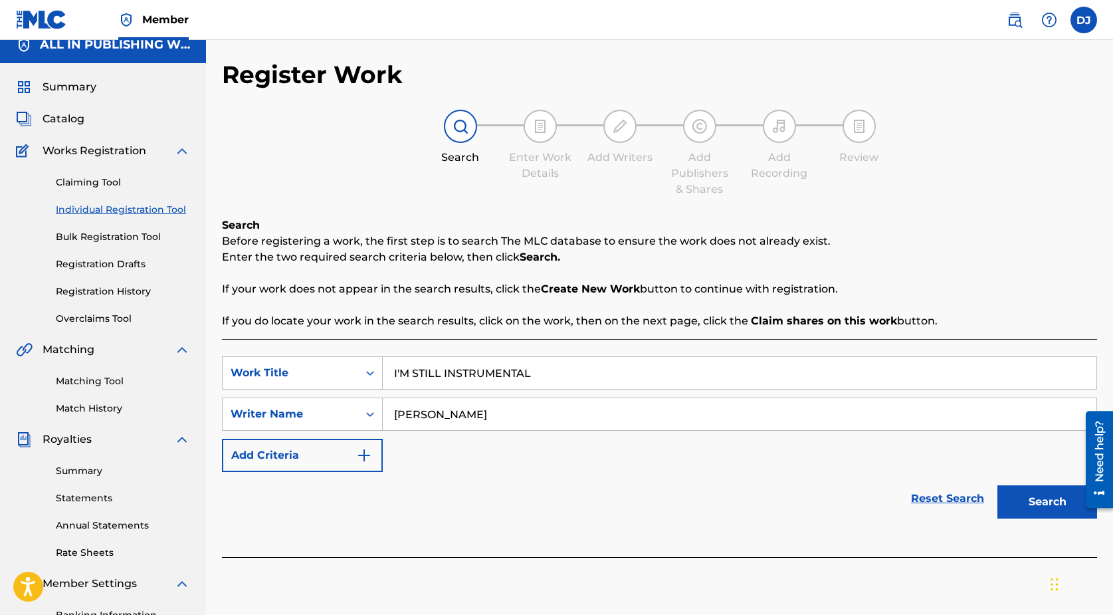
type input "[PERSON_NAME]"
click at [1021, 494] on button "Search" at bounding box center [1047, 501] width 100 height 33
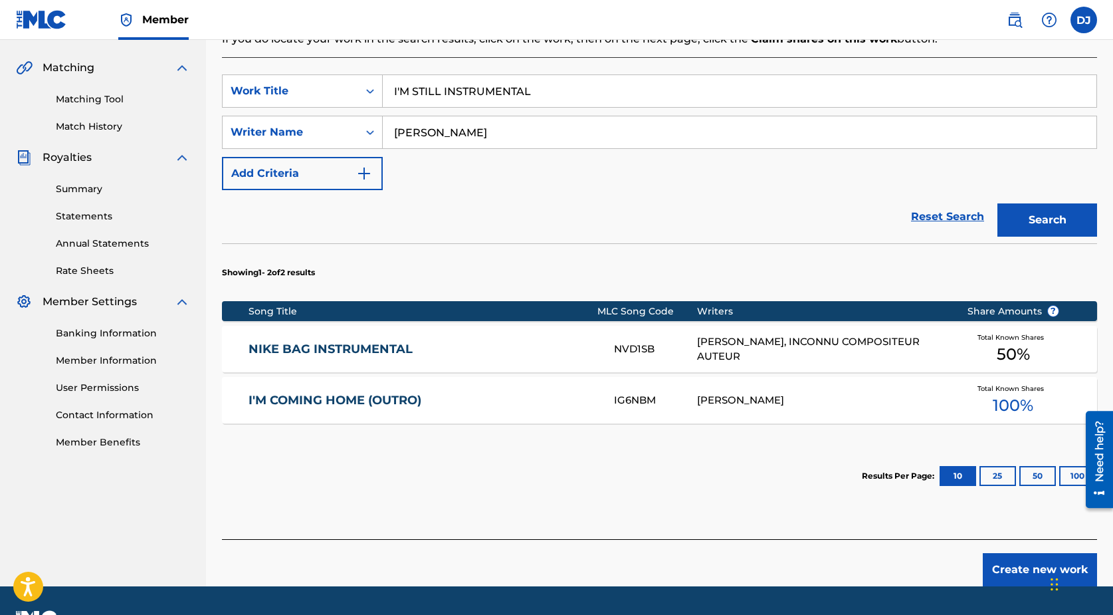
scroll to position [299, 0]
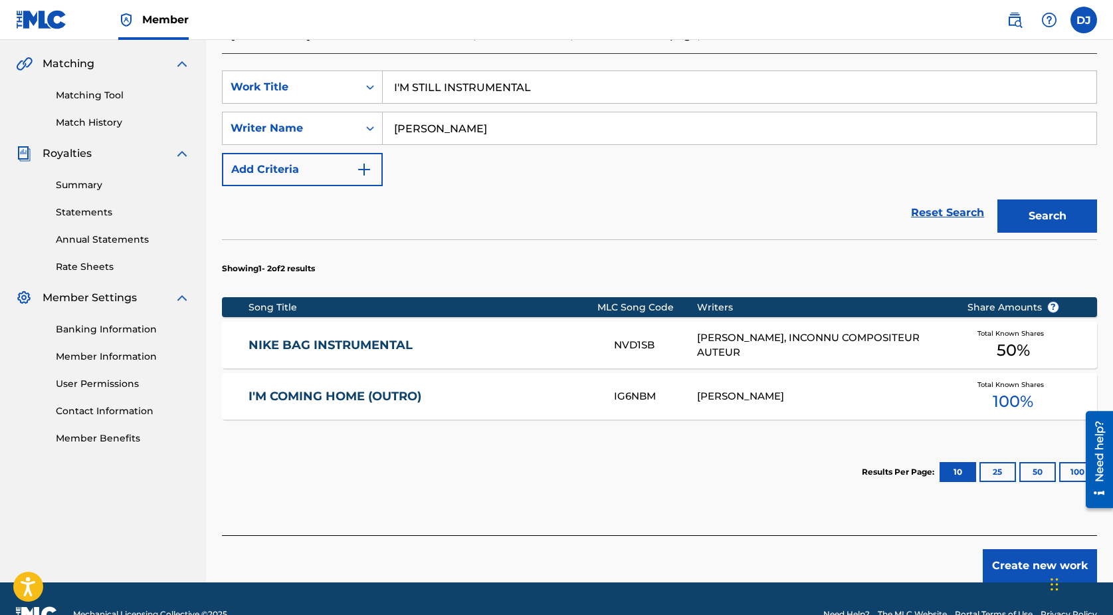
click at [1013, 566] on button "Create new work" at bounding box center [1040, 565] width 114 height 33
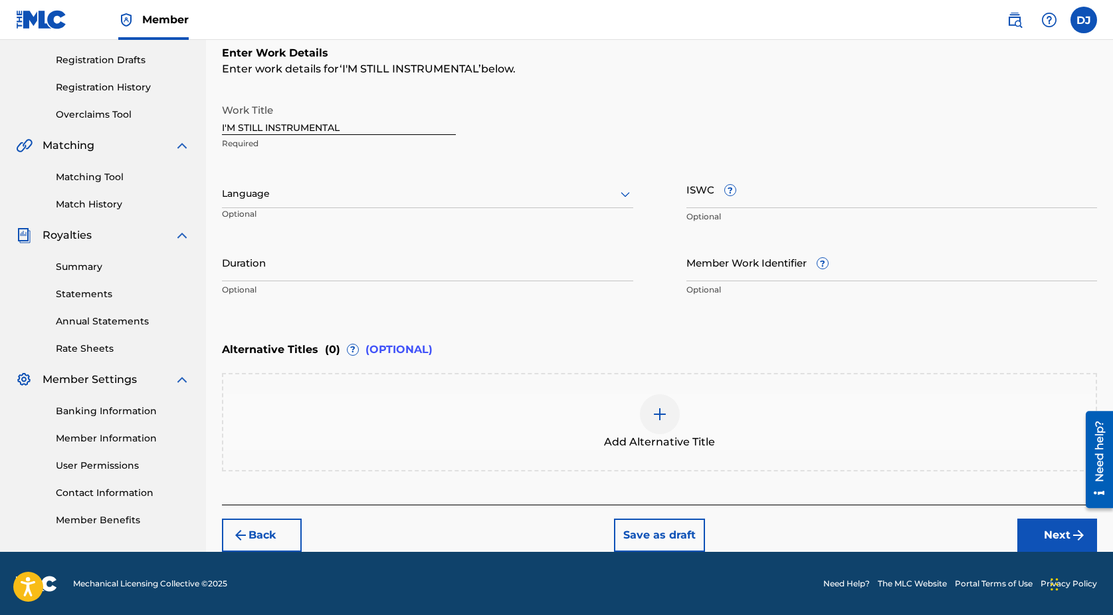
click at [332, 124] on input "I'M STILL INSTRUMENTAL" at bounding box center [339, 116] width 234 height 38
type input "I'm Still Instrumental"
click at [295, 191] on div at bounding box center [427, 193] width 411 height 17
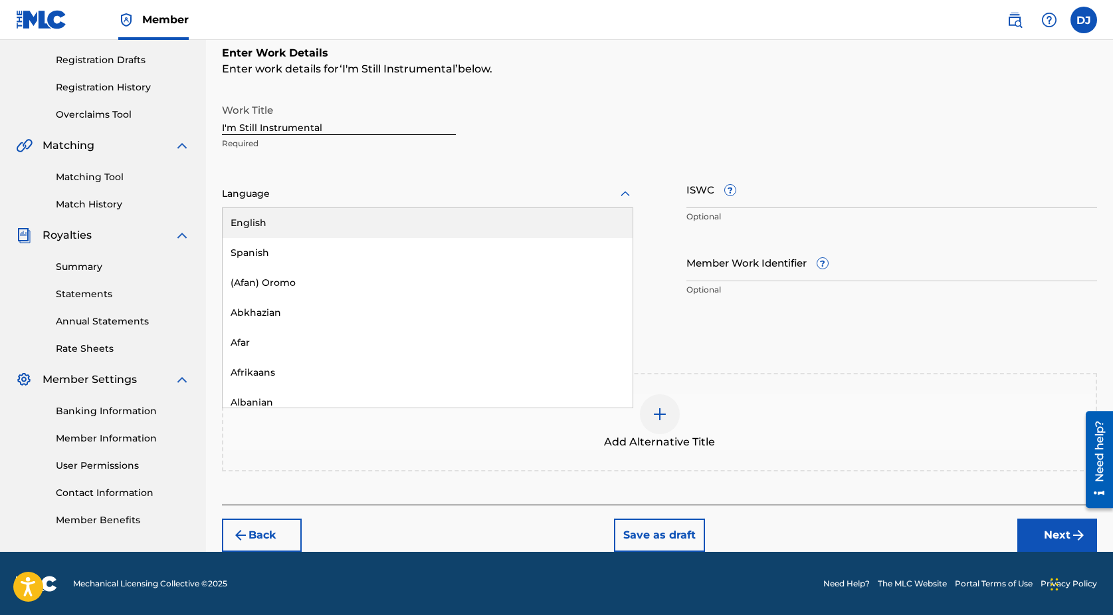
click at [294, 211] on div "English" at bounding box center [428, 223] width 410 height 30
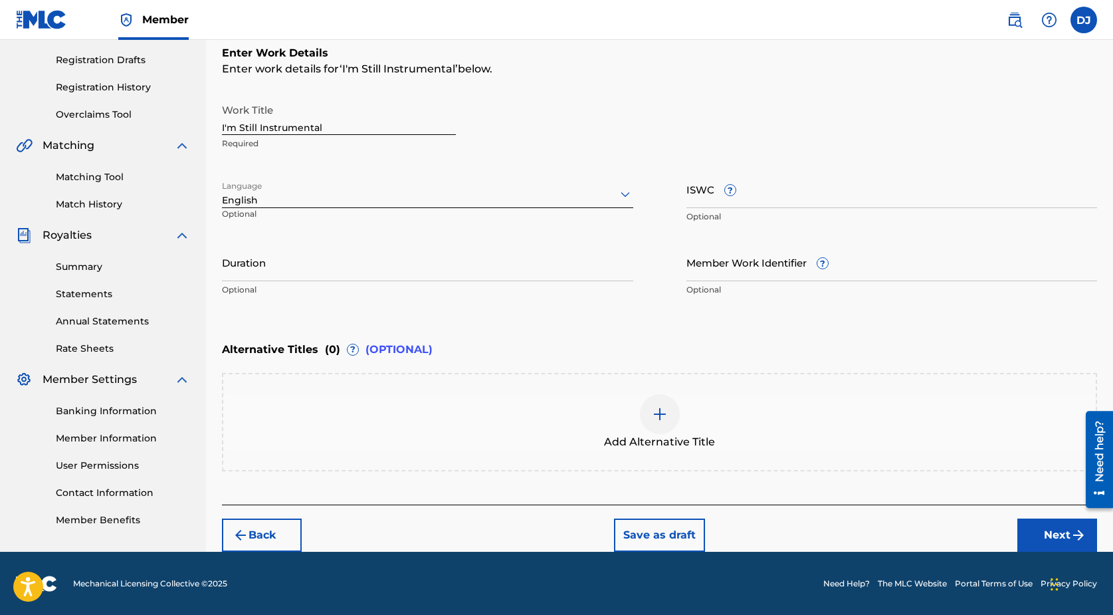
click at [818, 201] on input "ISWC ?" at bounding box center [891, 189] width 411 height 38
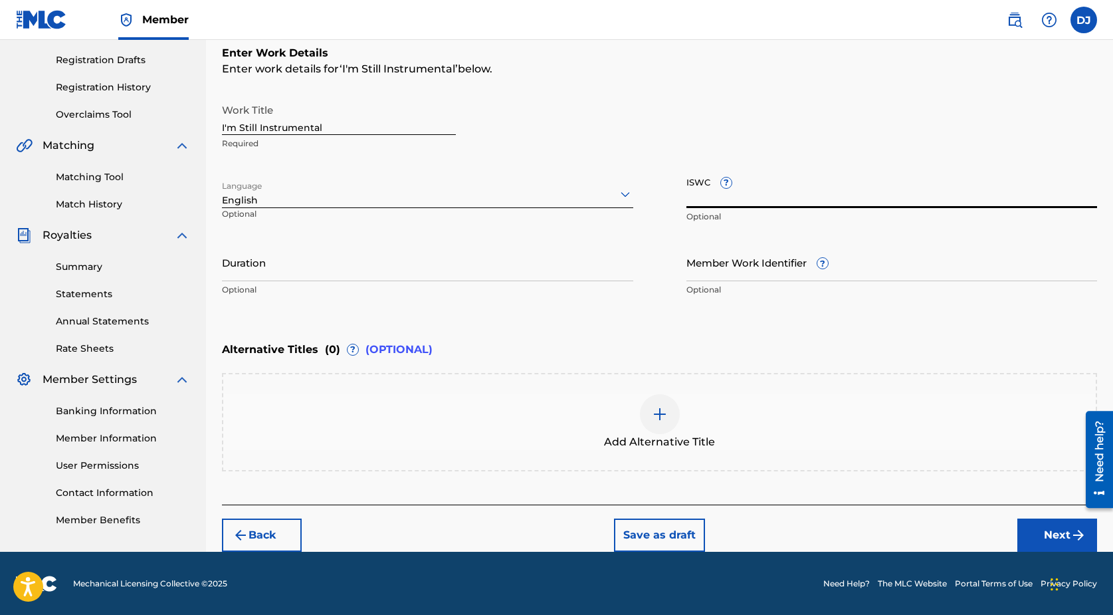
paste input "T-334.443.978-3"
type input "T-334.443.978-3"
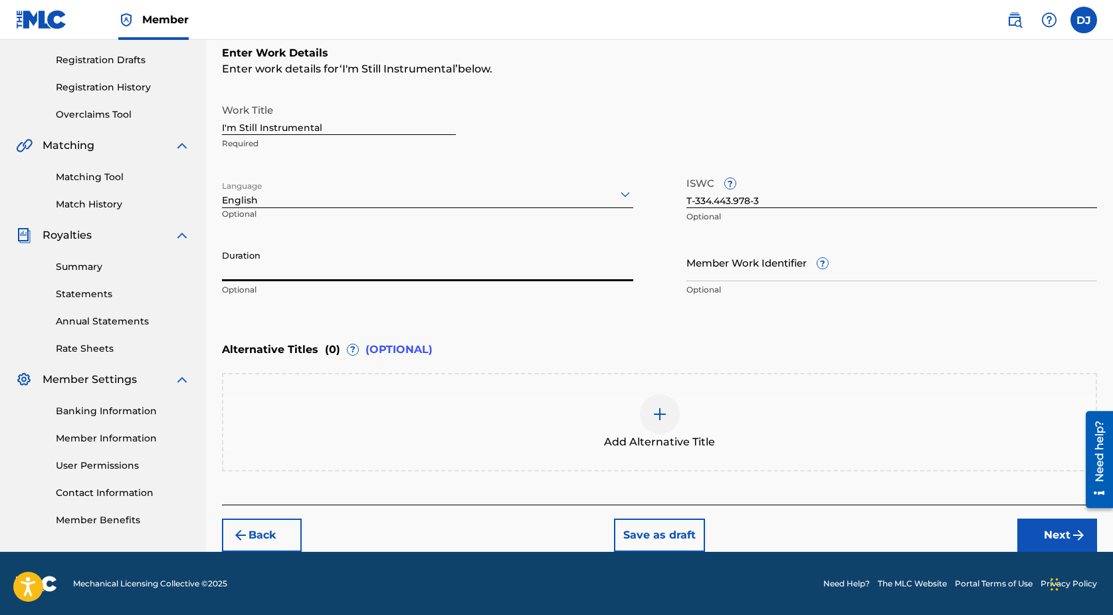
click at [630, 264] on input "Duration" at bounding box center [427, 262] width 411 height 38
click at [731, 267] on input "Member Work Identifier ?" at bounding box center [891, 262] width 411 height 38
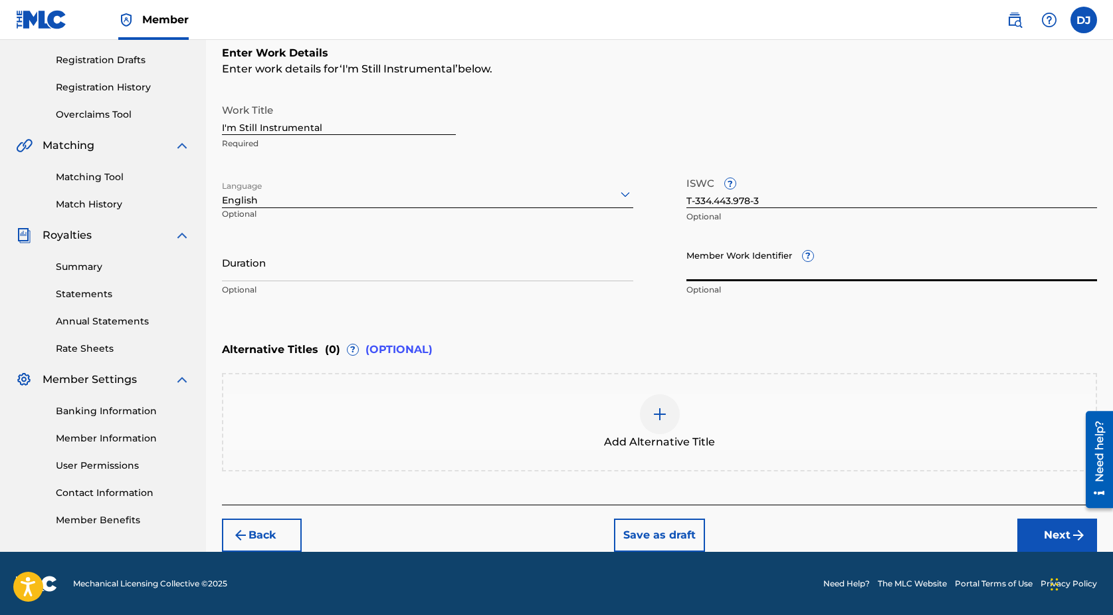
paste input "74658877"
type input "74658877"
click at [1030, 523] on button "Next" at bounding box center [1057, 534] width 80 height 33
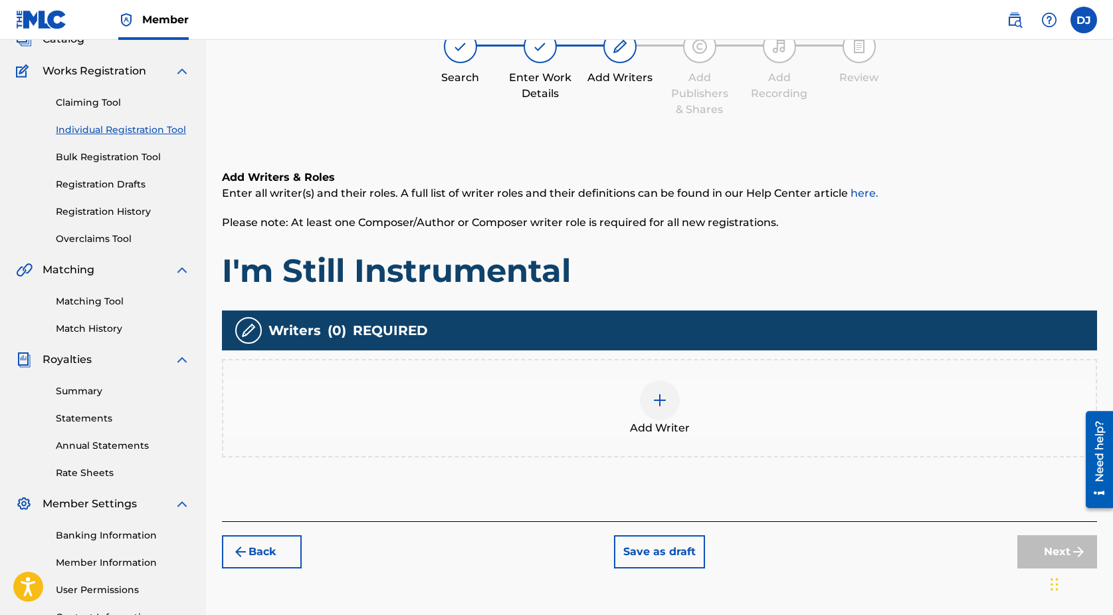
scroll to position [94, 0]
click at [675, 415] on div "Add Writer" at bounding box center [659, 407] width 873 height 56
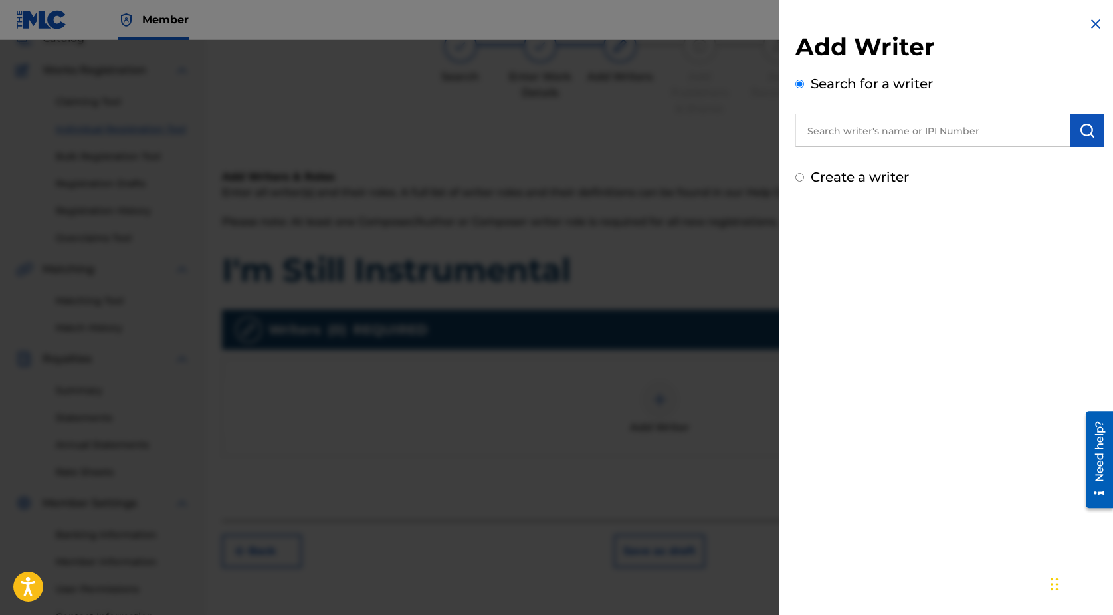
click at [828, 145] on input "text" at bounding box center [932, 130] width 275 height 33
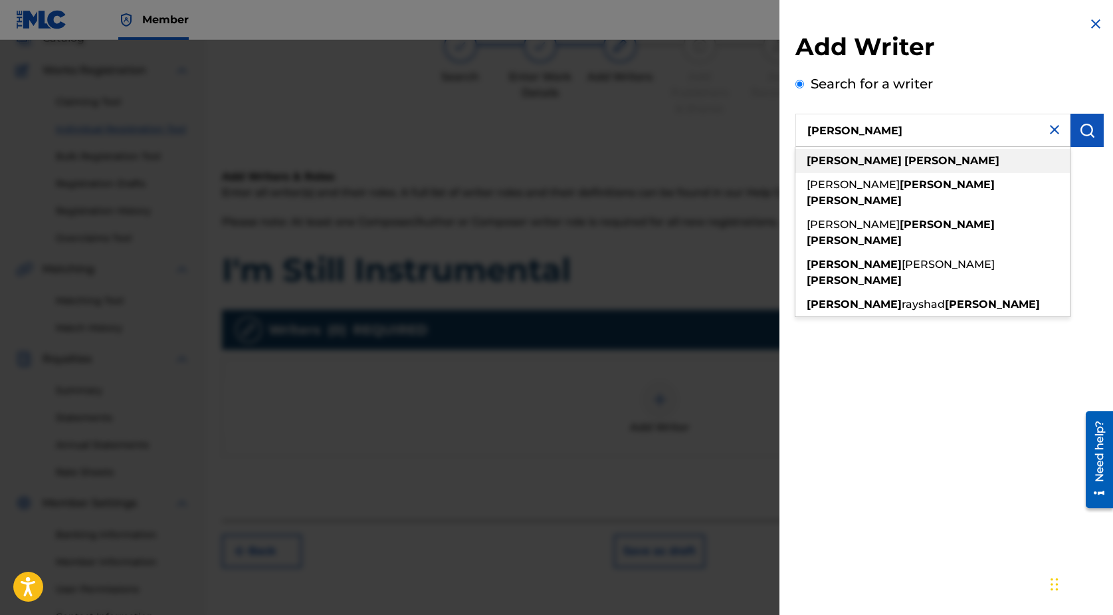
click at [833, 159] on strong "[PERSON_NAME]" at bounding box center [854, 160] width 95 height 13
type input "[PERSON_NAME]"
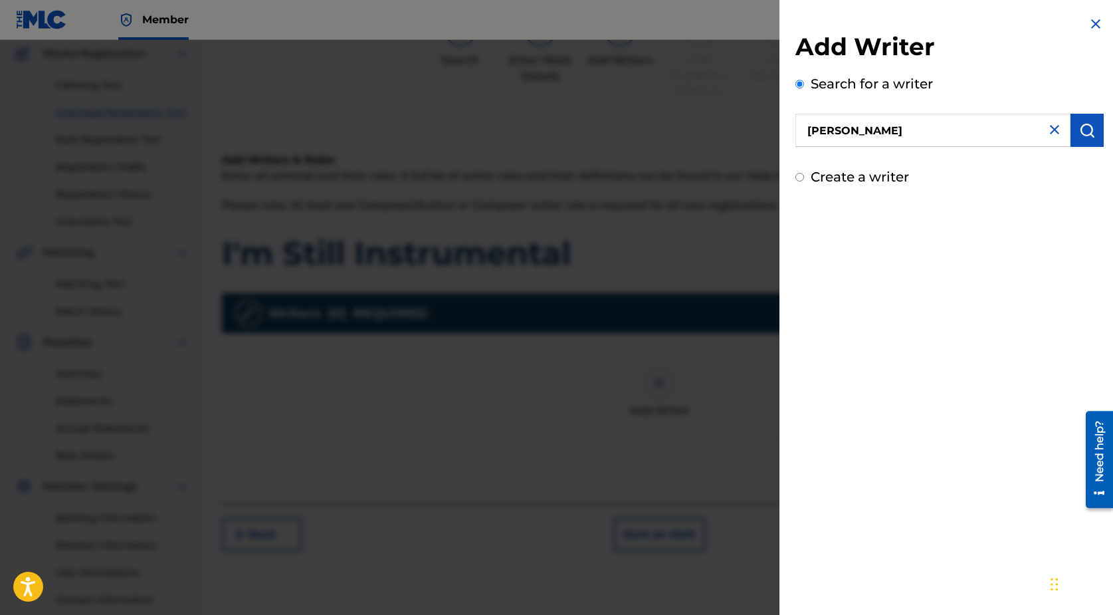
scroll to position [113, 0]
click at [1082, 128] on img "submit" at bounding box center [1087, 130] width 16 height 16
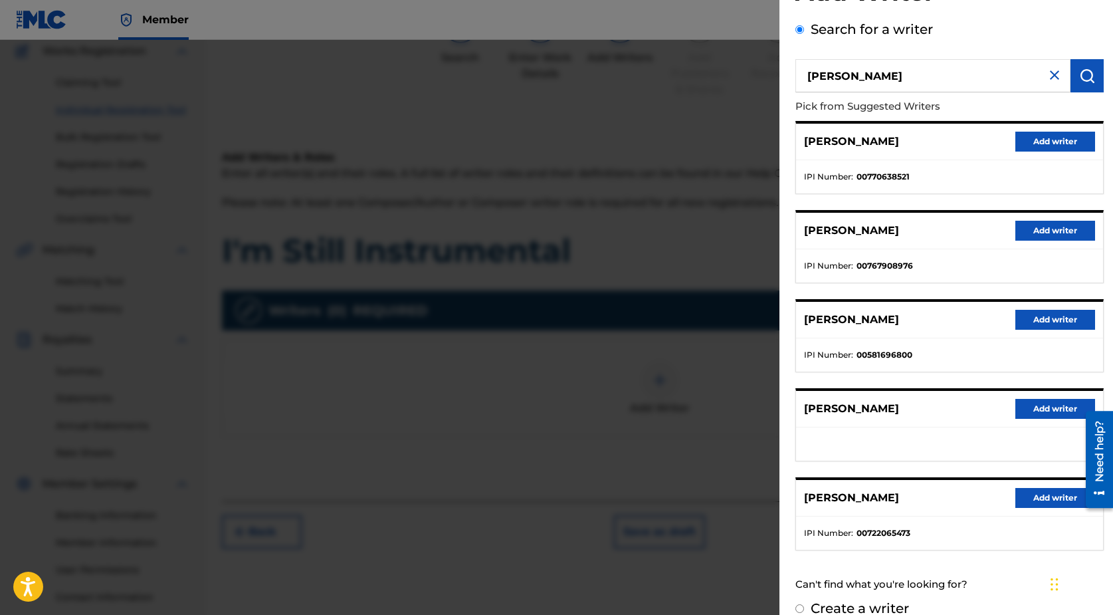
scroll to position [74, 0]
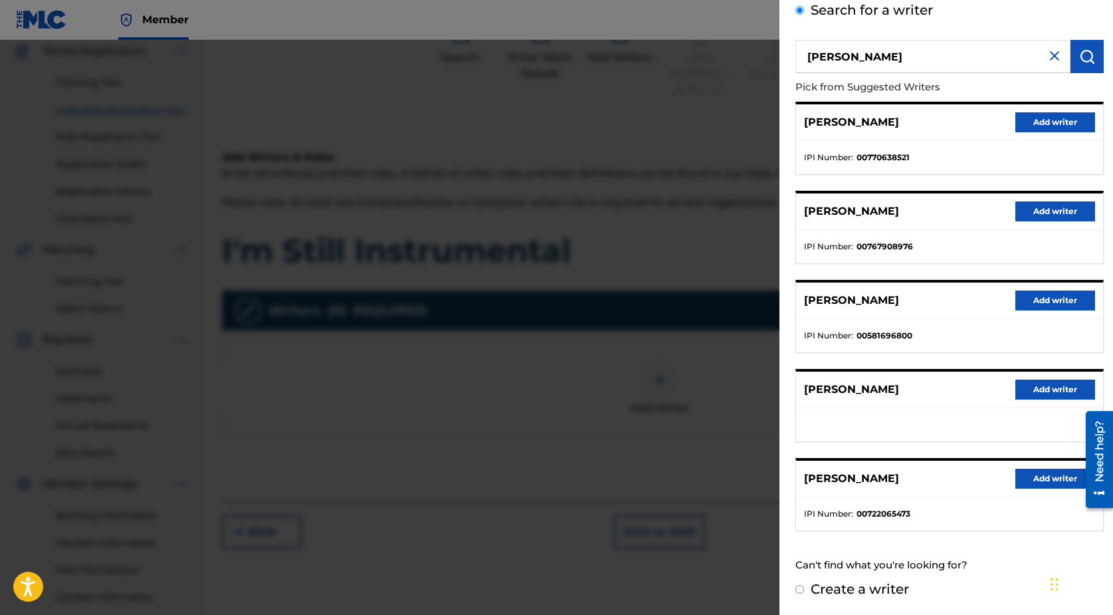
click at [870, 587] on label "Create a writer" at bounding box center [860, 589] width 98 height 16
radio input "true"
click at [804, 587] on input "Create a writer" at bounding box center [799, 589] width 9 height 9
radio input "false"
radio input "true"
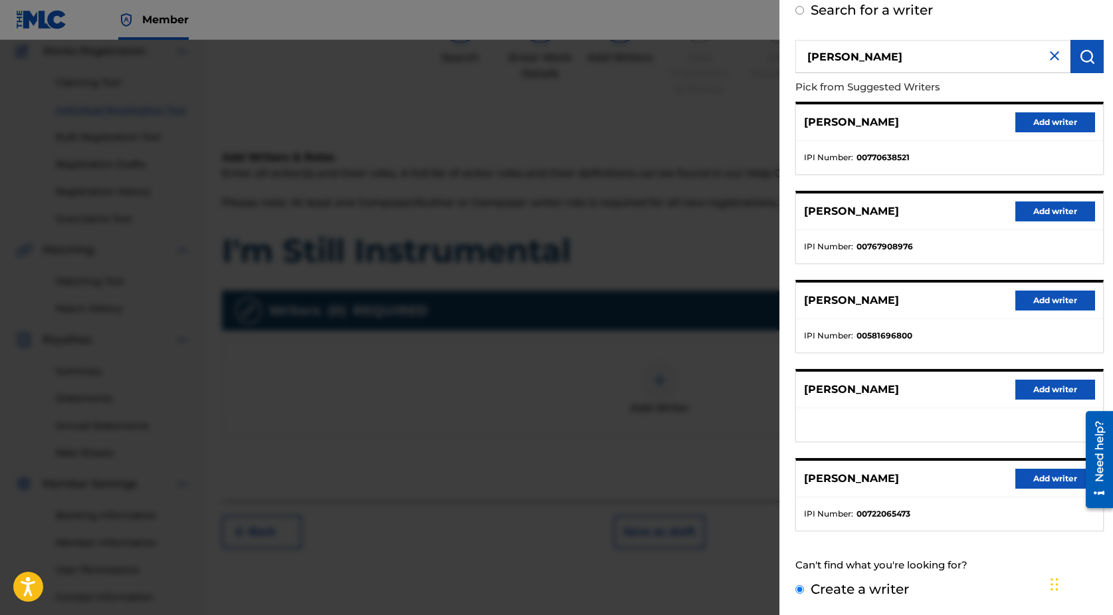
scroll to position [0, 0]
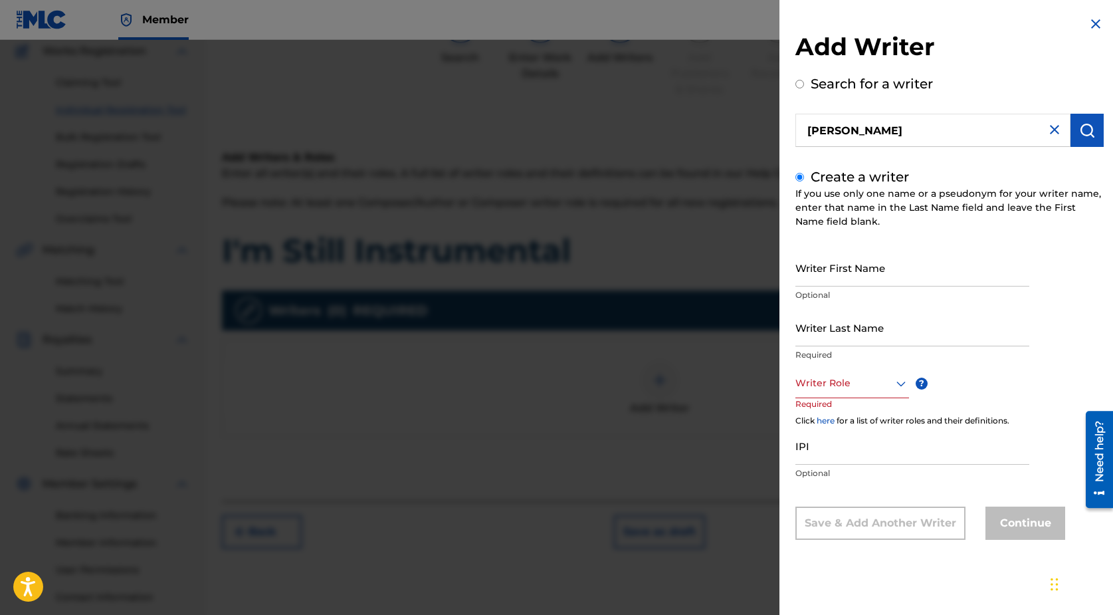
click at [908, 266] on input "Writer First Name" at bounding box center [912, 268] width 234 height 38
click at [896, 280] on input "Darisu" at bounding box center [912, 268] width 234 height 38
type input "[PERSON_NAME]"
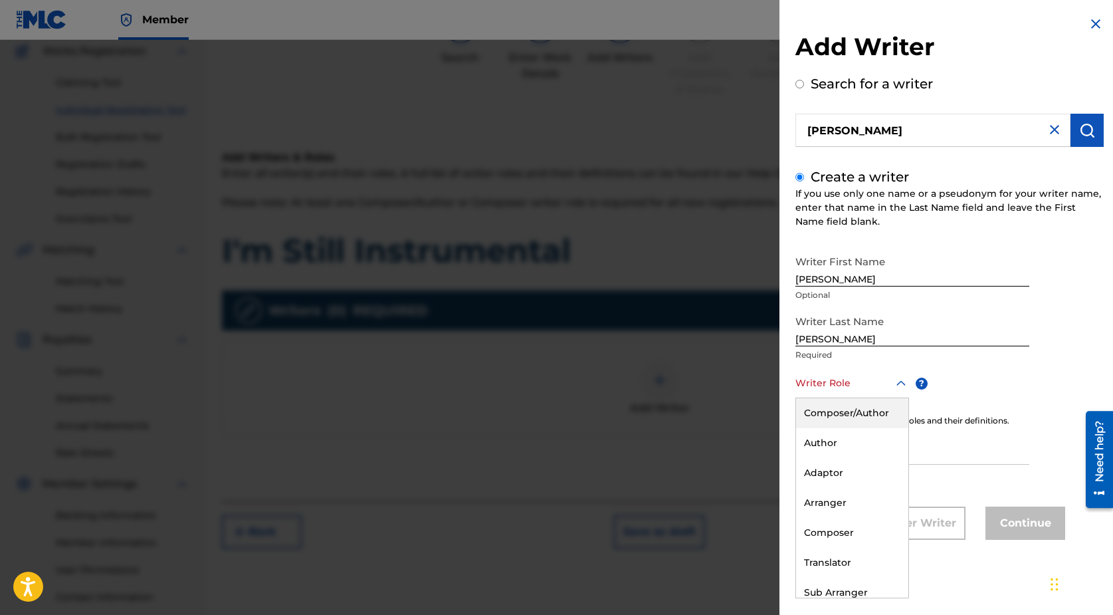
click at [835, 387] on div at bounding box center [852, 383] width 114 height 17
click at [835, 532] on div "Composer" at bounding box center [852, 533] width 112 height 30
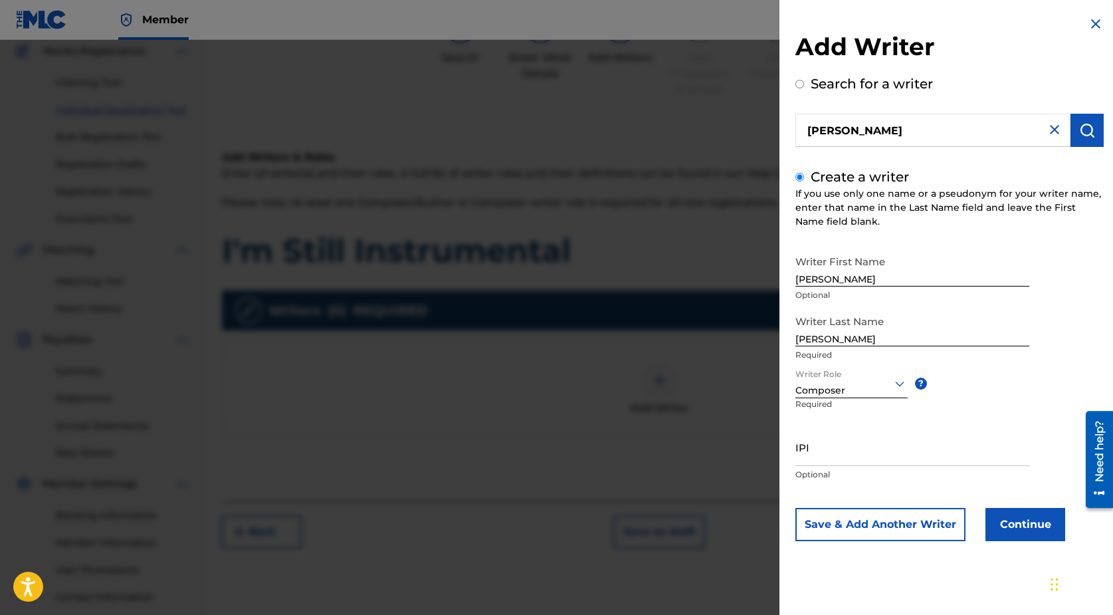
click at [897, 389] on icon at bounding box center [900, 383] width 16 height 16
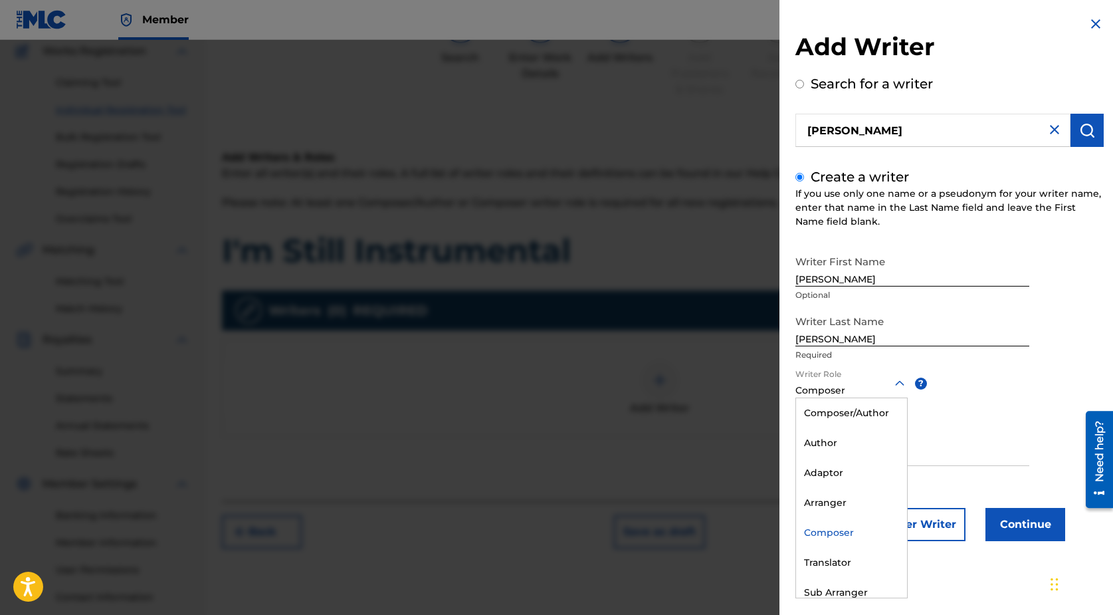
click at [934, 402] on div "Writer Role option Composer, selected. Composer selected, 5 of 8. 8 results ava…" at bounding box center [865, 398] width 140 height 60
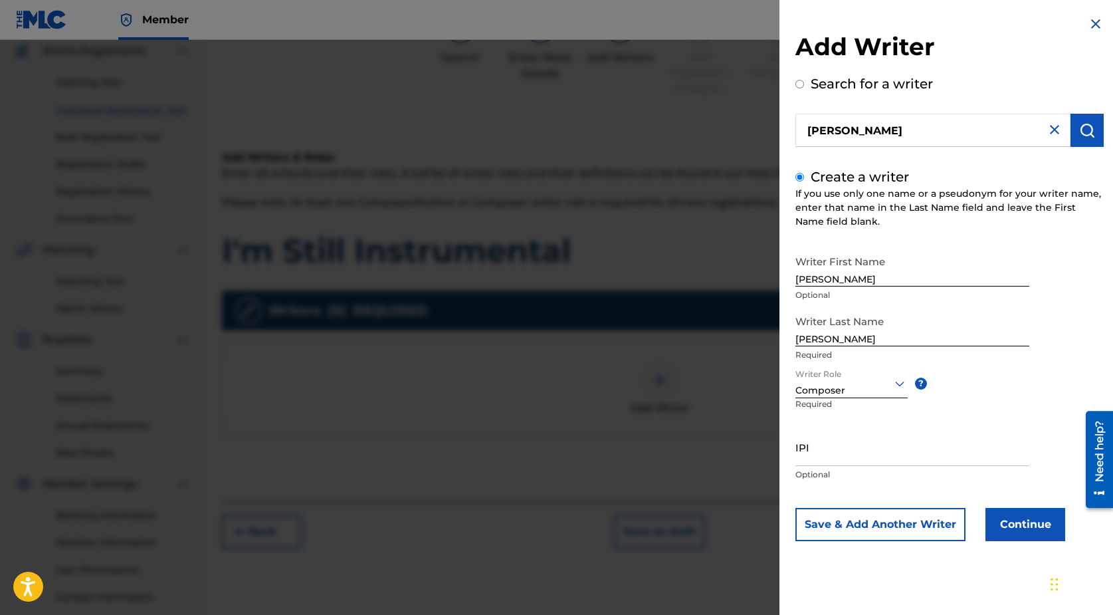
click at [898, 391] on div "Composer" at bounding box center [851, 390] width 112 height 14
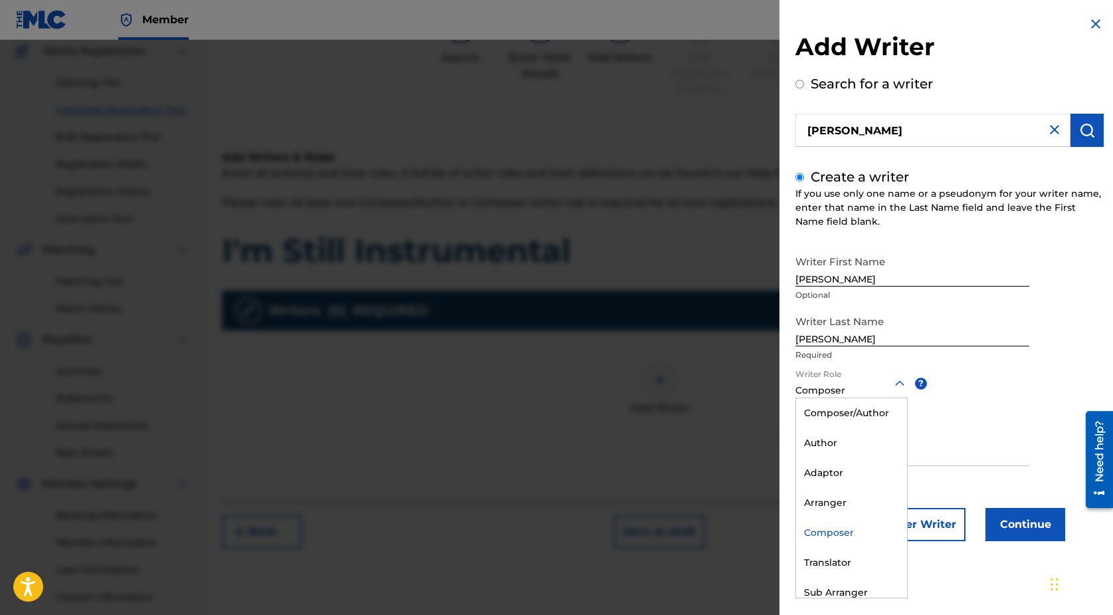
click at [942, 423] on div "Writer First Name [PERSON_NAME] Optional Writer Last Name [PERSON_NAME] Require…" at bounding box center [949, 395] width 308 height 292
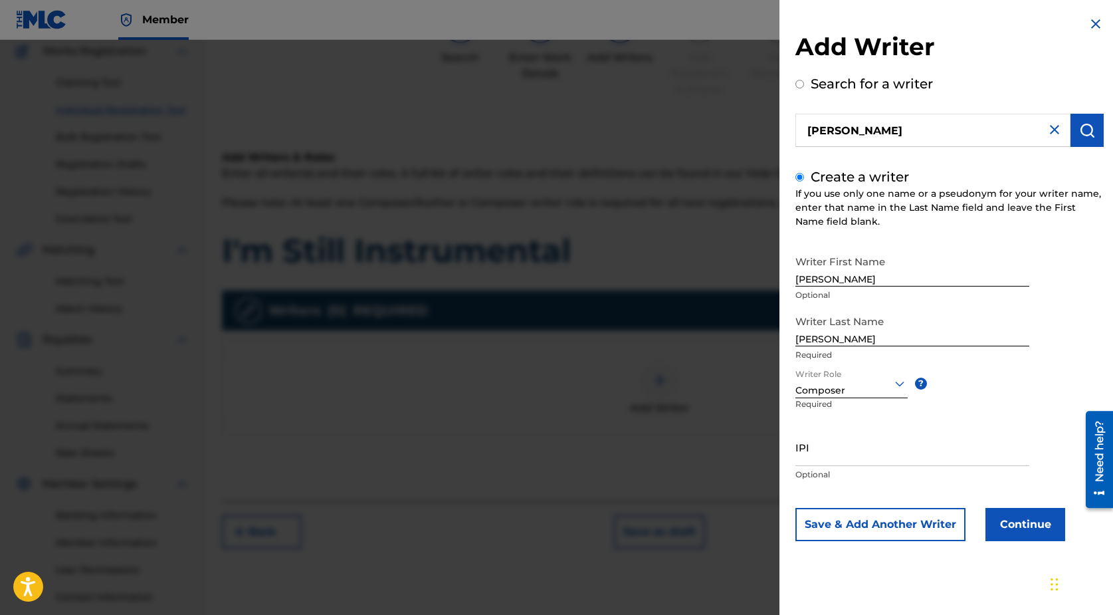
click at [883, 453] on input "IPI" at bounding box center [912, 447] width 234 height 38
paste input "00897714867"
type input "00897714867"
click at [1013, 520] on button "Continue" at bounding box center [1026, 524] width 80 height 33
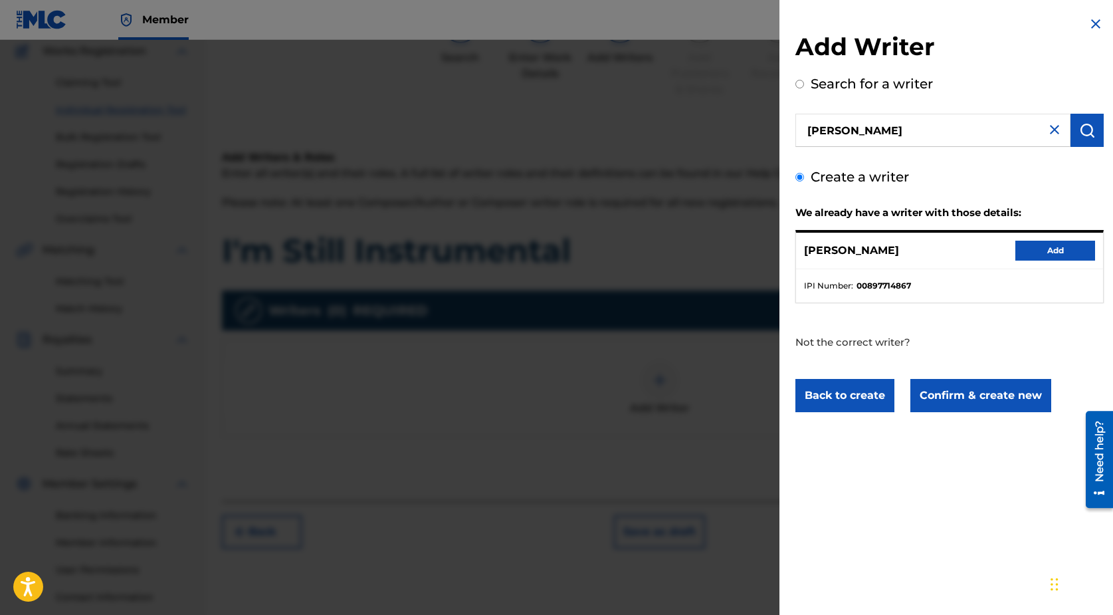
click at [1047, 249] on button "Add" at bounding box center [1055, 251] width 80 height 20
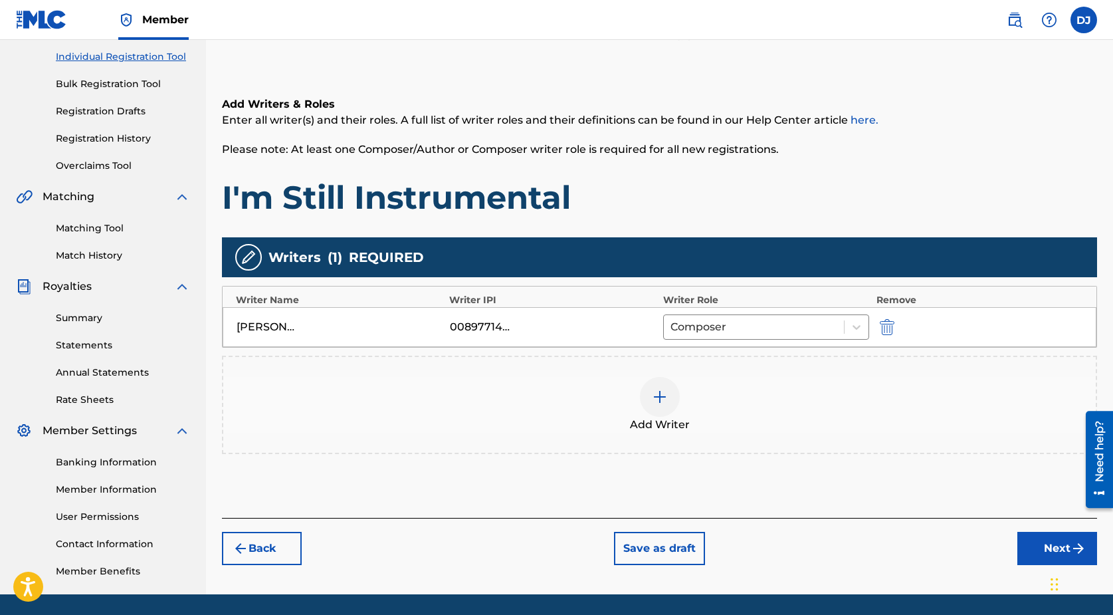
scroll to position [209, 0]
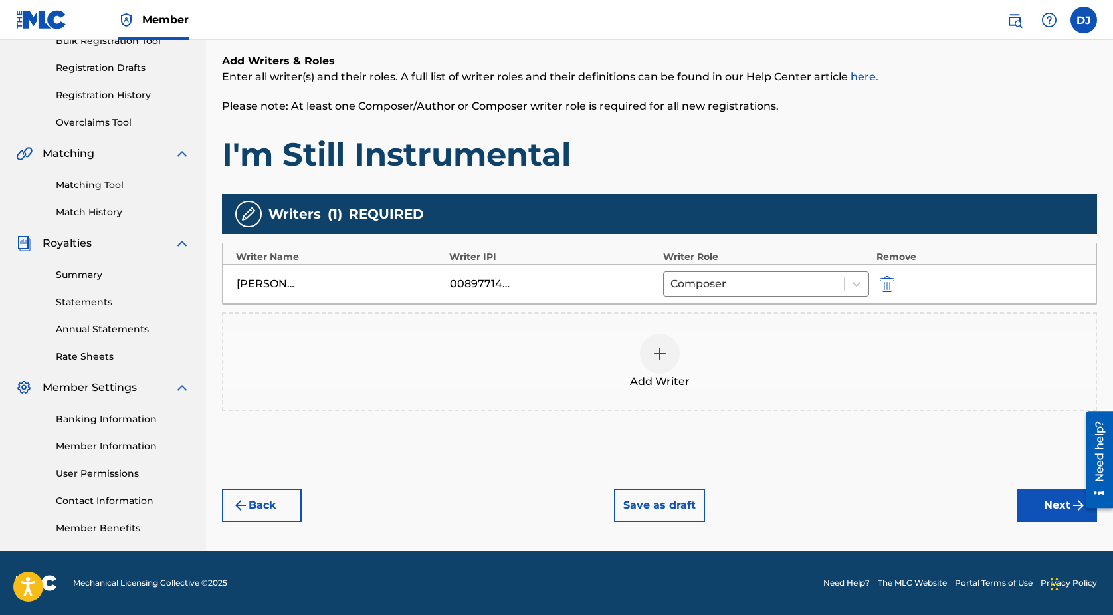
click at [1036, 517] on button "Next" at bounding box center [1057, 504] width 80 height 33
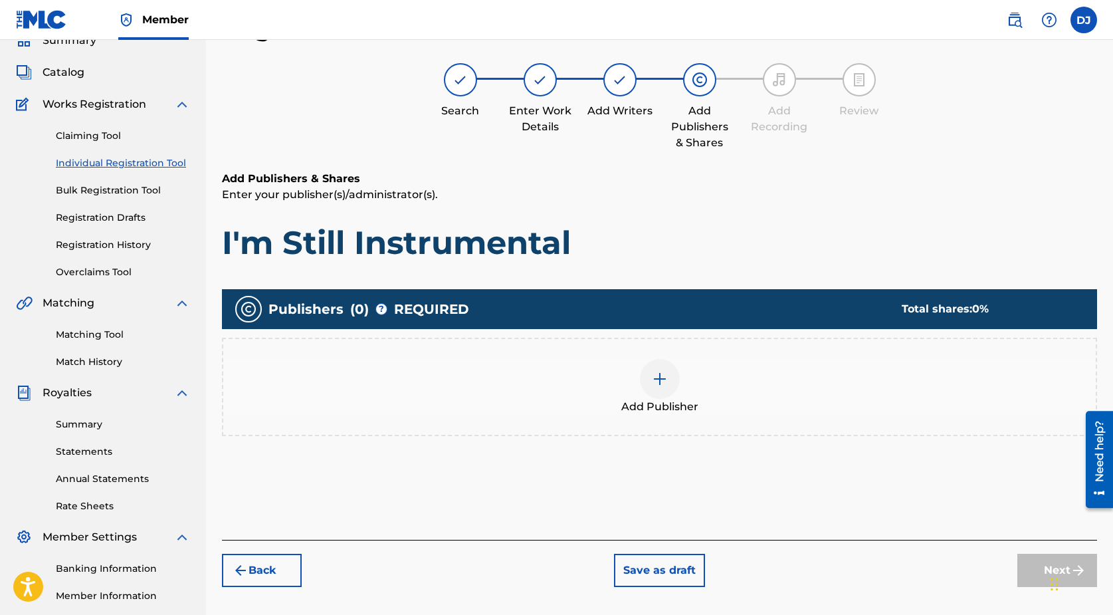
scroll to position [60, 0]
click at [665, 380] on img at bounding box center [660, 379] width 16 height 16
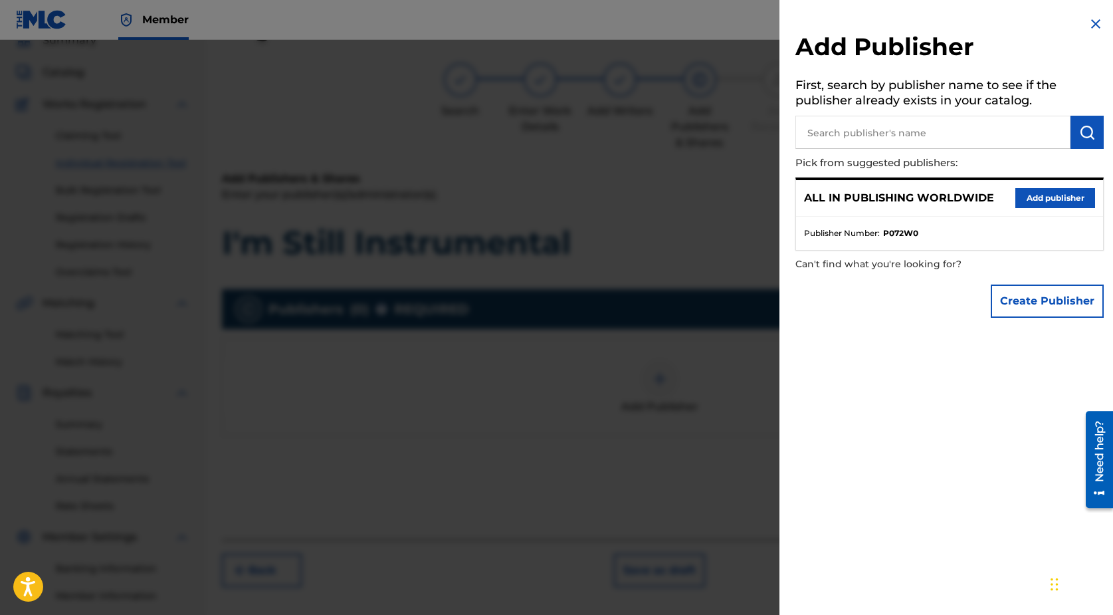
click at [1040, 201] on button "Add publisher" at bounding box center [1055, 198] width 80 height 20
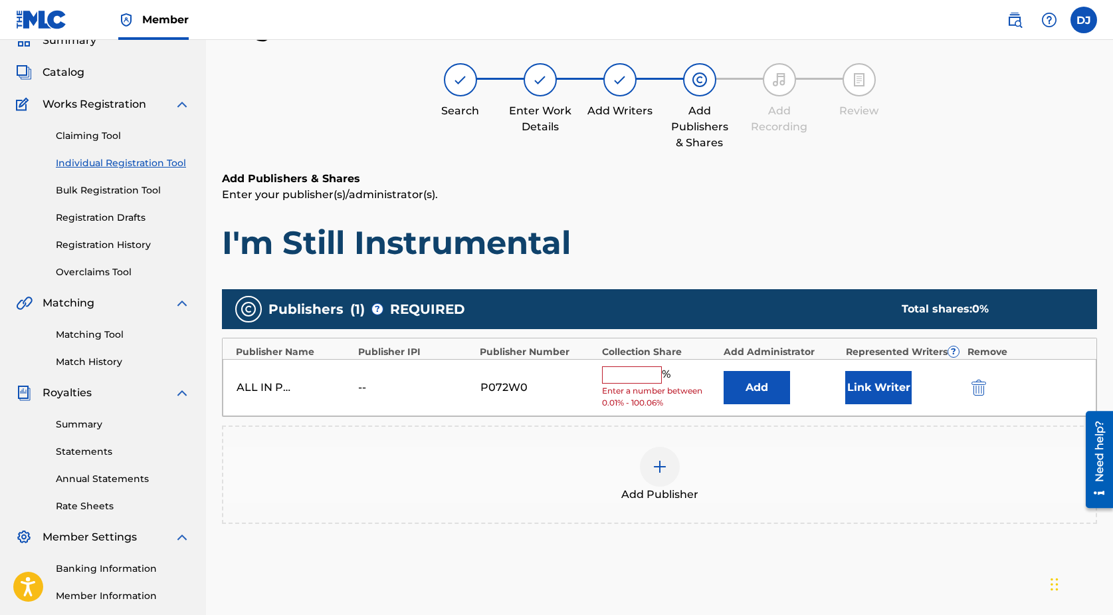
click at [892, 378] on button "Link Writer" at bounding box center [878, 387] width 66 height 33
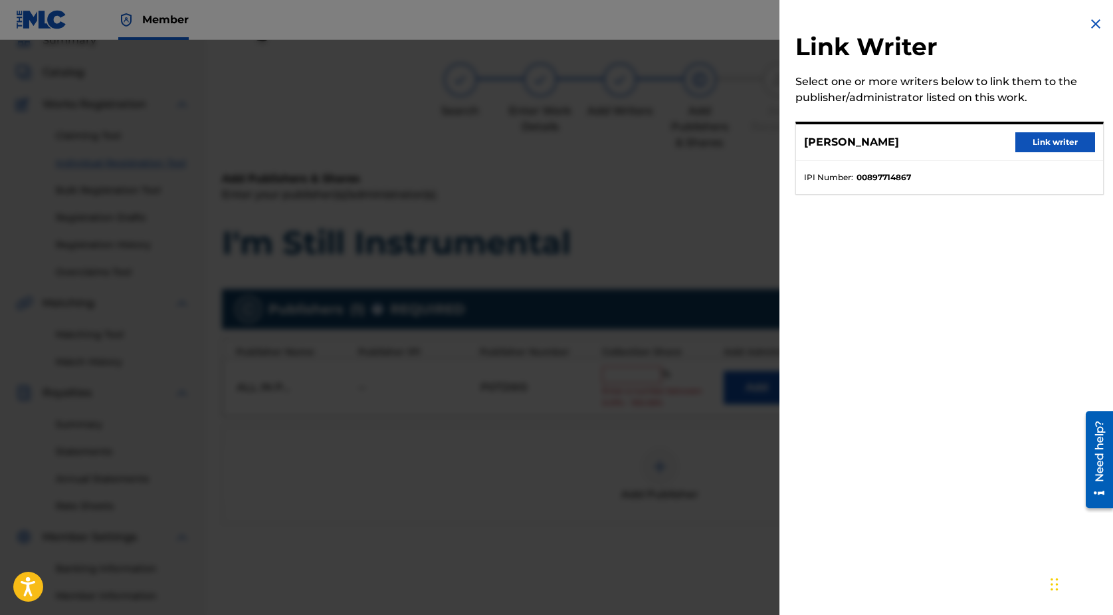
click at [1059, 138] on button "Link writer" at bounding box center [1055, 142] width 80 height 20
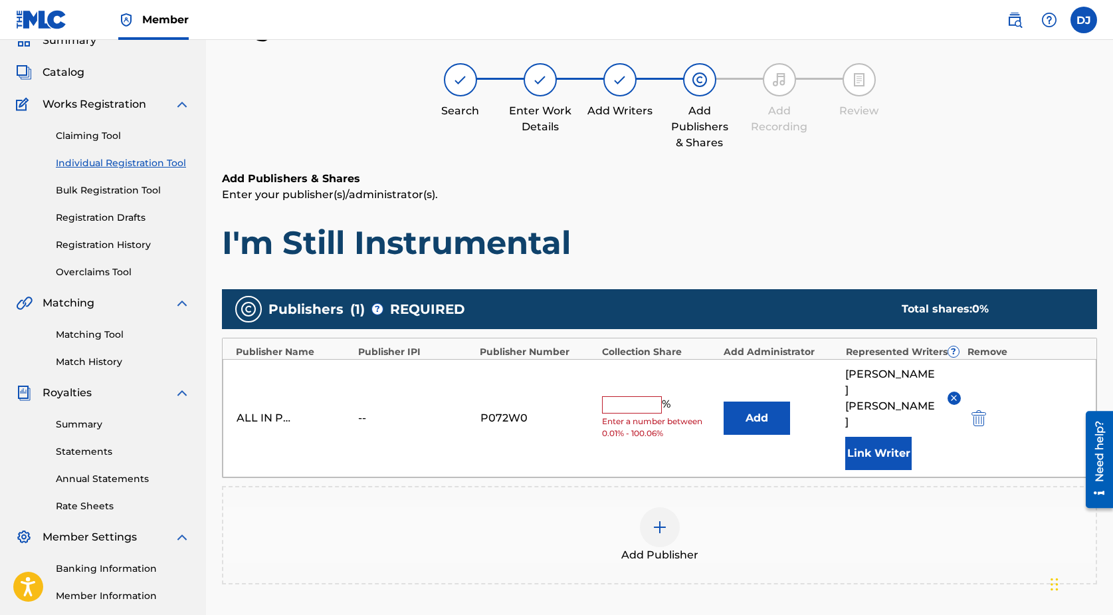
click at [625, 396] on input "text" at bounding box center [632, 404] width 60 height 17
type input "100"
click at [696, 486] on div "Add Publisher" at bounding box center [659, 535] width 875 height 98
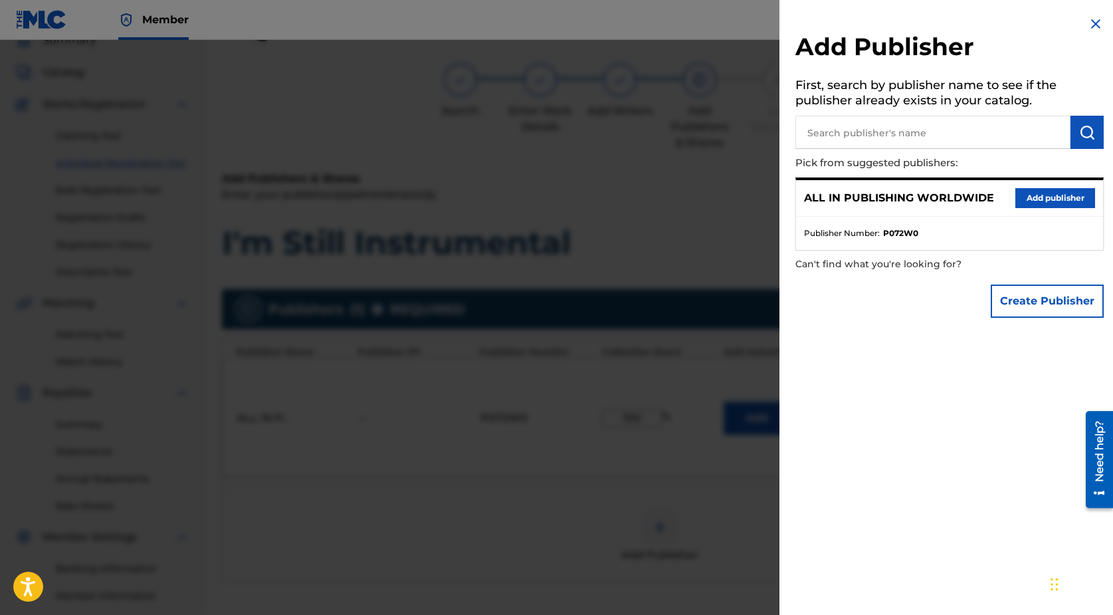
click at [1089, 21] on img at bounding box center [1096, 24] width 16 height 16
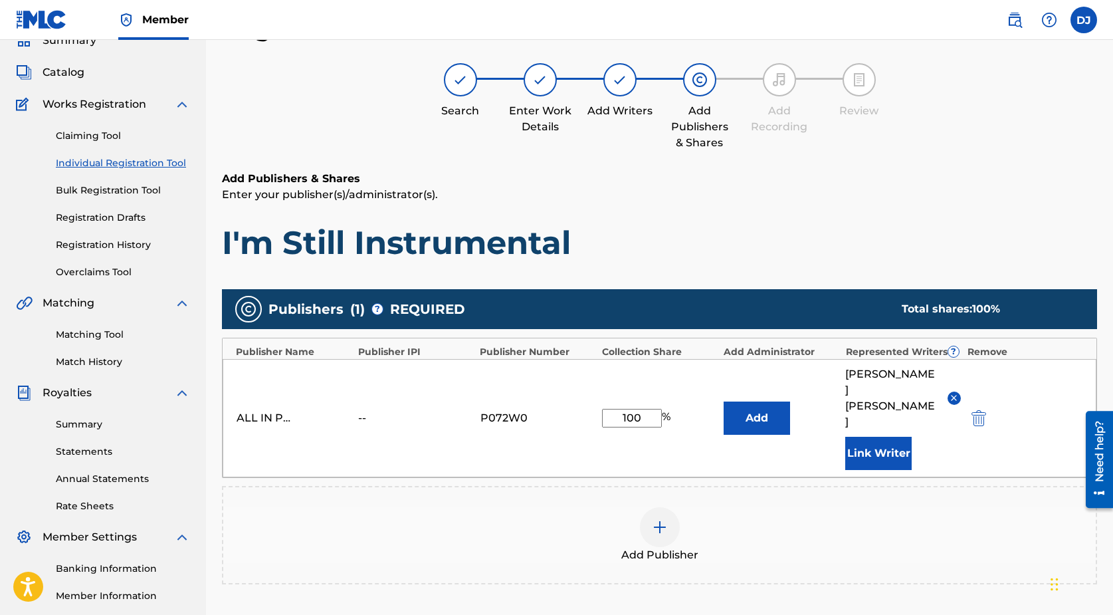
click at [760, 401] on button "Add" at bounding box center [757, 417] width 66 height 33
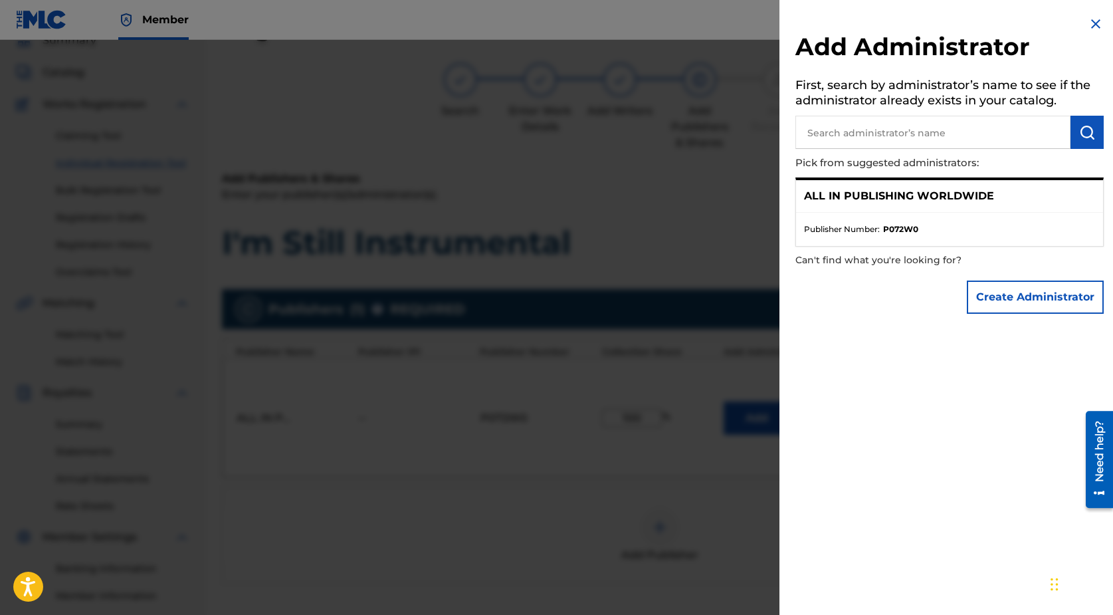
click at [1090, 26] on img at bounding box center [1096, 24] width 16 height 16
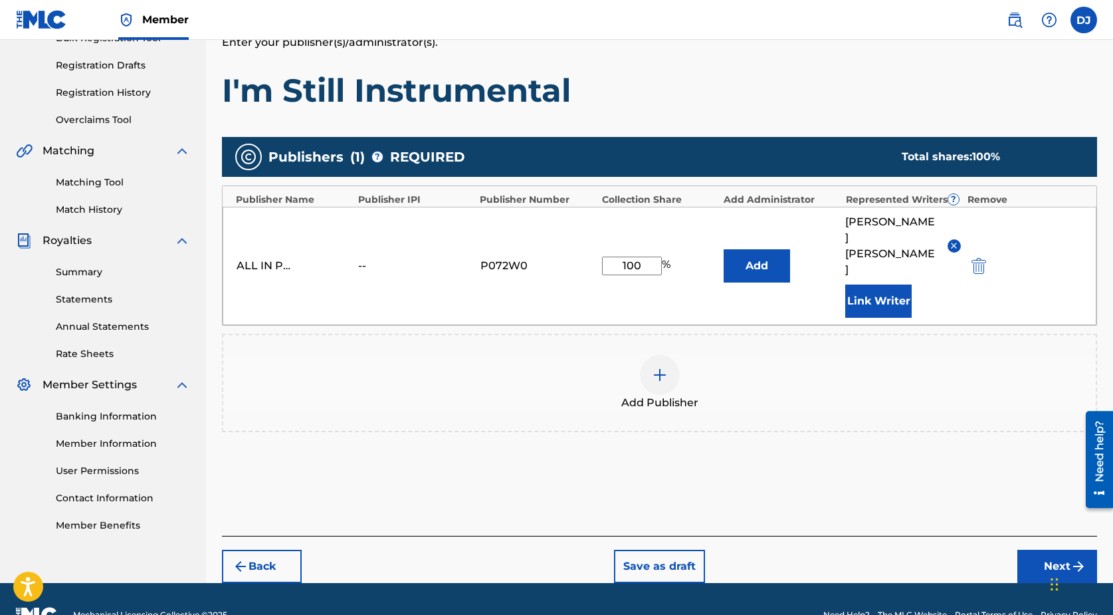
click at [1025, 550] on button "Next" at bounding box center [1057, 566] width 80 height 33
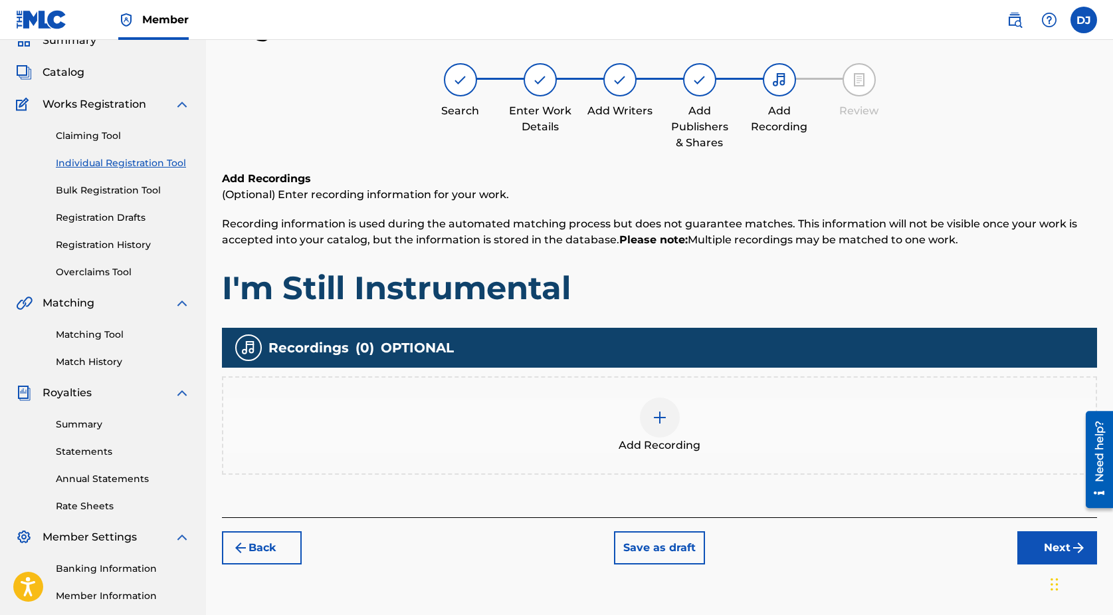
click at [648, 417] on div at bounding box center [660, 417] width 40 height 40
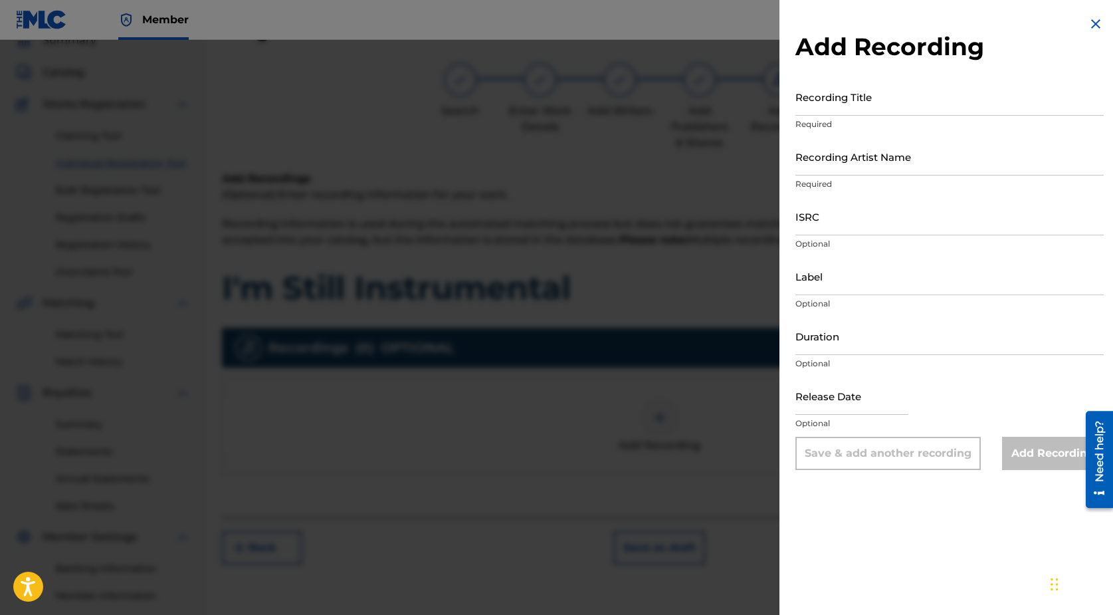
click at [840, 99] on input "Recording Title" at bounding box center [949, 97] width 308 height 38
type input "I'm Still"
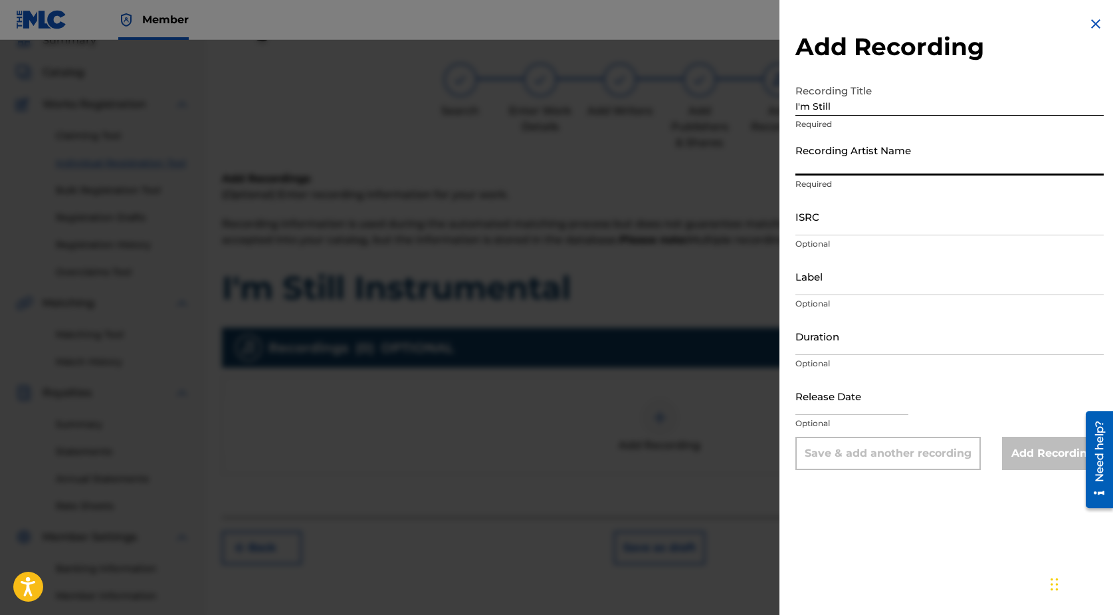
type input "Hollywood Pompeii"
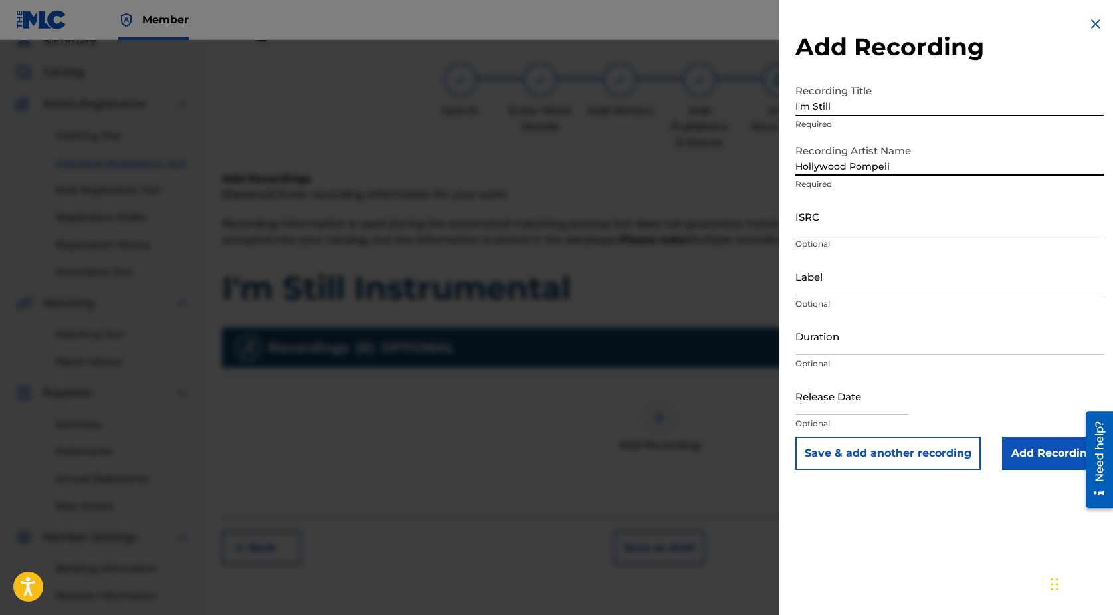
click at [835, 271] on input "Label" at bounding box center [949, 276] width 308 height 38
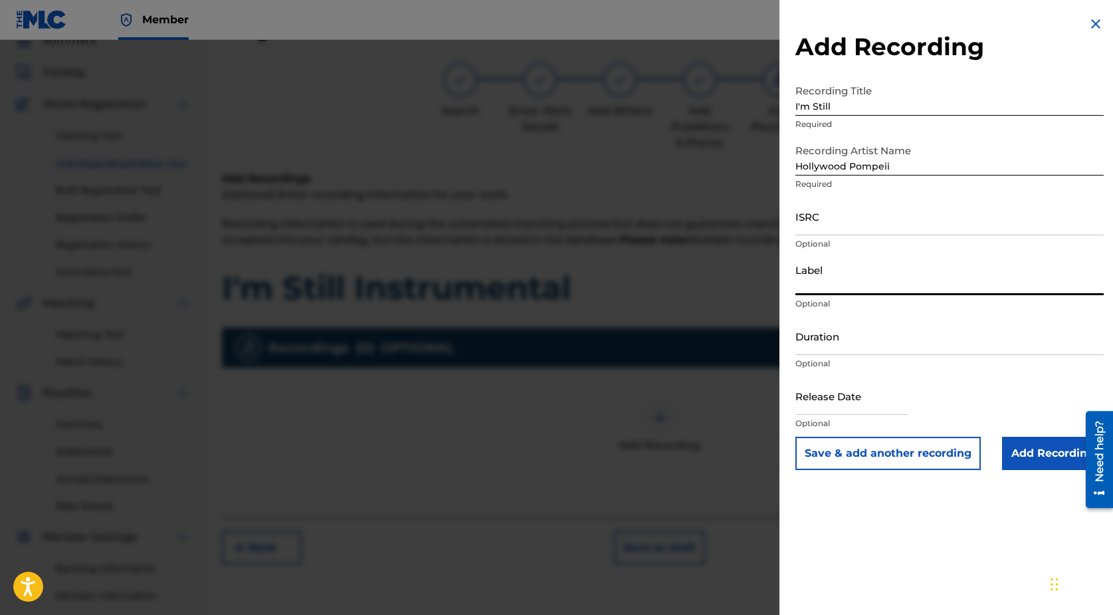
type input "Major Motion Music Group"
click at [874, 355] on div "Duration Optional" at bounding box center [949, 347] width 308 height 60
click at [877, 342] on input "Duration" at bounding box center [949, 336] width 308 height 38
type input "02:58"
click at [1021, 461] on input "Add Recording" at bounding box center [1053, 453] width 102 height 33
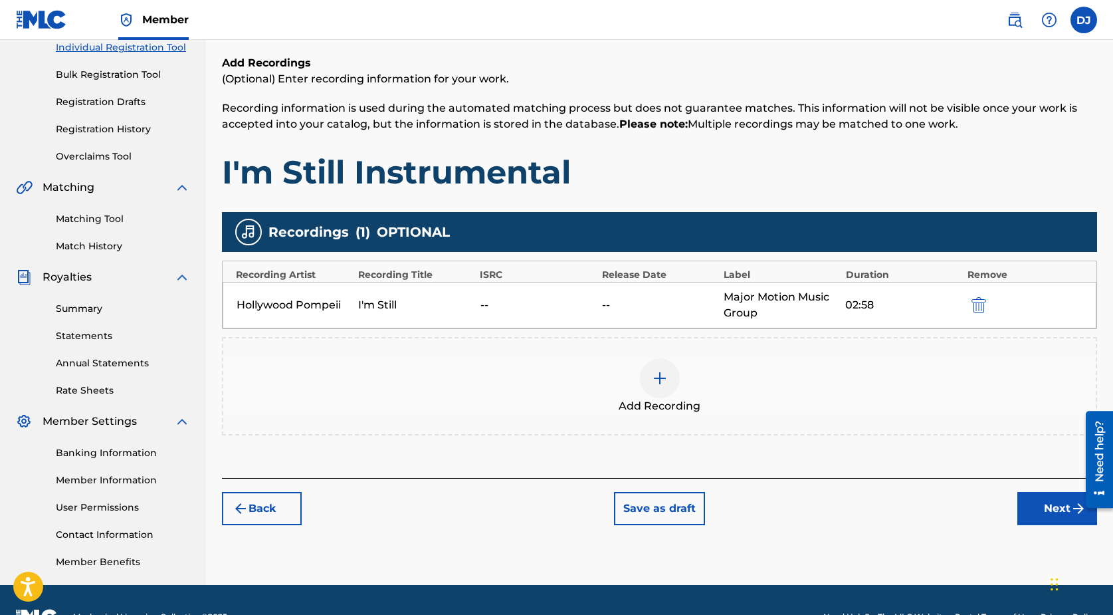
scroll to position [185, 0]
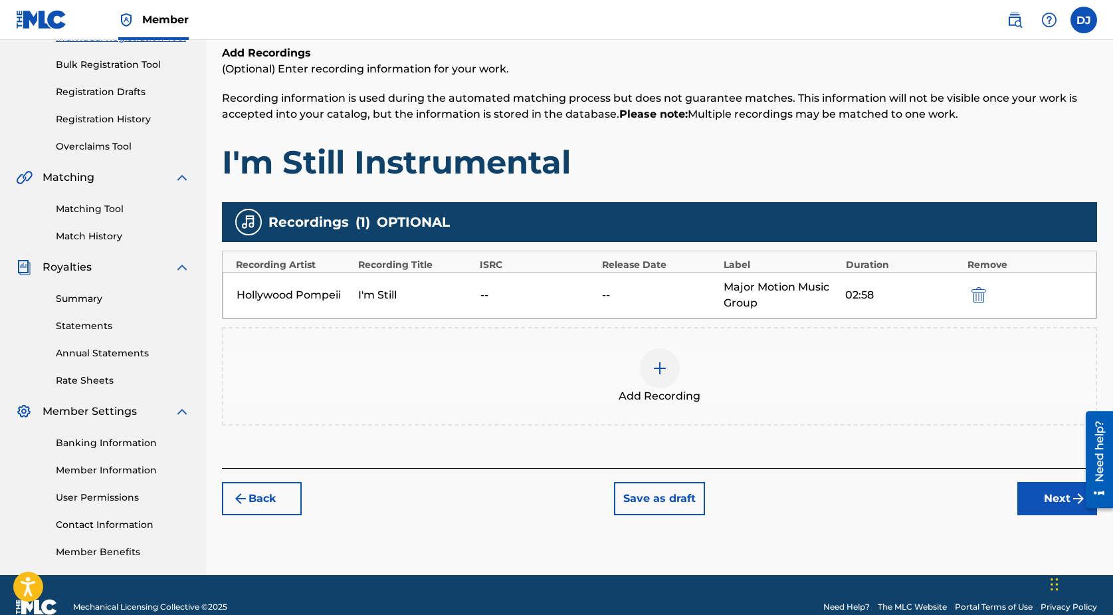
click at [847, 291] on div "02:58" at bounding box center [902, 295] width 115 height 16
click at [1037, 496] on button "Next" at bounding box center [1057, 498] width 80 height 33
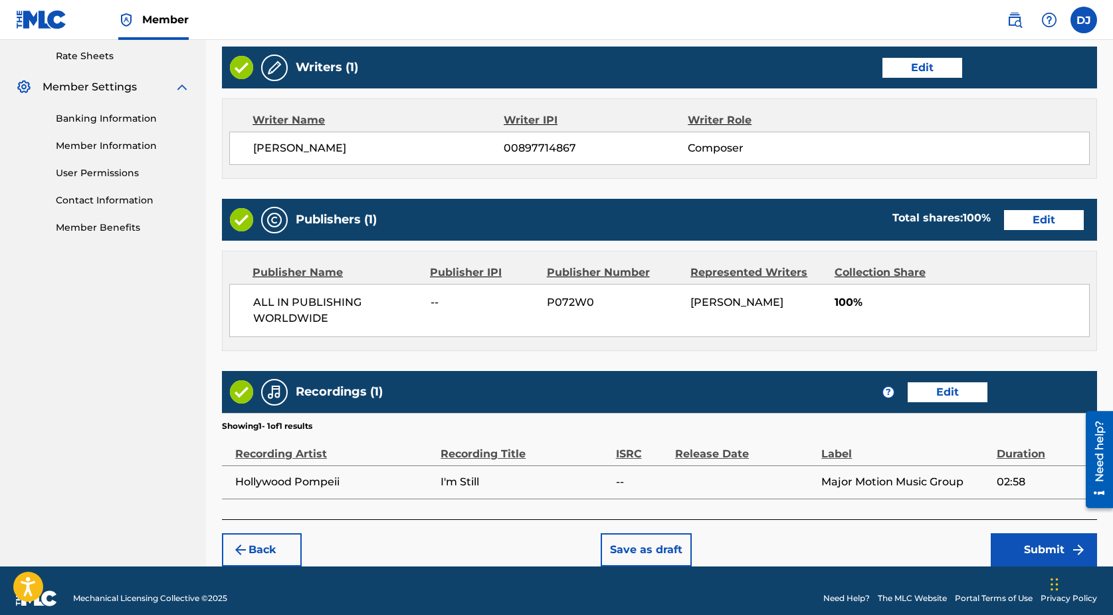
scroll to position [524, 0]
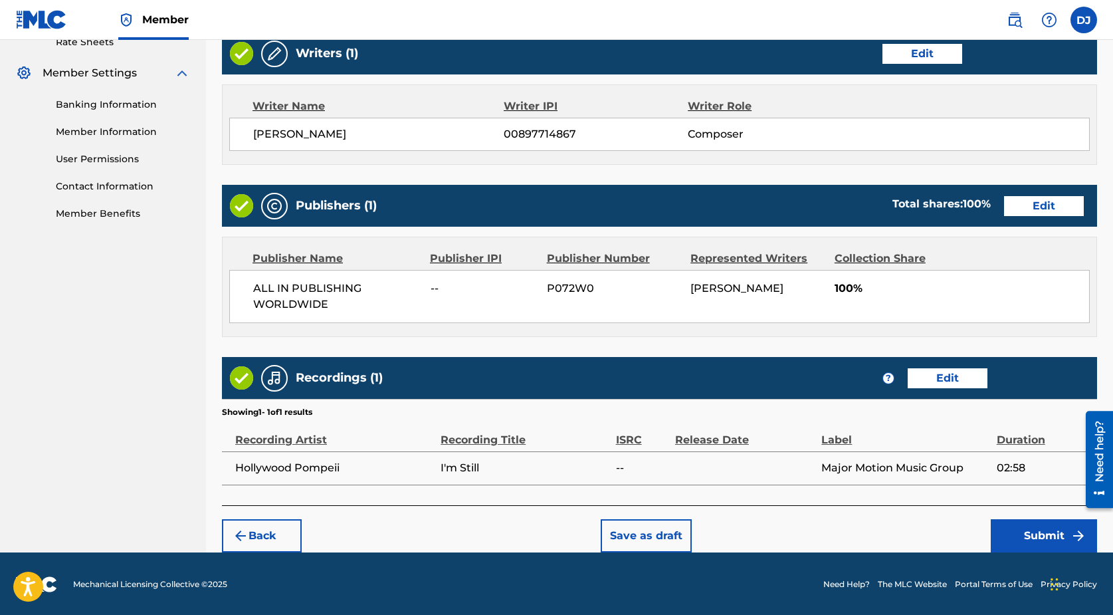
click at [1063, 532] on button "Submit" at bounding box center [1044, 535] width 106 height 33
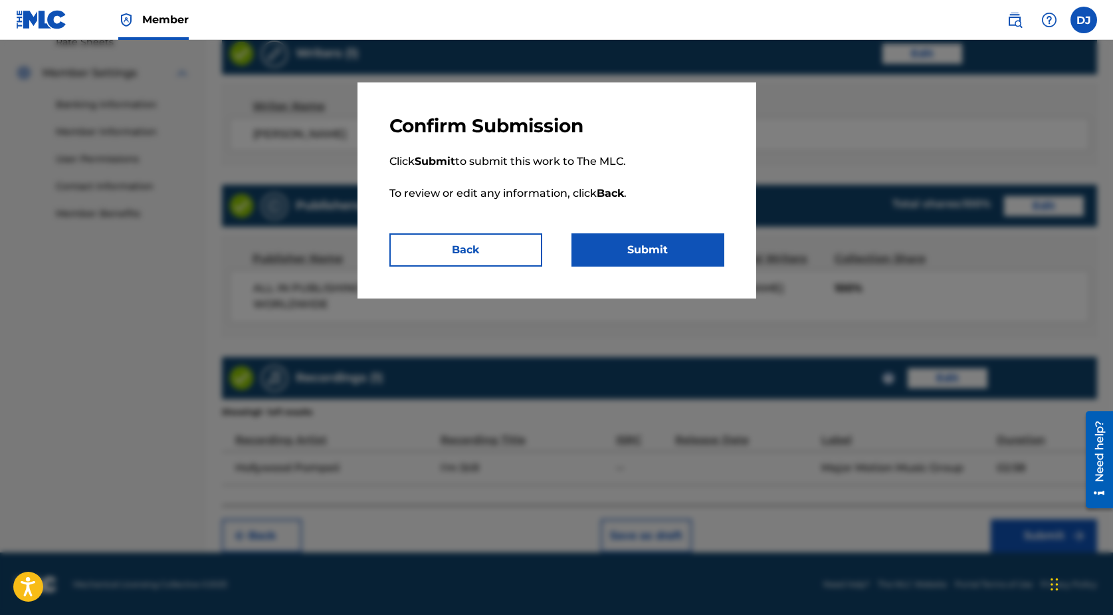
click at [631, 254] on button "Submit" at bounding box center [648, 249] width 153 height 33
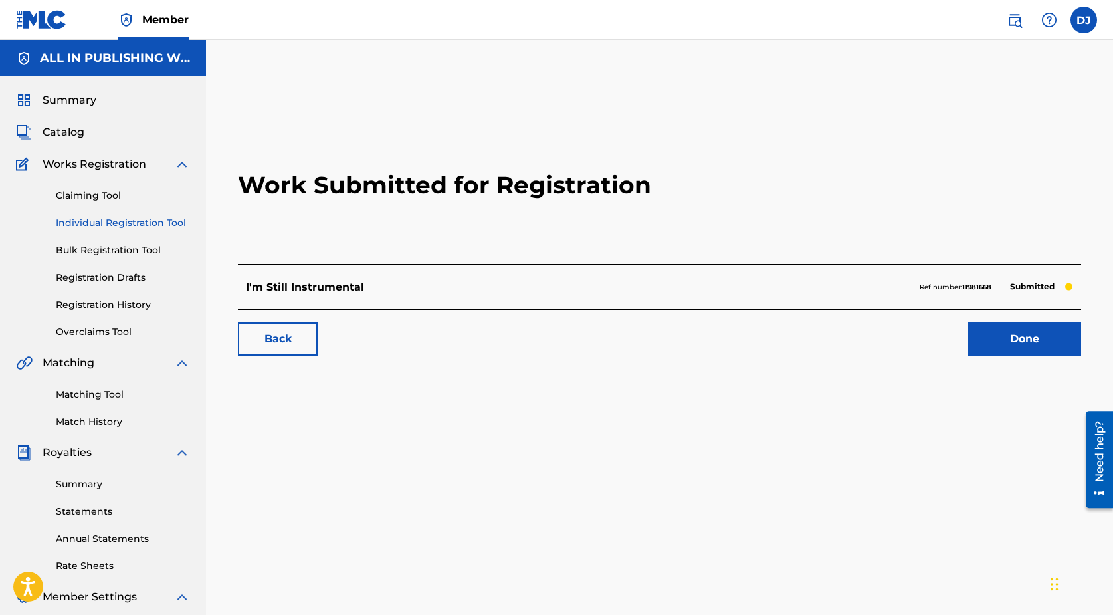
click at [1025, 342] on link "Done" at bounding box center [1024, 338] width 113 height 33
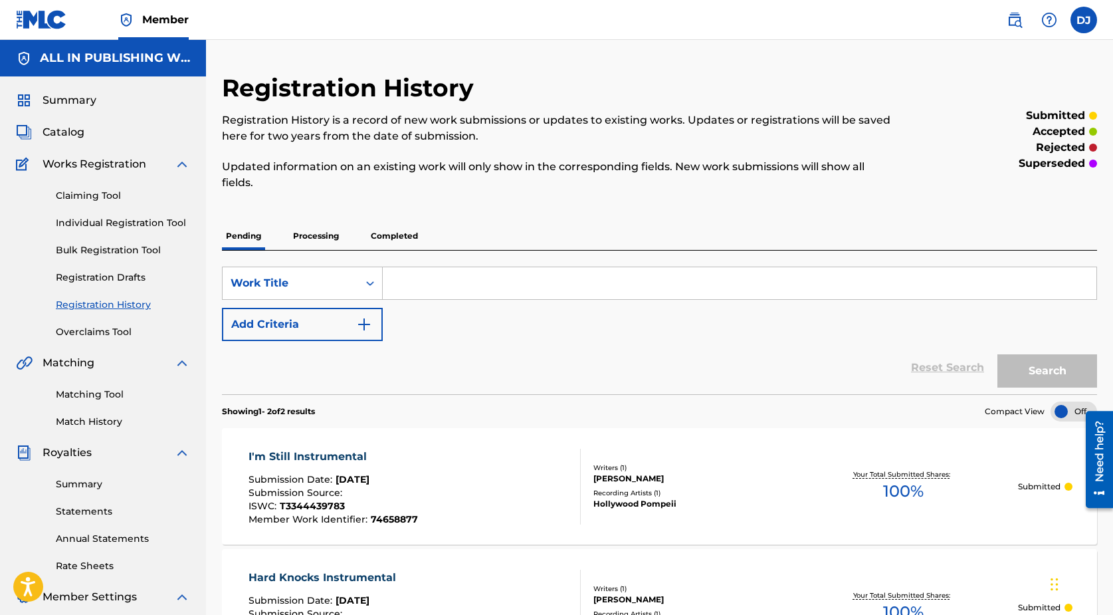
click at [76, 134] on span "Catalog" at bounding box center [64, 132] width 42 height 16
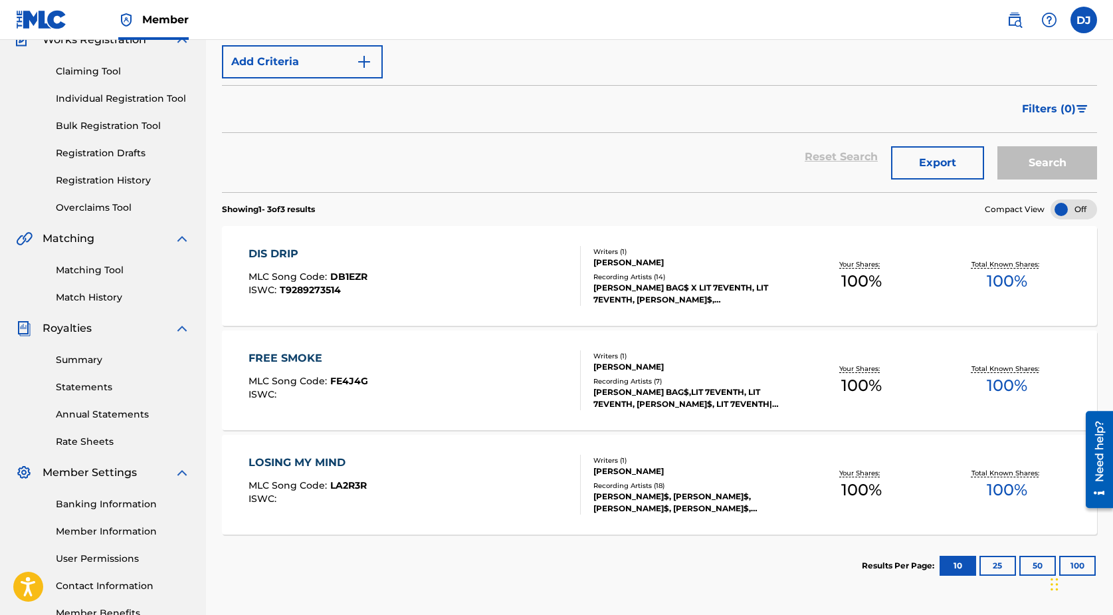
scroll to position [128, 0]
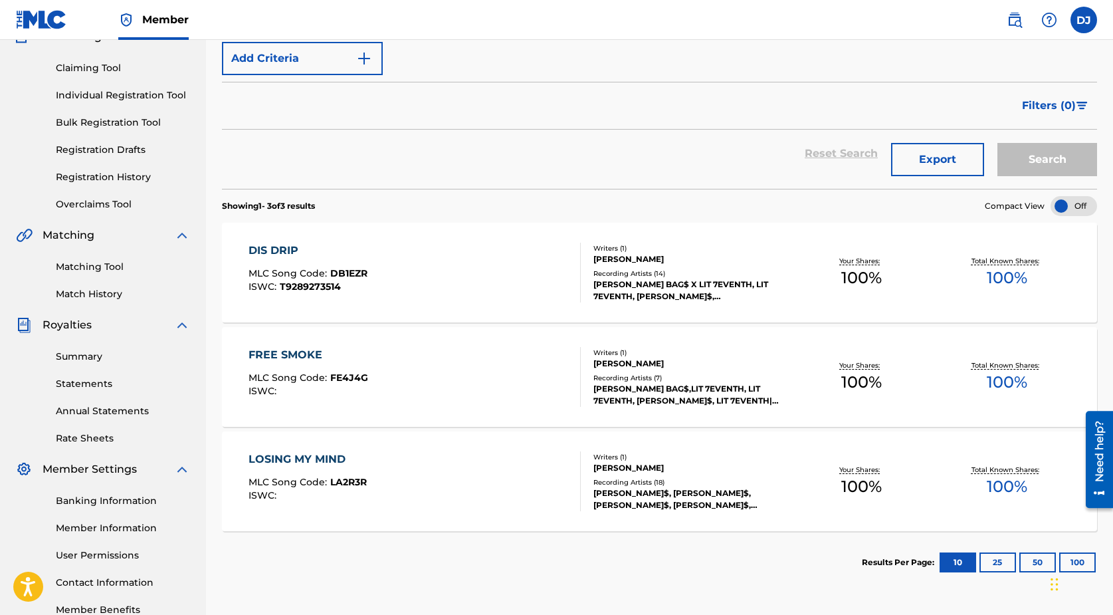
click at [990, 520] on div "LOSING MY MIND MLC Song Code : LA2R3R ISWC : Writers ( 1 ) [PERSON_NAME] Record…" at bounding box center [659, 481] width 875 height 100
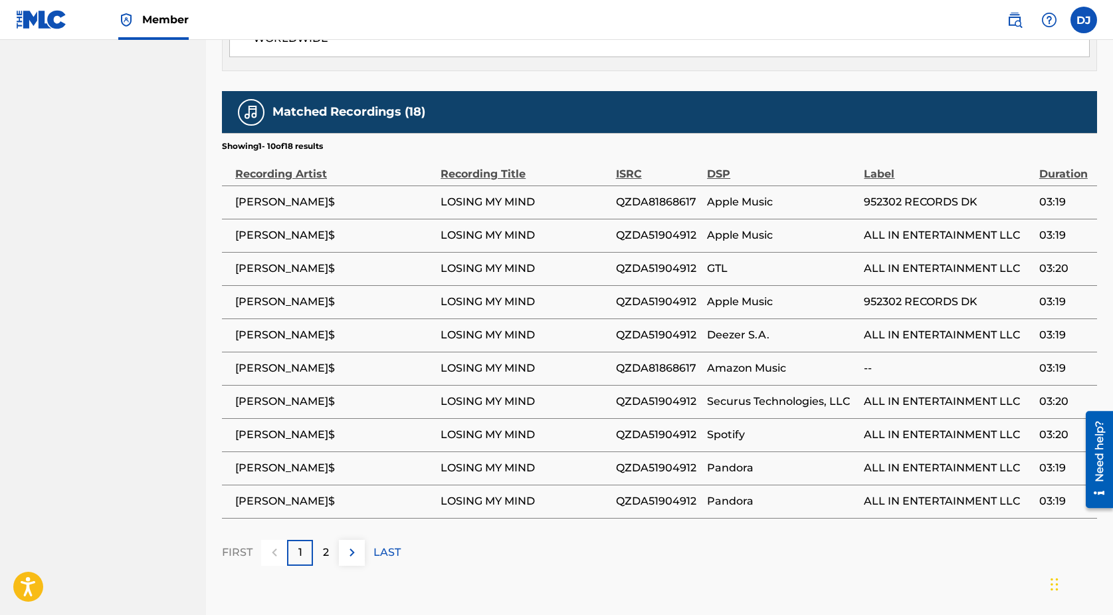
scroll to position [699, 0]
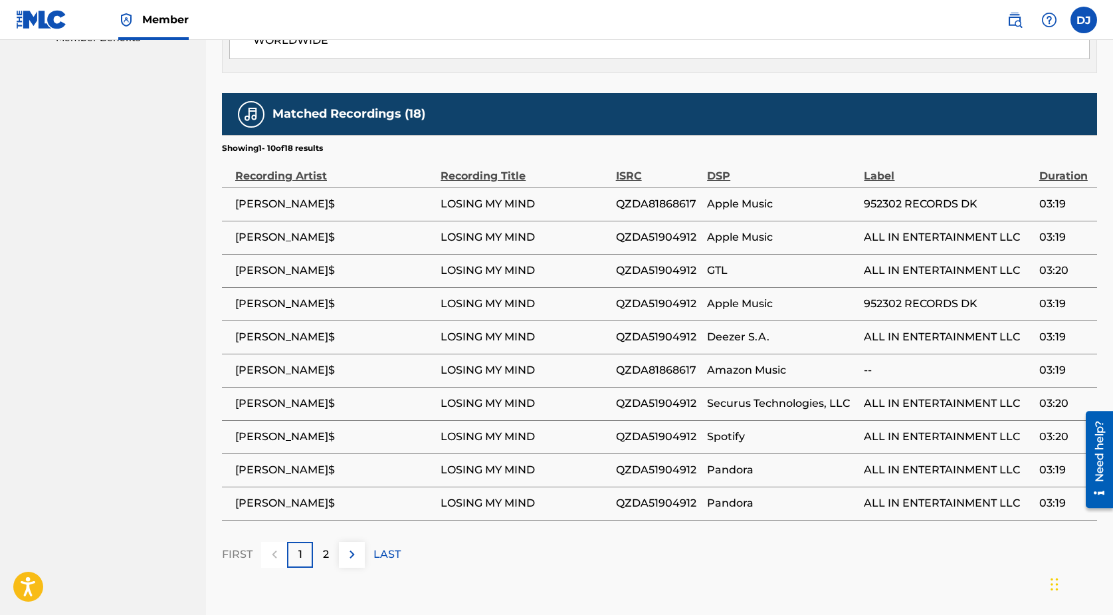
click at [322, 555] on div "2" at bounding box center [326, 555] width 26 height 26
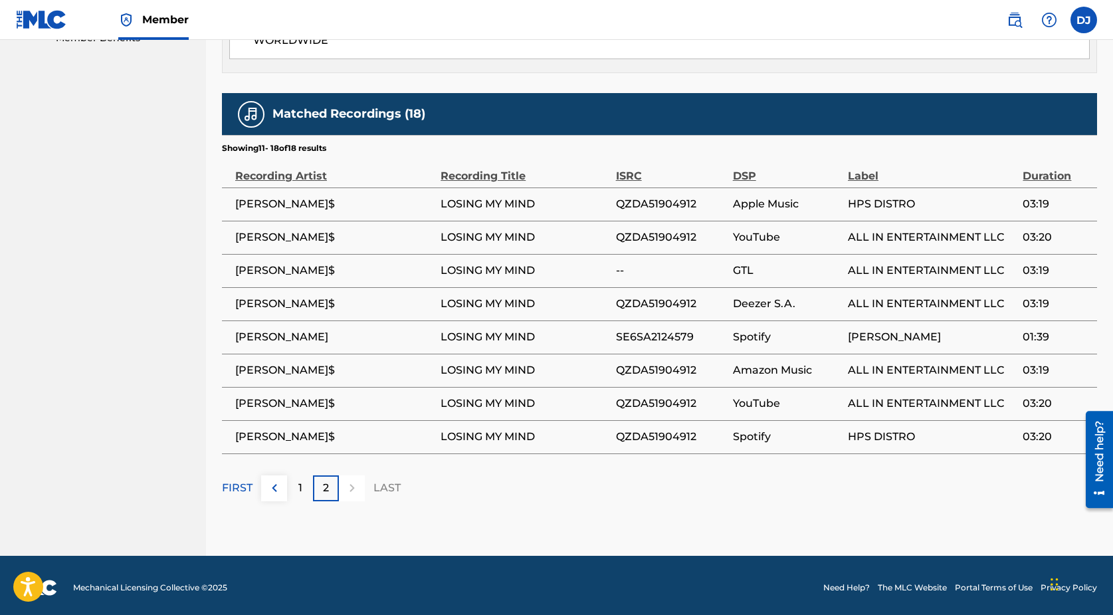
click at [298, 486] on p "1" at bounding box center [300, 488] width 4 height 16
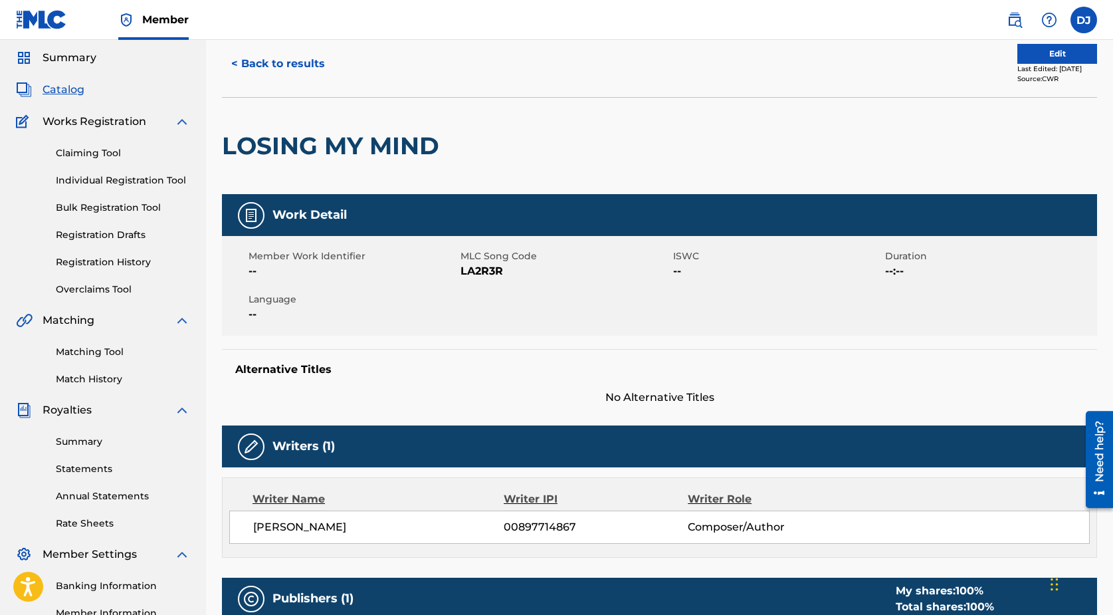
scroll to position [0, 0]
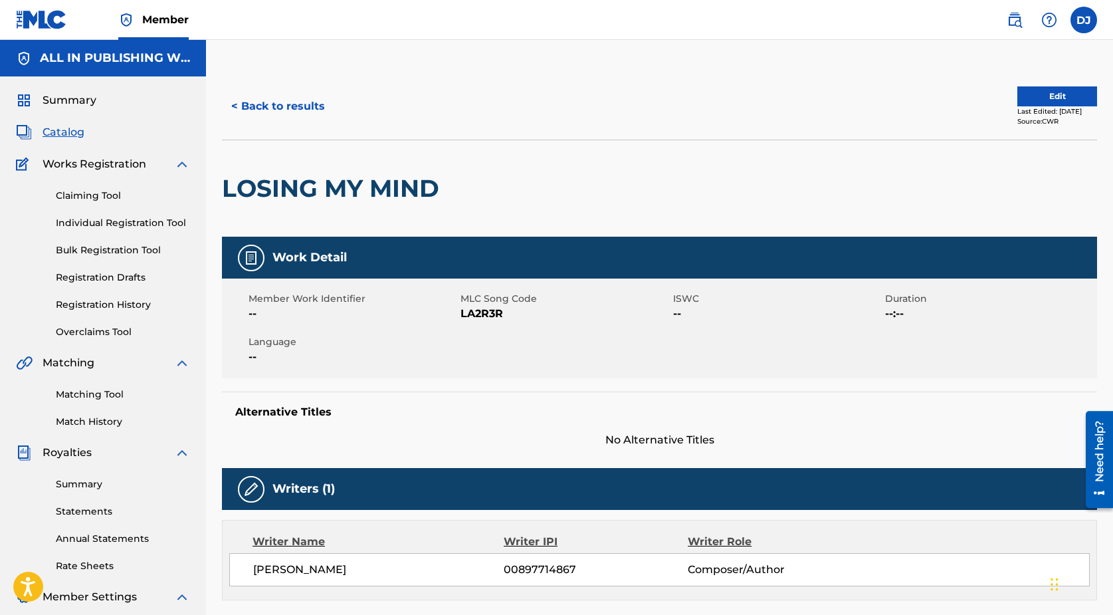
click at [1033, 90] on button "Edit" at bounding box center [1057, 96] width 80 height 20
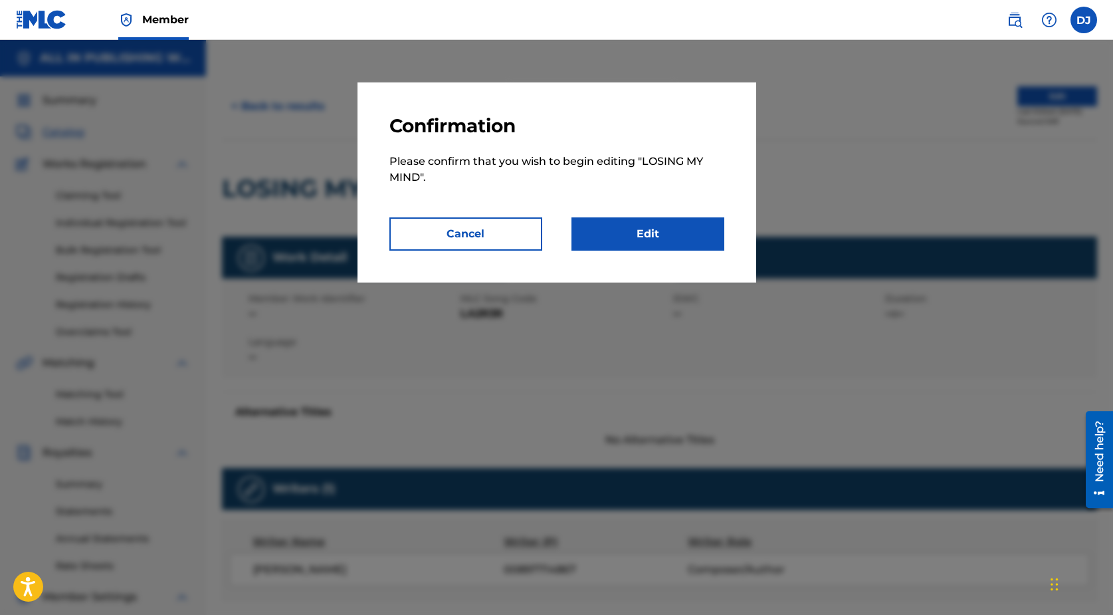
click at [589, 235] on link "Edit" at bounding box center [648, 233] width 153 height 33
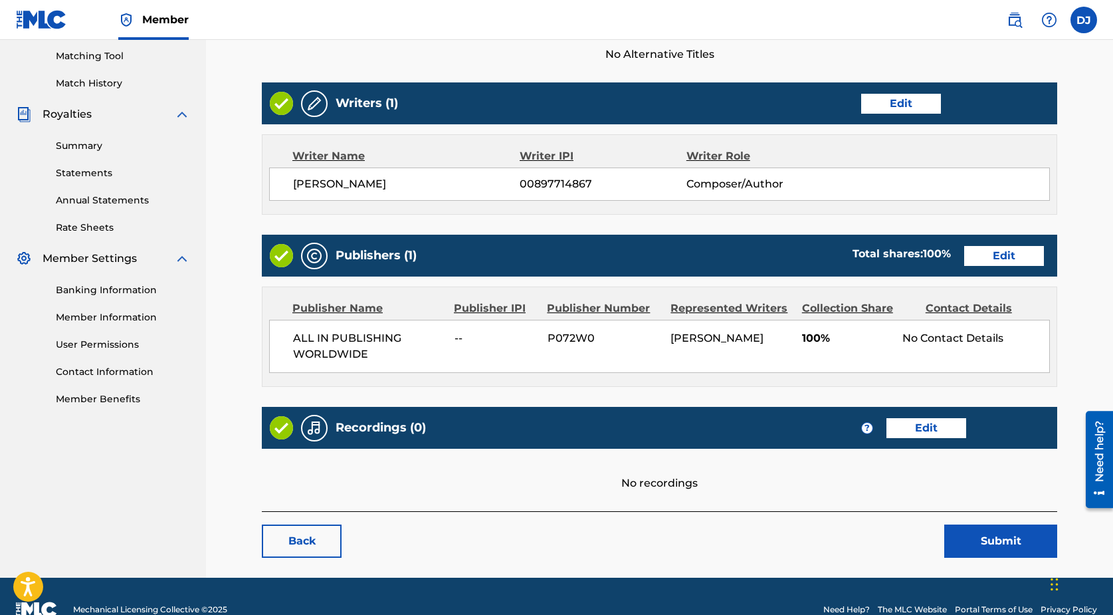
scroll to position [364, 0]
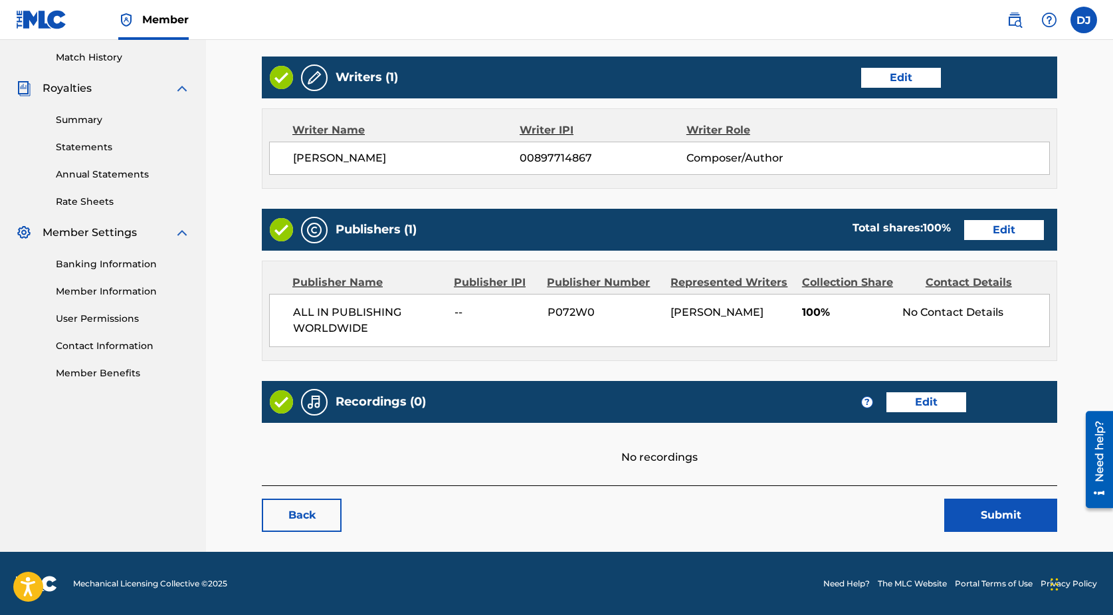
click at [295, 514] on link "Back" at bounding box center [302, 514] width 80 height 33
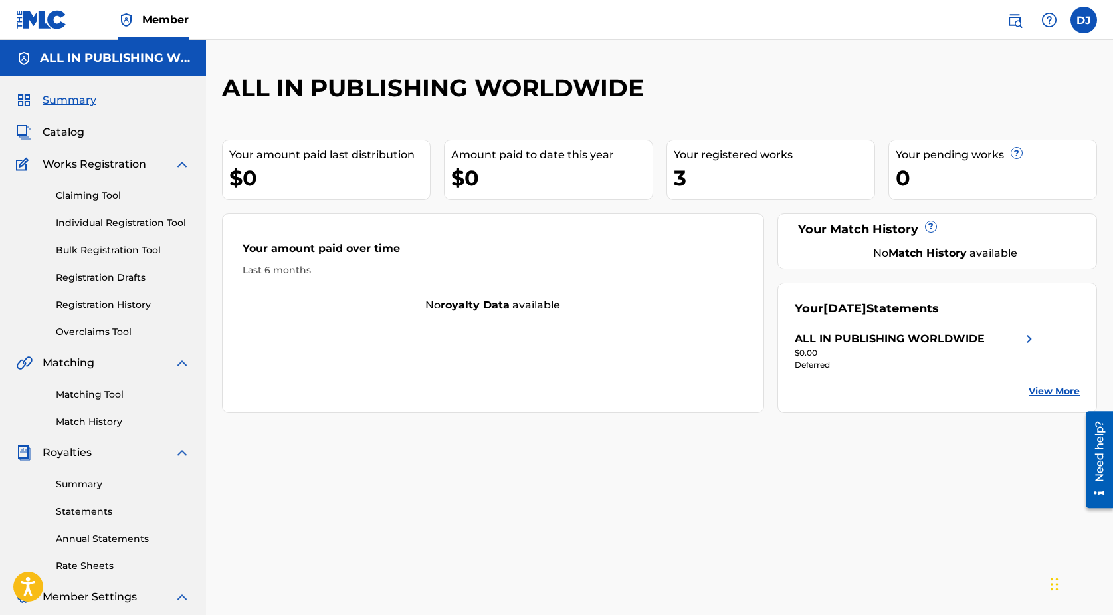
click at [64, 128] on span "Catalog" at bounding box center [64, 132] width 42 height 16
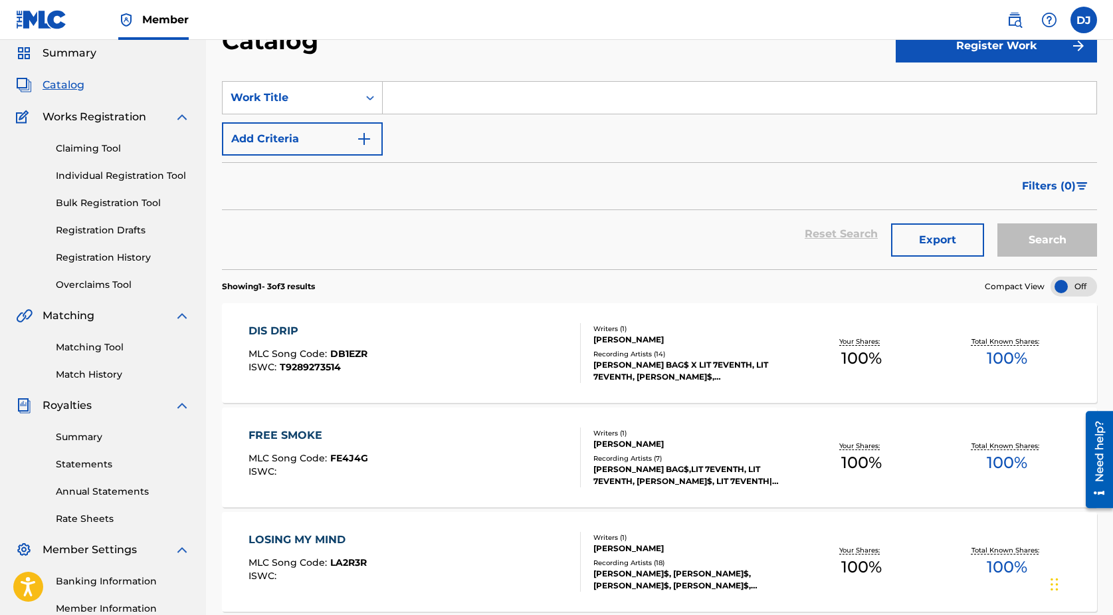
scroll to position [40, 0]
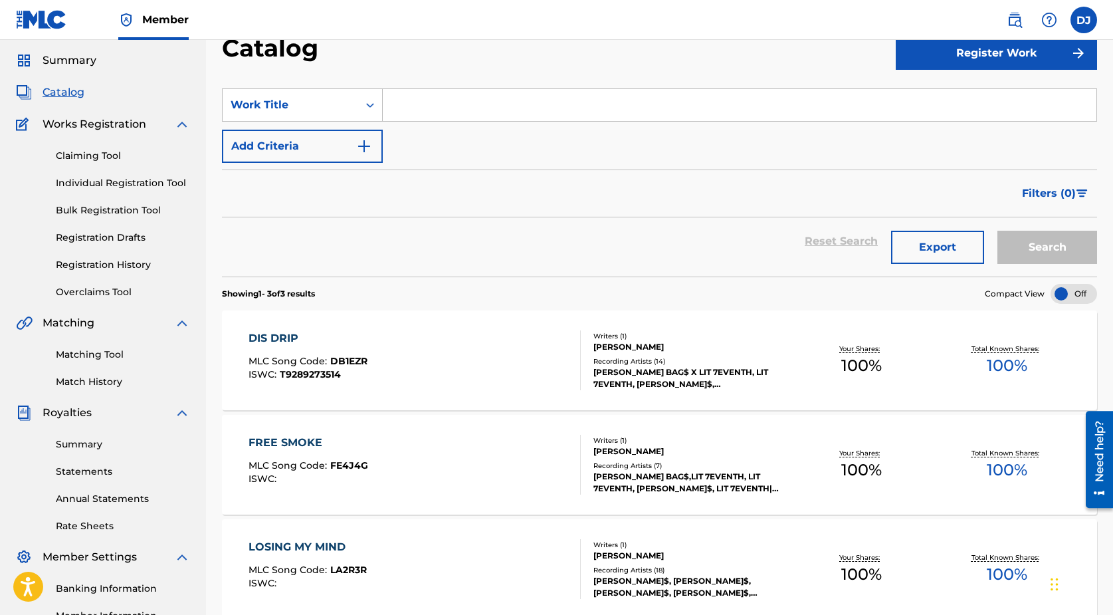
click at [110, 158] on link "Claiming Tool" at bounding box center [123, 156] width 134 height 14
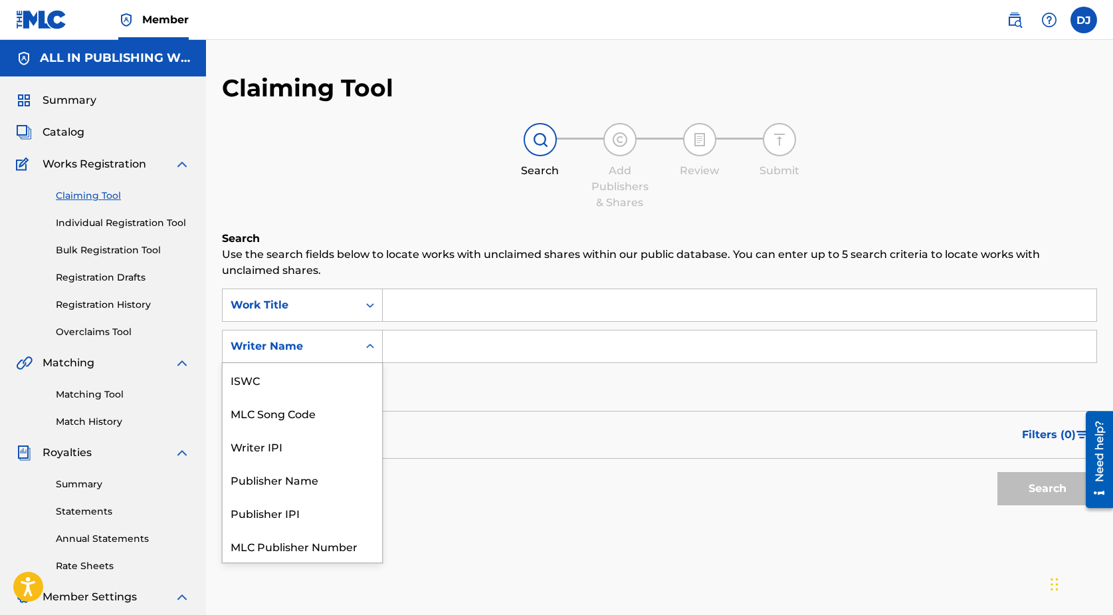
click at [364, 343] on icon "Search Form" at bounding box center [370, 346] width 13 height 13
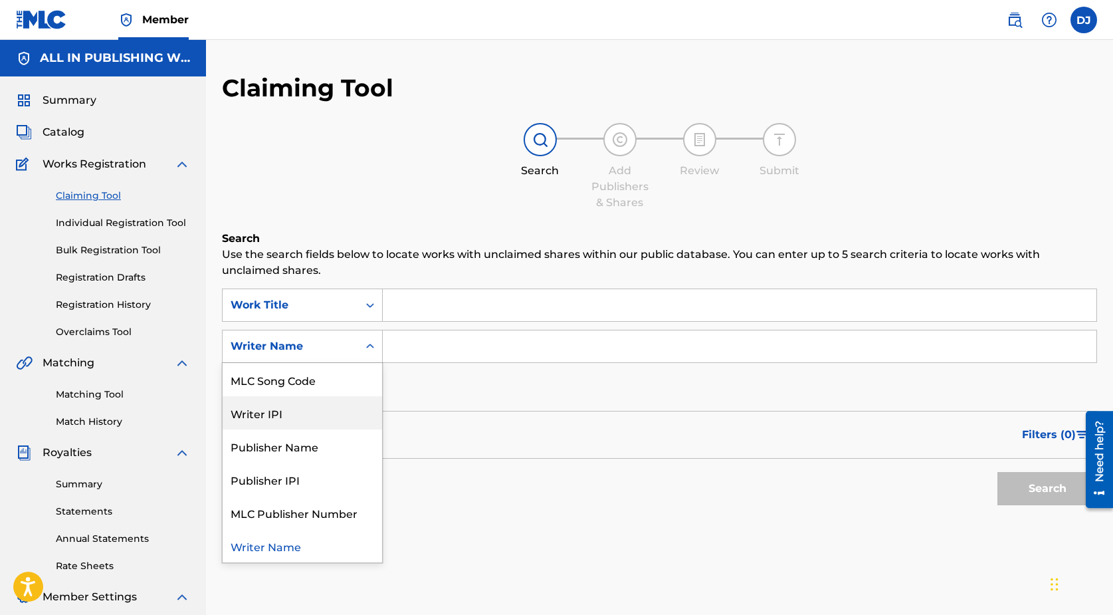
click at [492, 362] on input "Search Form" at bounding box center [740, 346] width 714 height 32
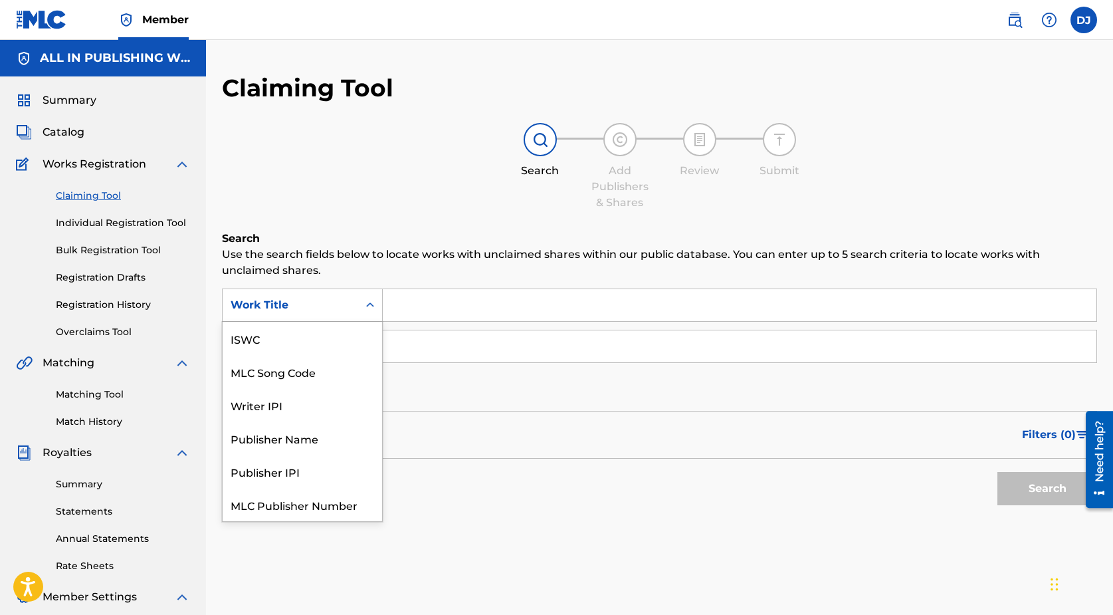
click at [371, 304] on icon "Search Form" at bounding box center [370, 304] width 8 height 5
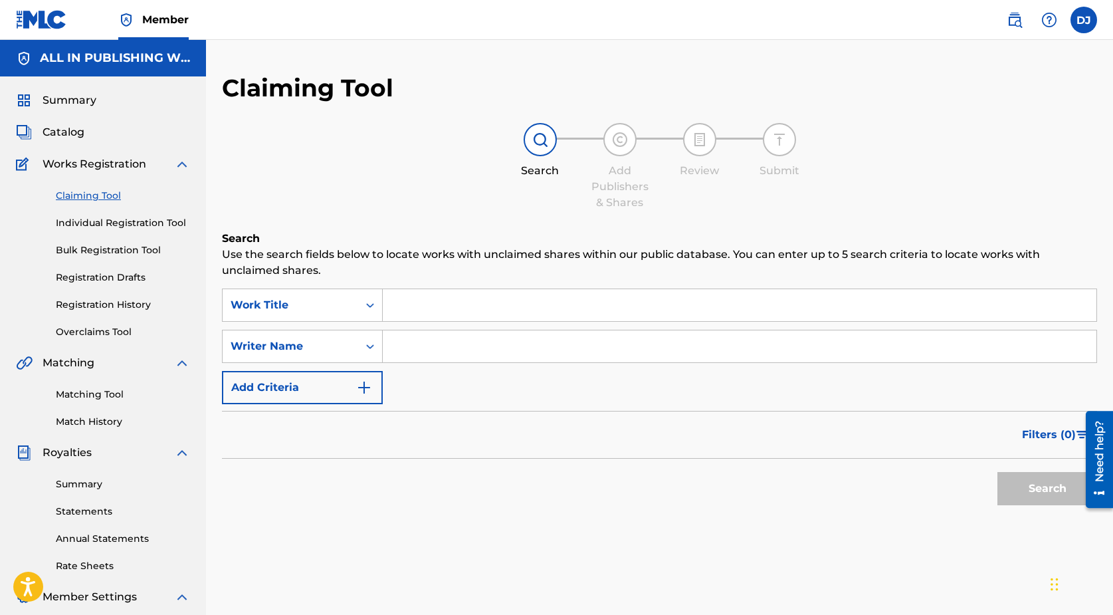
click at [405, 283] on div "Search Use the search fields below to locate works with unclaimed shares within…" at bounding box center [659, 405] width 875 height 348
click at [407, 346] on input "Search Form" at bounding box center [740, 346] width 714 height 32
click at [359, 357] on div "Search Form" at bounding box center [370, 346] width 24 height 24
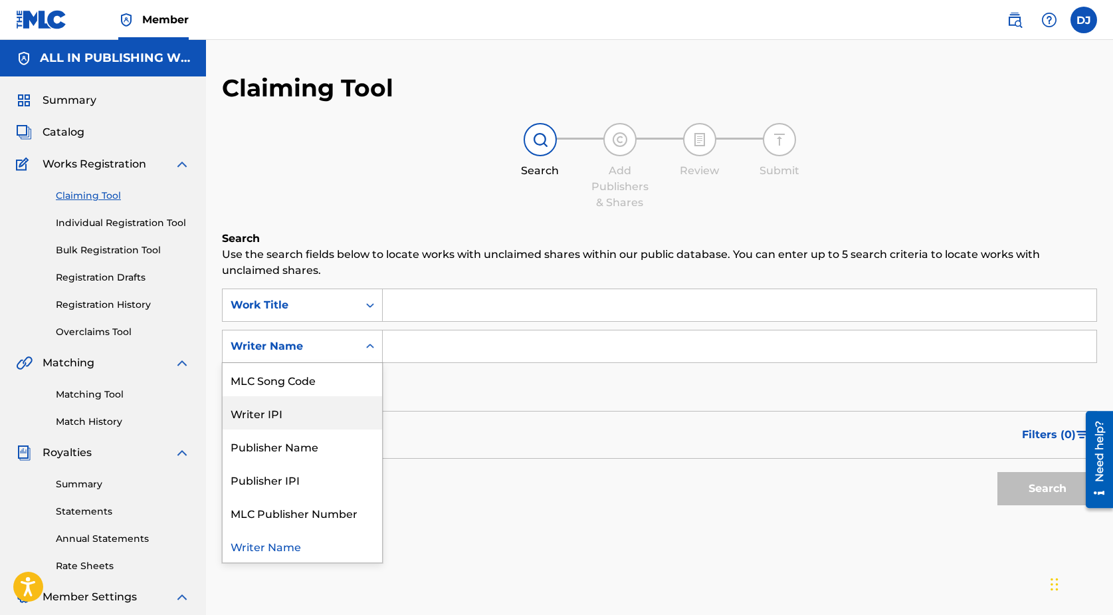
click at [328, 416] on div "Writer IPI" at bounding box center [302, 412] width 159 height 33
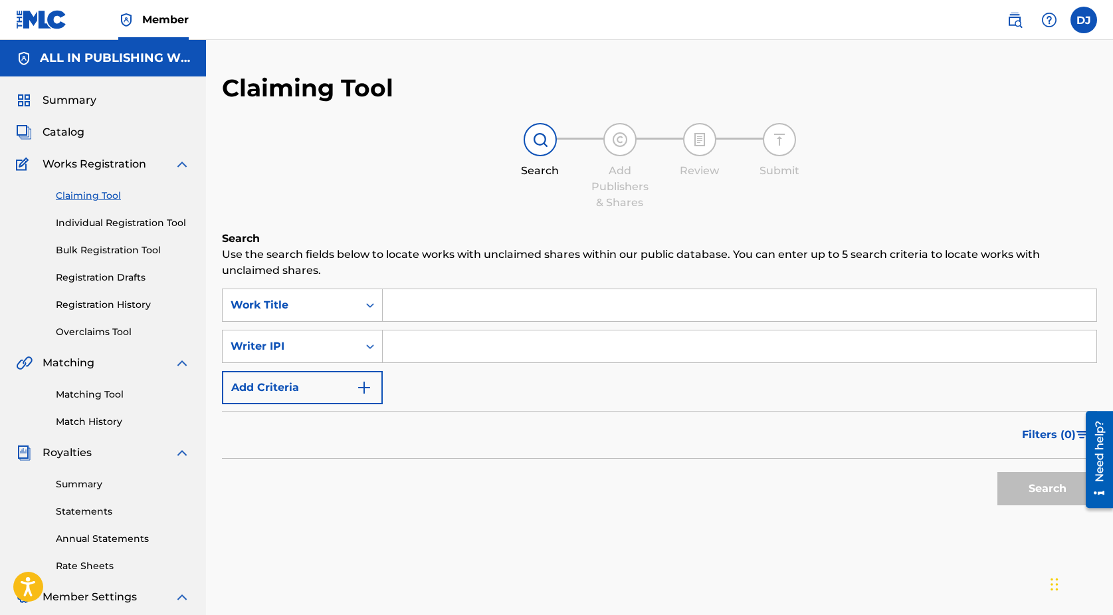
click at [427, 356] on input "Search Form" at bounding box center [740, 346] width 714 height 32
paste input "00897714867"
type input "00897714867"
click at [1013, 474] on button "Search" at bounding box center [1047, 488] width 100 height 33
click at [362, 337] on div "Search Form" at bounding box center [370, 346] width 24 height 24
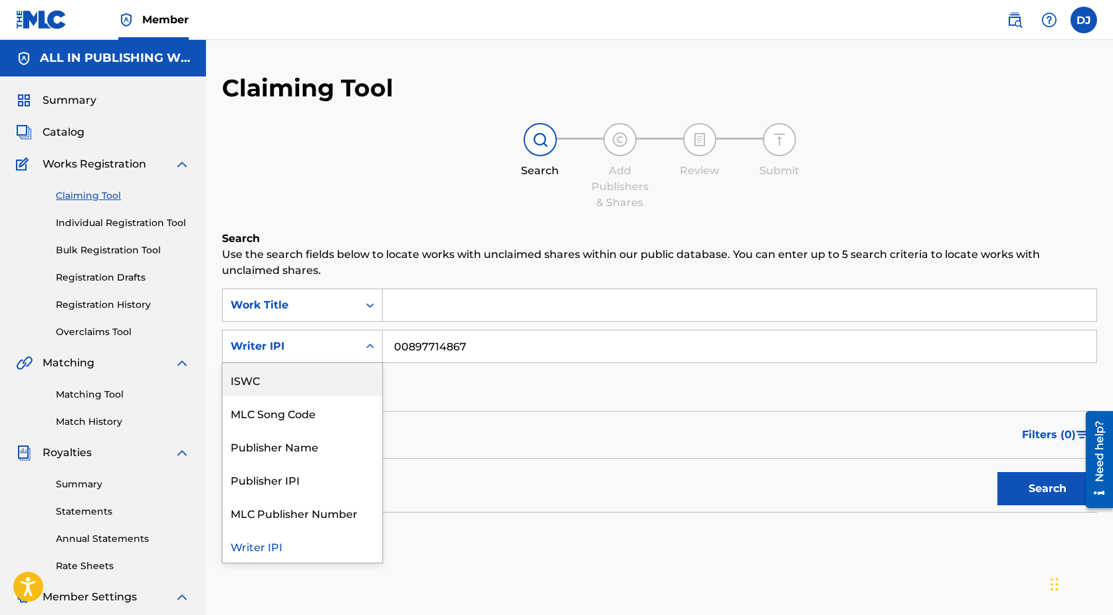
click at [534, 346] on input "00897714867" at bounding box center [740, 346] width 714 height 32
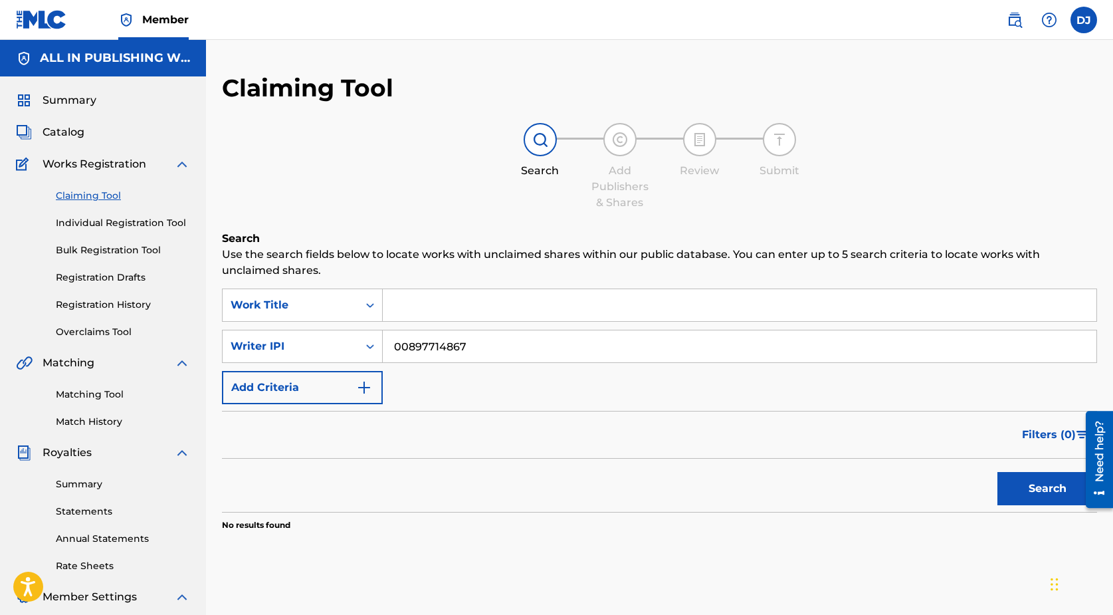
click at [534, 346] on input "00897714867" at bounding box center [740, 346] width 714 height 32
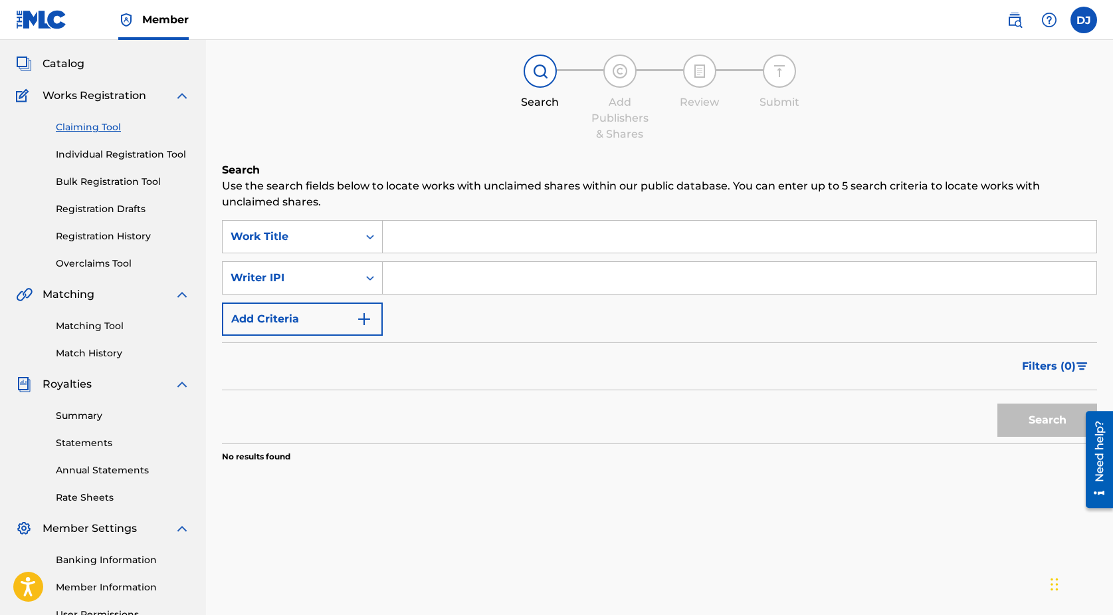
scroll to position [0, 0]
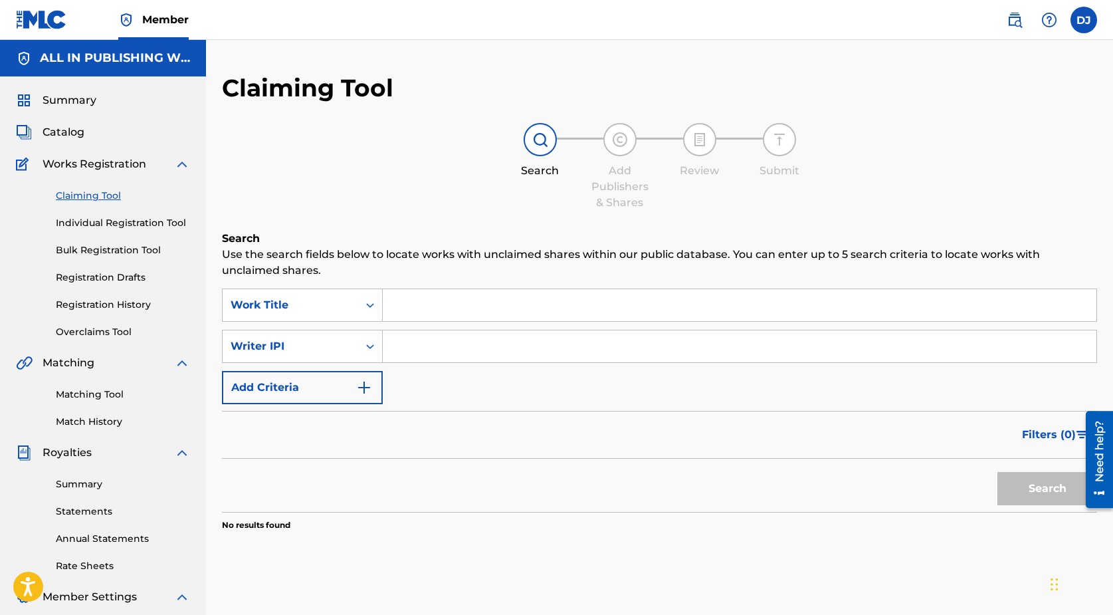
click at [125, 306] on link "Registration History" at bounding box center [123, 305] width 134 height 14
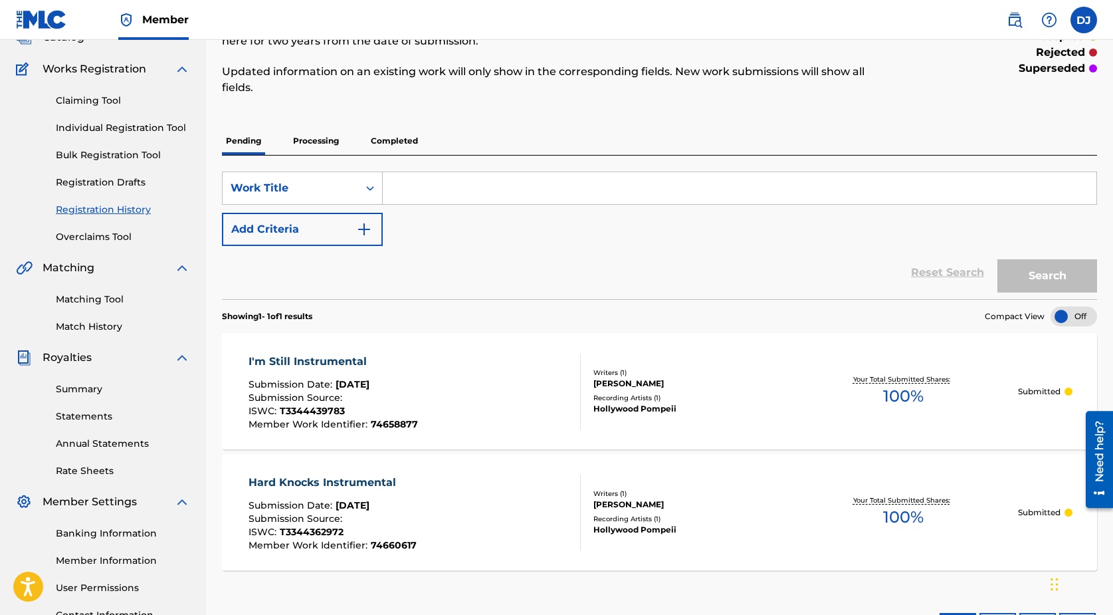
scroll to position [66, 0]
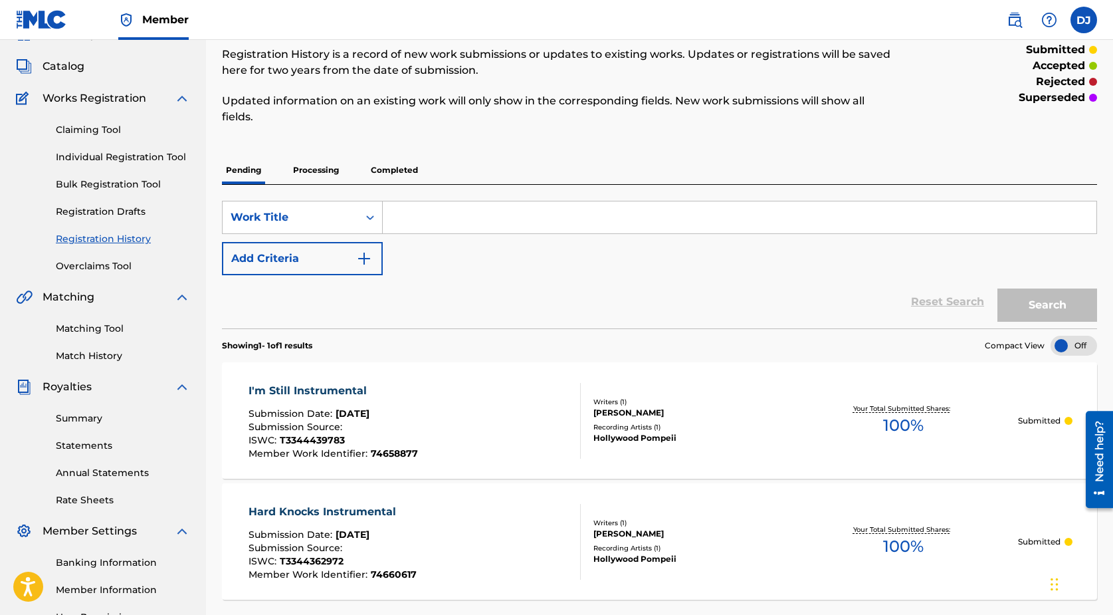
click at [75, 69] on span "Catalog" at bounding box center [64, 66] width 42 height 16
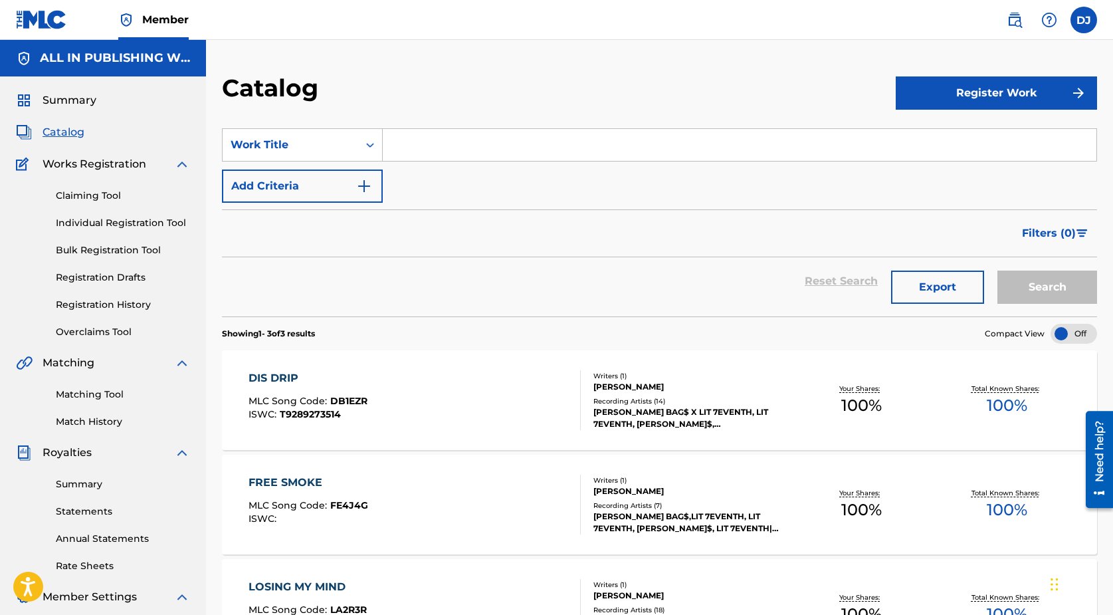
click at [1084, 25] on label at bounding box center [1084, 20] width 27 height 27
click at [1084, 20] on input "DJ [PERSON_NAME] [EMAIL_ADDRESS][DOMAIN_NAME] Notification Preferences Profile …" at bounding box center [1084, 20] width 0 height 0
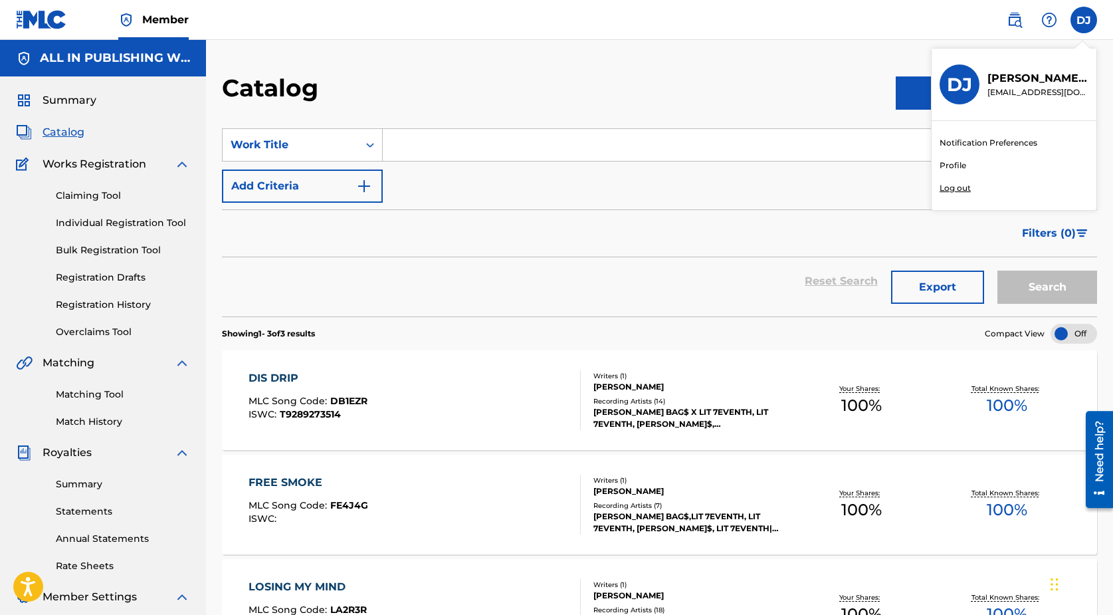
click at [1084, 25] on div "DJ DJ [PERSON_NAME] [EMAIL_ADDRESS][DOMAIN_NAME] Notification Preferences Profi…" at bounding box center [1084, 20] width 27 height 27
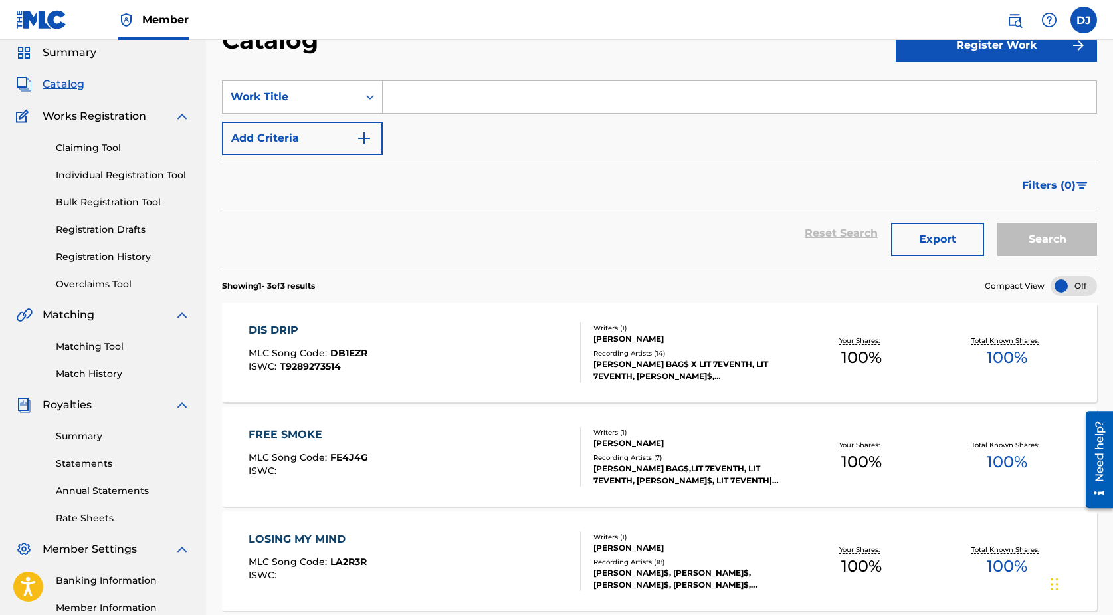
scroll to position [53, 0]
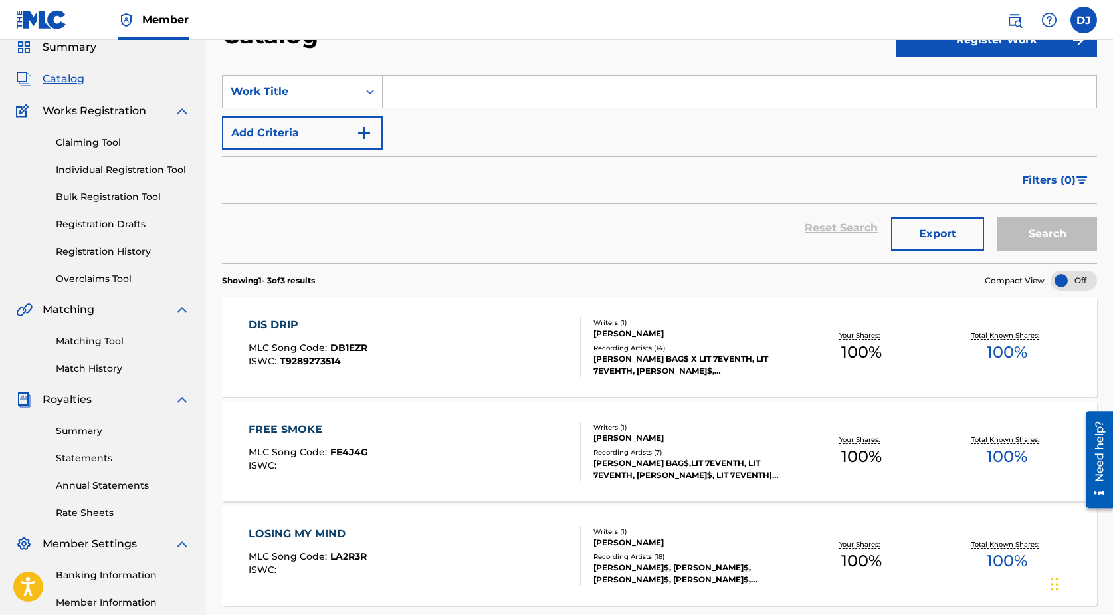
click at [114, 337] on link "Matching Tool" at bounding box center [123, 341] width 134 height 14
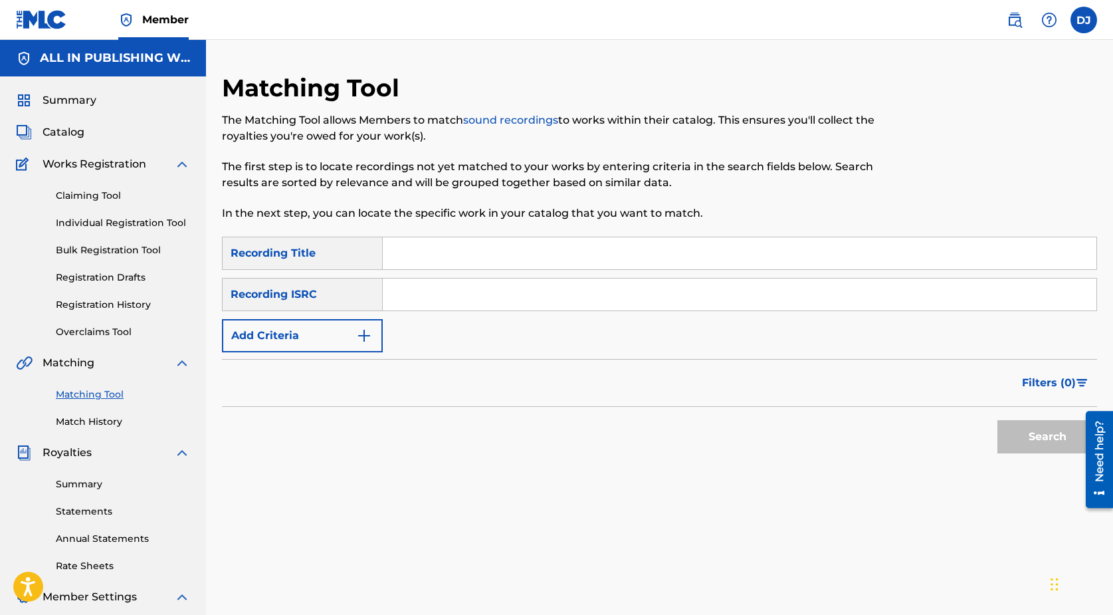
click at [407, 250] on input "Search Form" at bounding box center [740, 253] width 714 height 32
click at [402, 249] on input "Search Form" at bounding box center [740, 253] width 714 height 32
click at [74, 421] on link "Match History" at bounding box center [123, 422] width 134 height 14
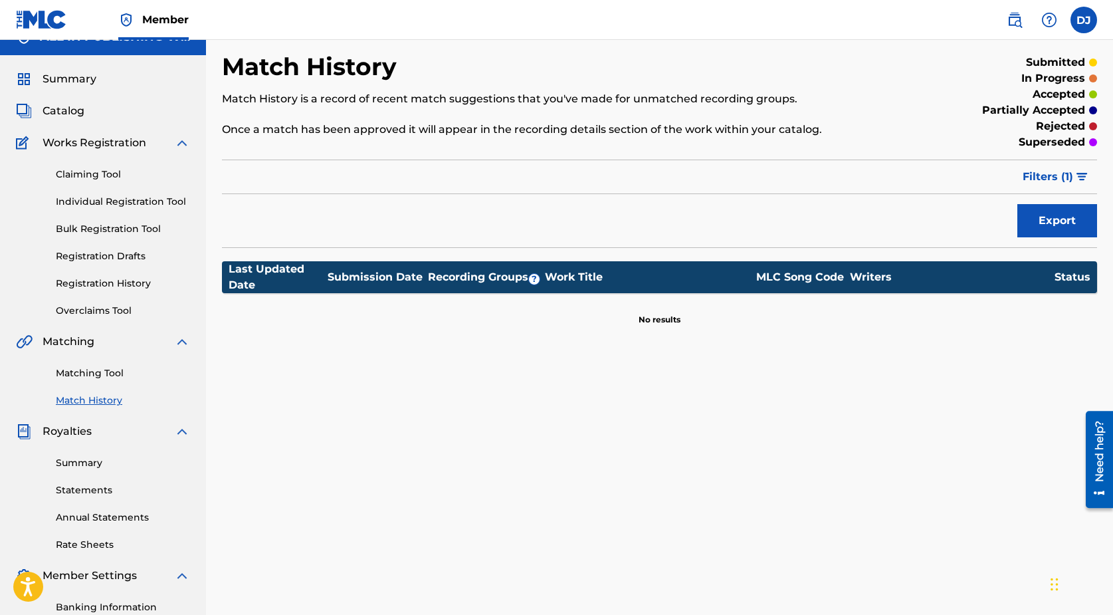
scroll to position [22, 0]
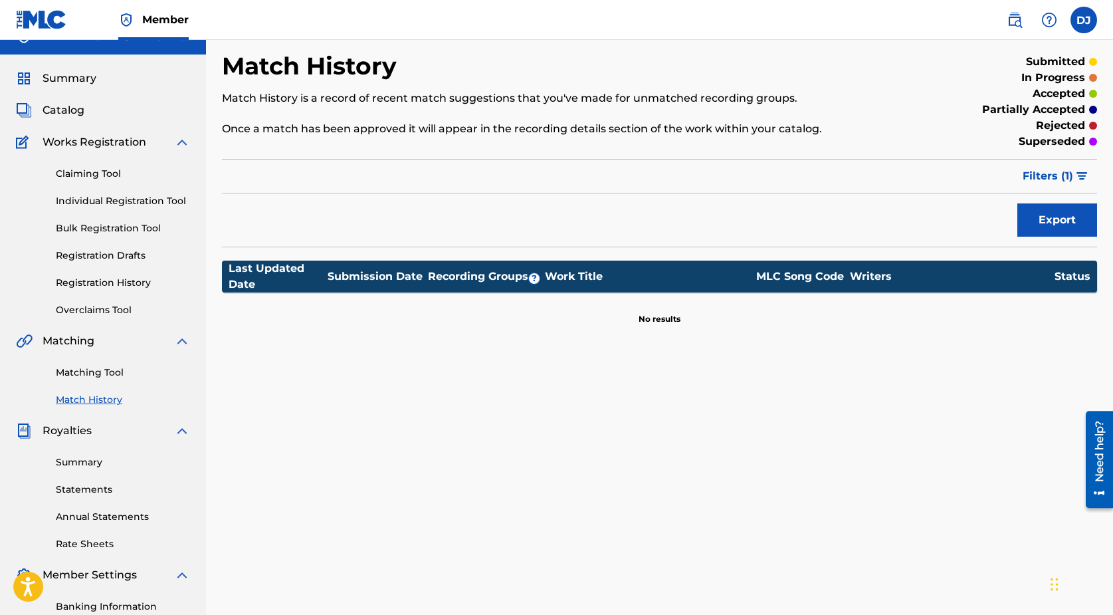
click at [106, 369] on link "Matching Tool" at bounding box center [123, 373] width 134 height 14
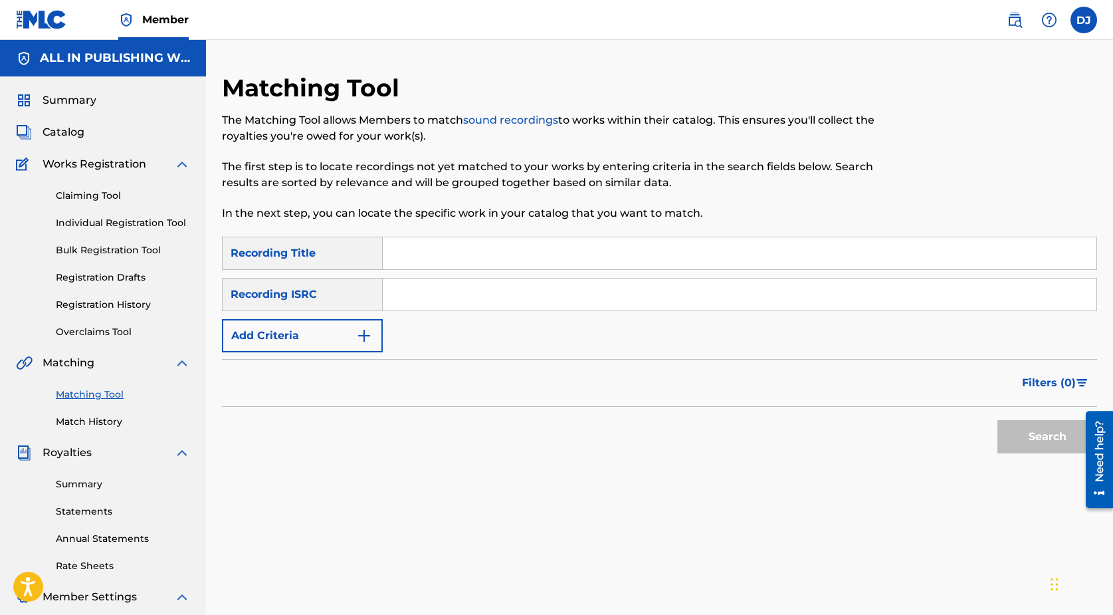
click at [76, 122] on div "Summary Catalog Works Registration Claiming Tool Individual Registration Tool B…" at bounding box center [103, 418] width 206 height 684
click at [58, 124] on span "Catalog" at bounding box center [64, 132] width 42 height 16
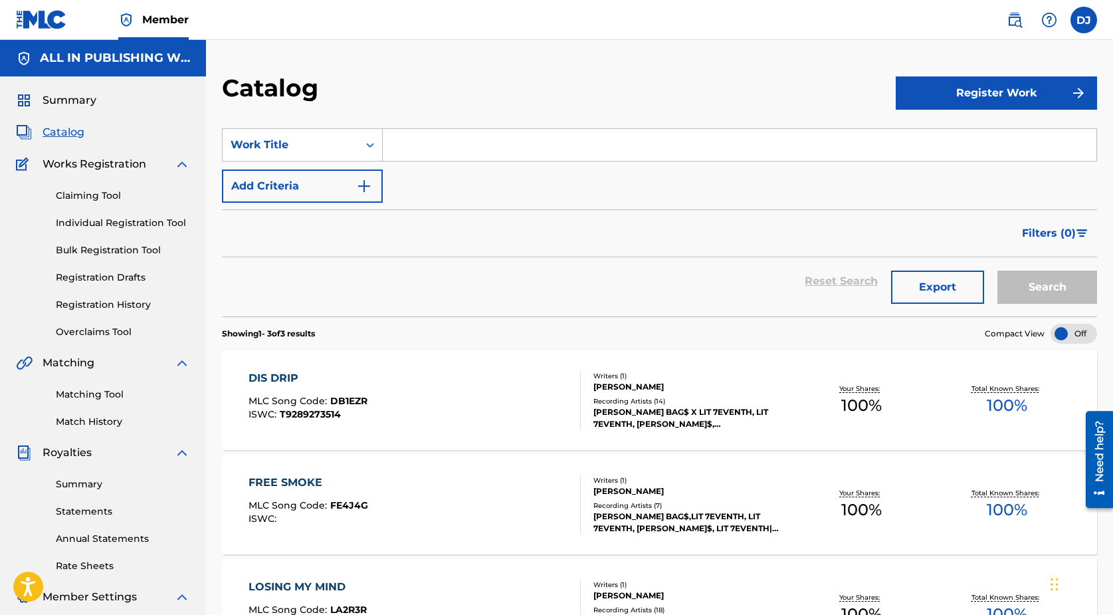
click at [1089, 21] on label at bounding box center [1084, 20] width 27 height 27
click at [1084, 20] on input "DJ [PERSON_NAME] [EMAIL_ADDRESS][DOMAIN_NAME] Notification Preferences Profile …" at bounding box center [1084, 20] width 0 height 0
click at [107, 306] on link "Registration History" at bounding box center [123, 305] width 134 height 14
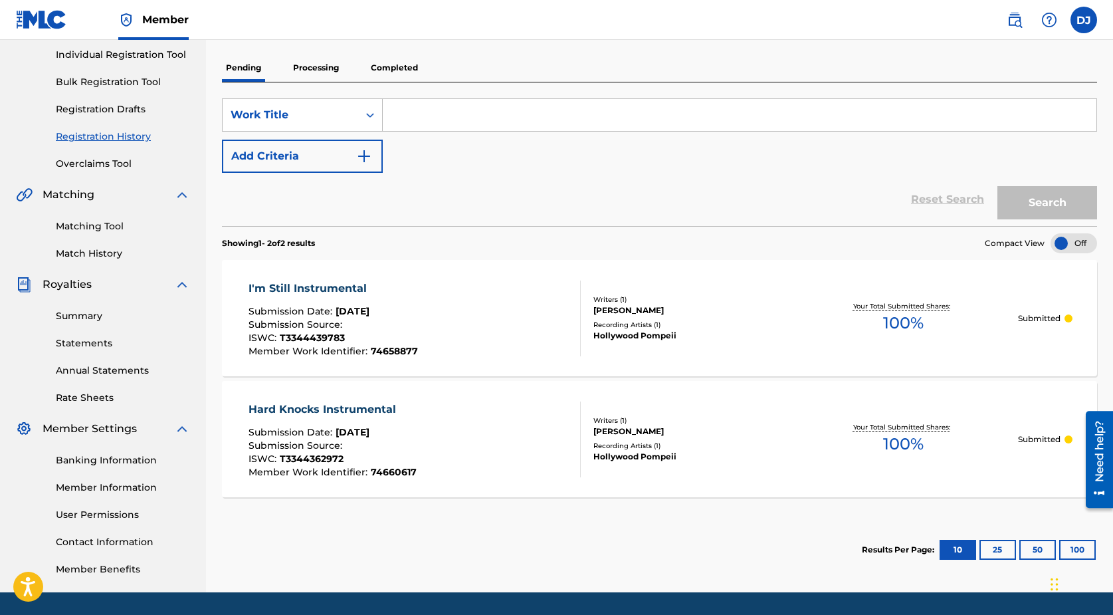
scroll to position [167, 0]
